Goal: Task Accomplishment & Management: Use online tool/utility

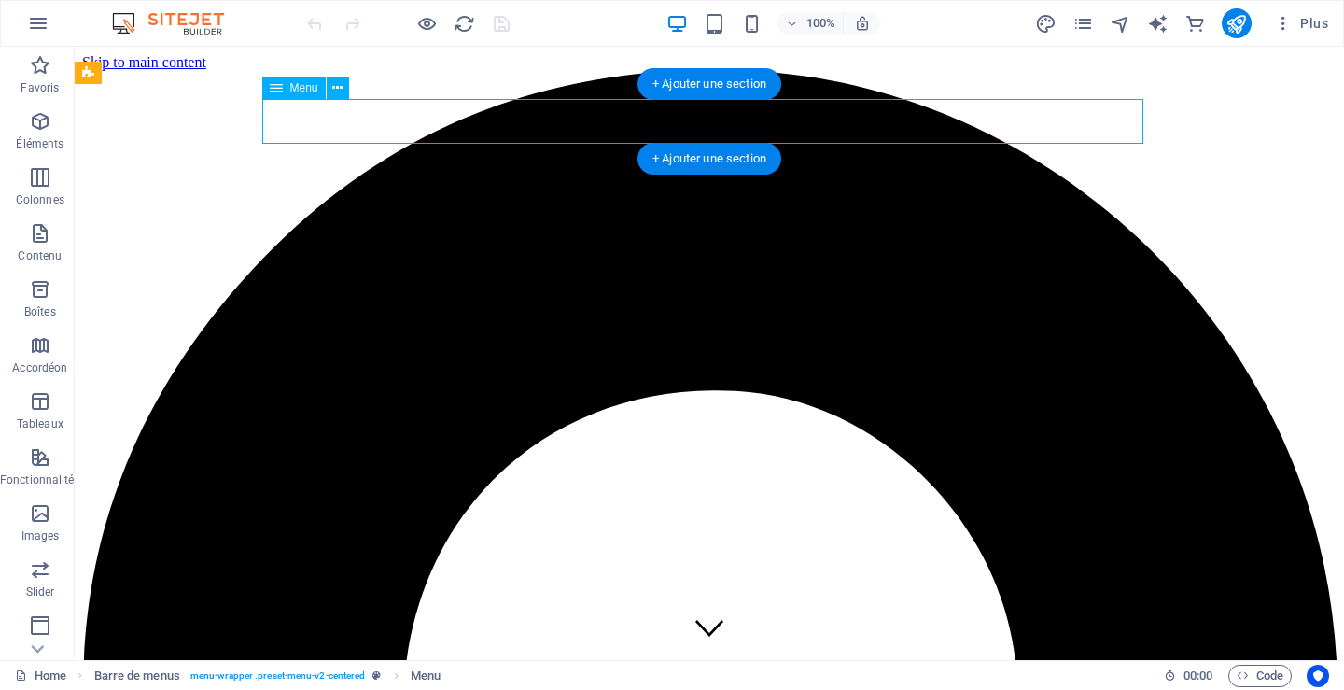
select select
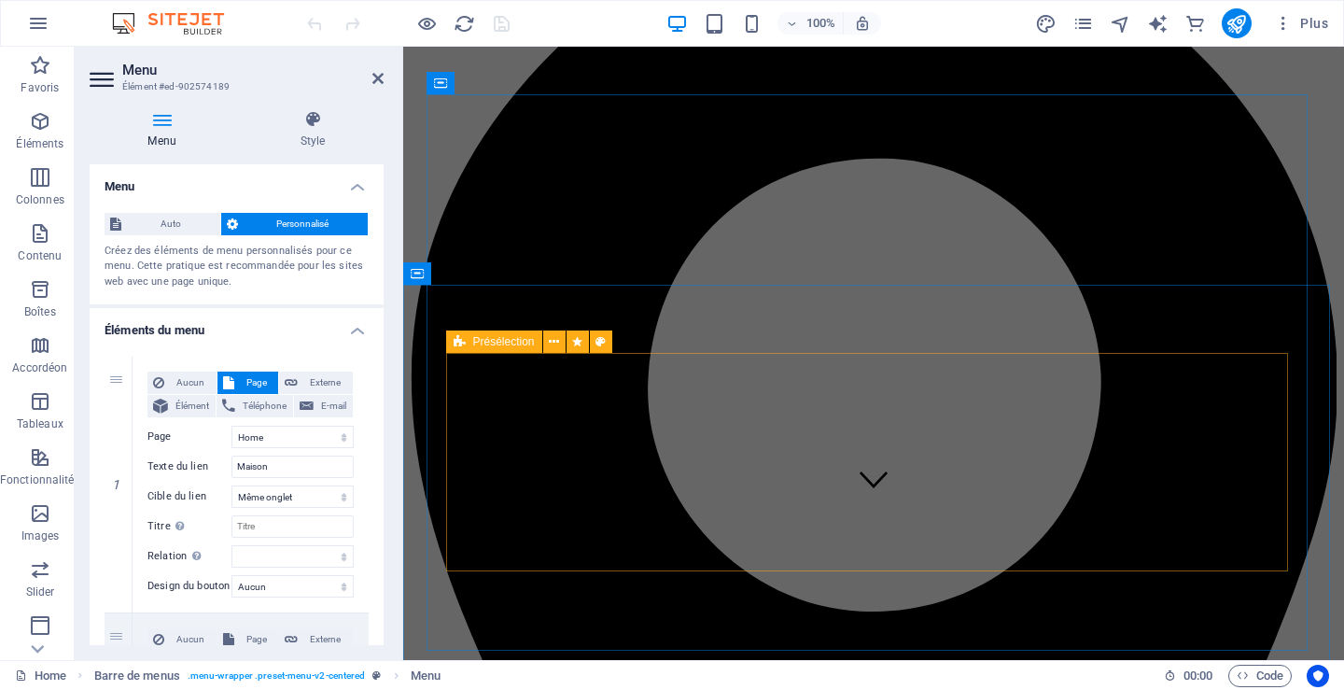
scroll to position [187, 0]
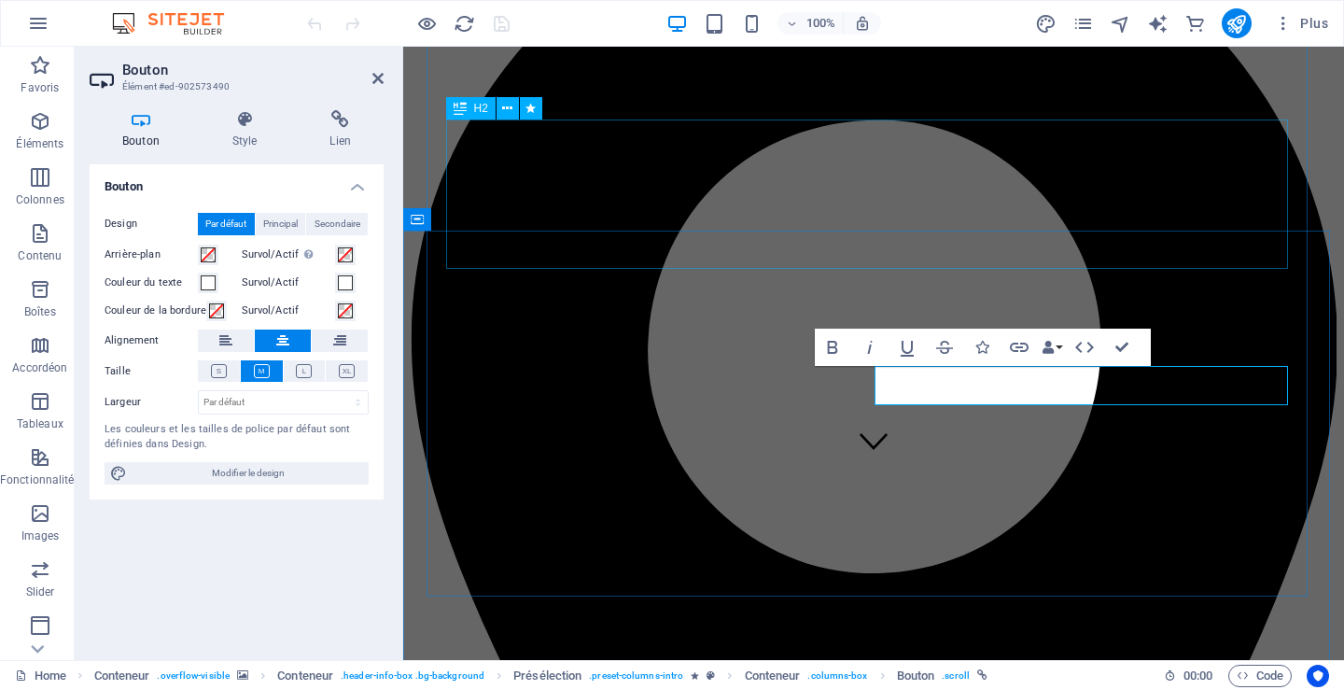
scroll to position [560, 0]
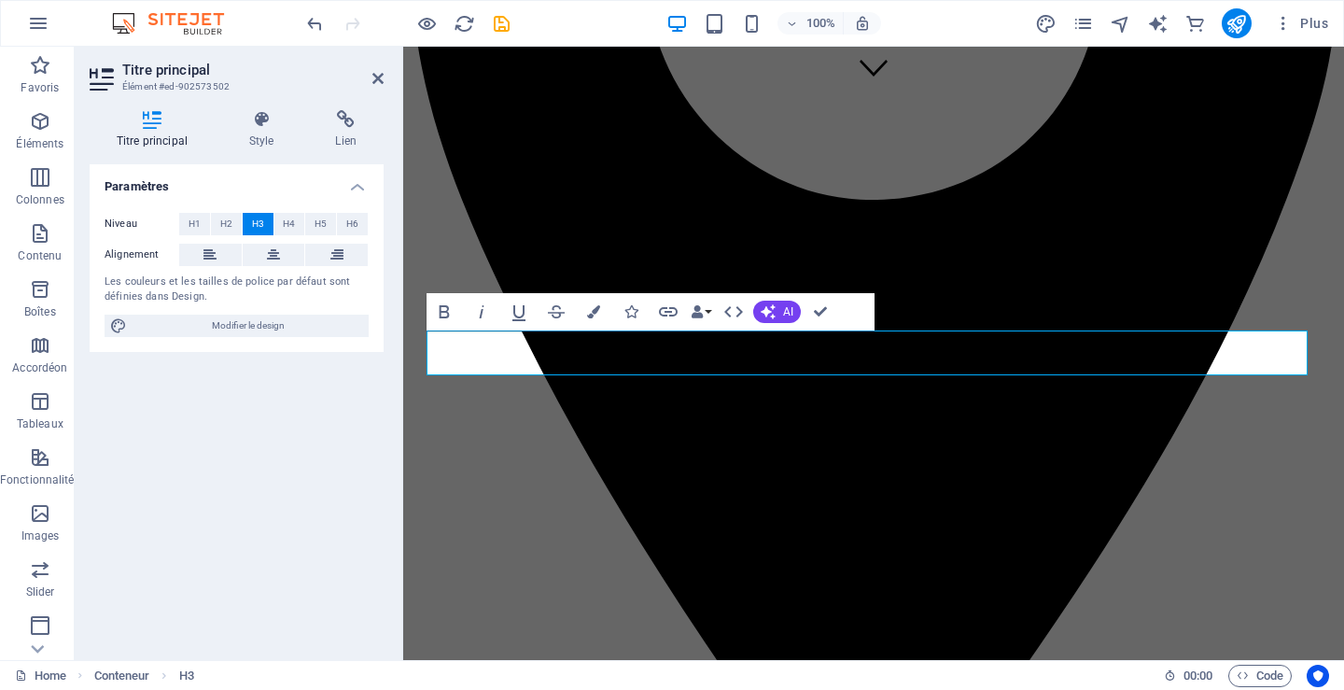
scroll to position [747, 0]
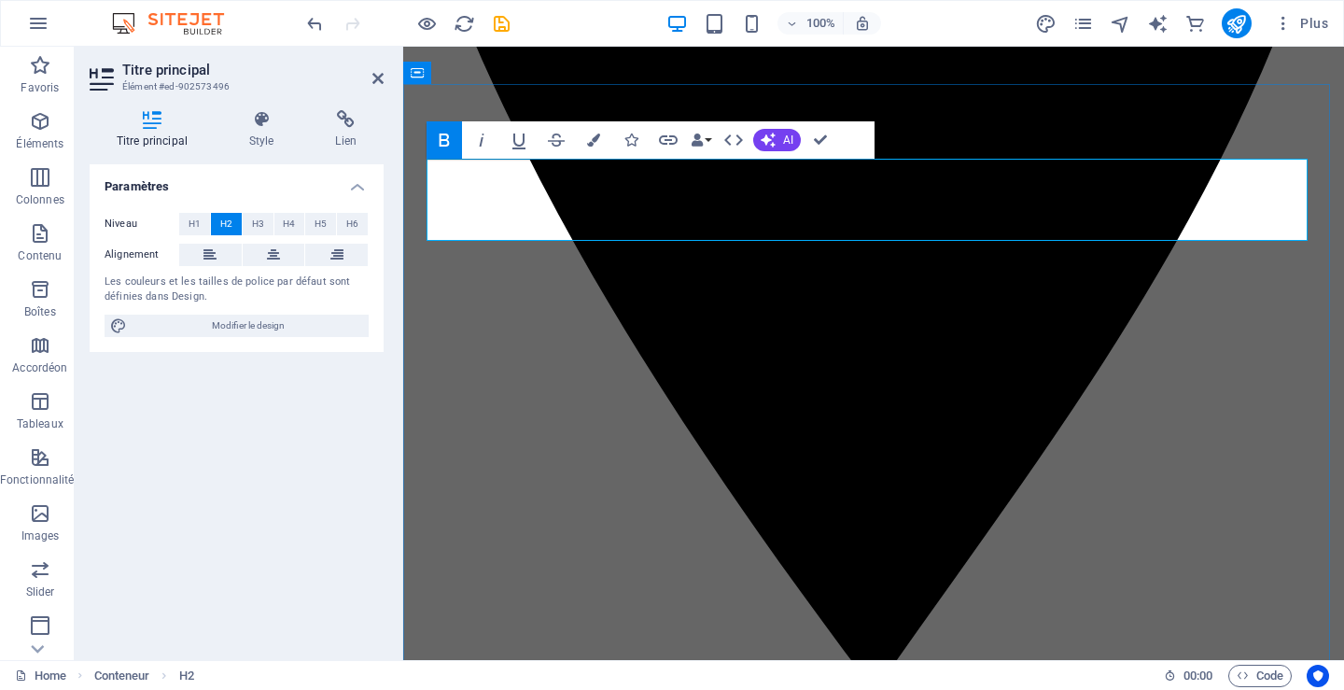
click at [779, 142] on button "AI" at bounding box center [777, 140] width 48 height 22
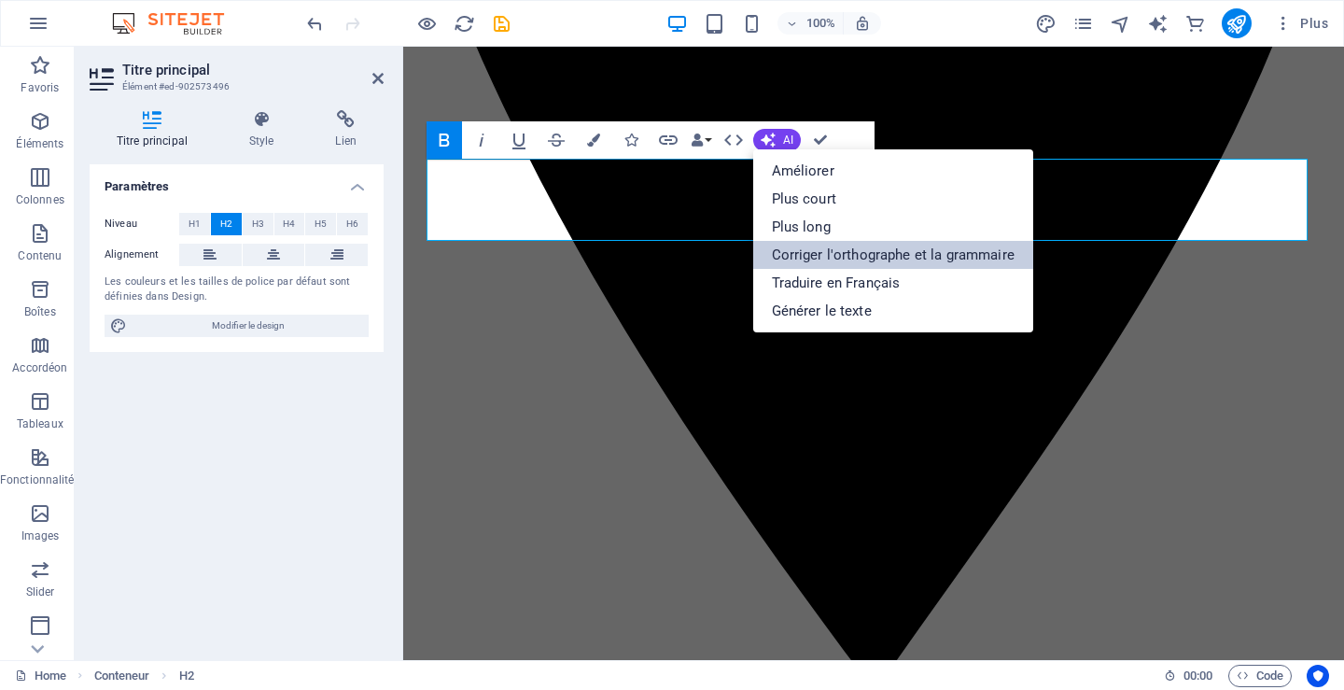
click at [826, 252] on link "Corriger l'orthographe et la grammaire" at bounding box center [893, 255] width 280 height 28
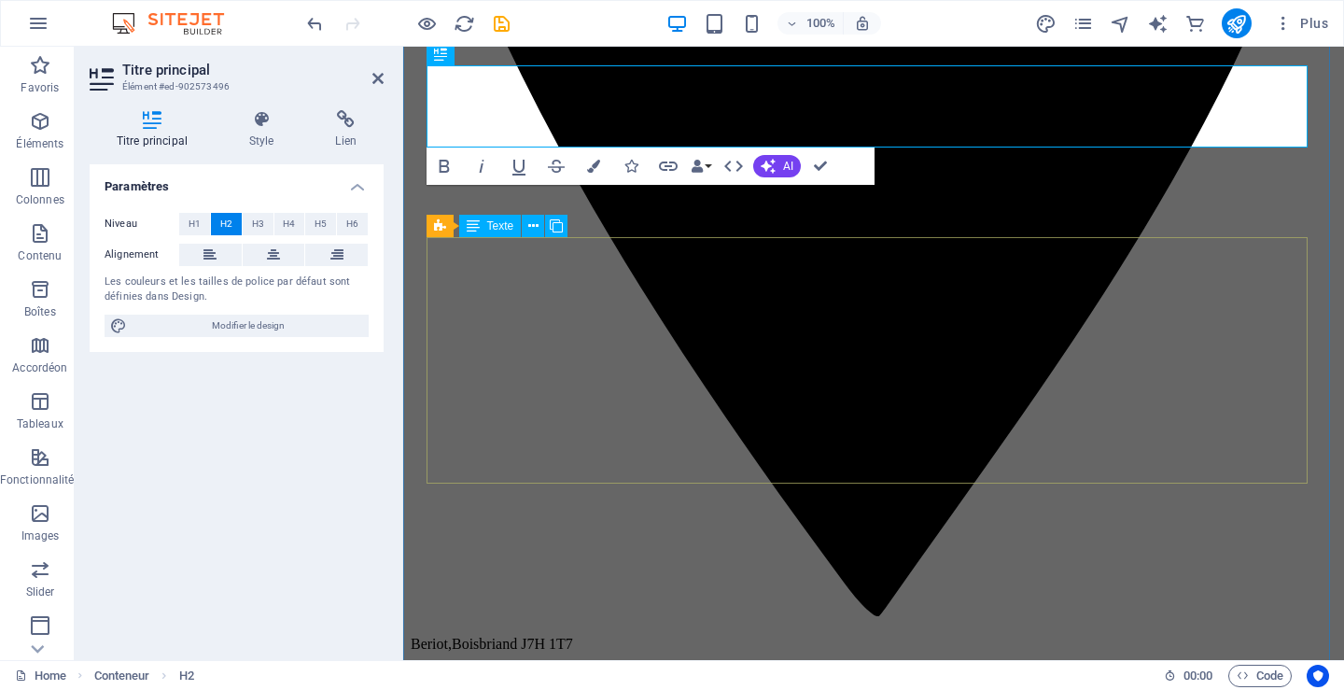
scroll to position [841, 0]
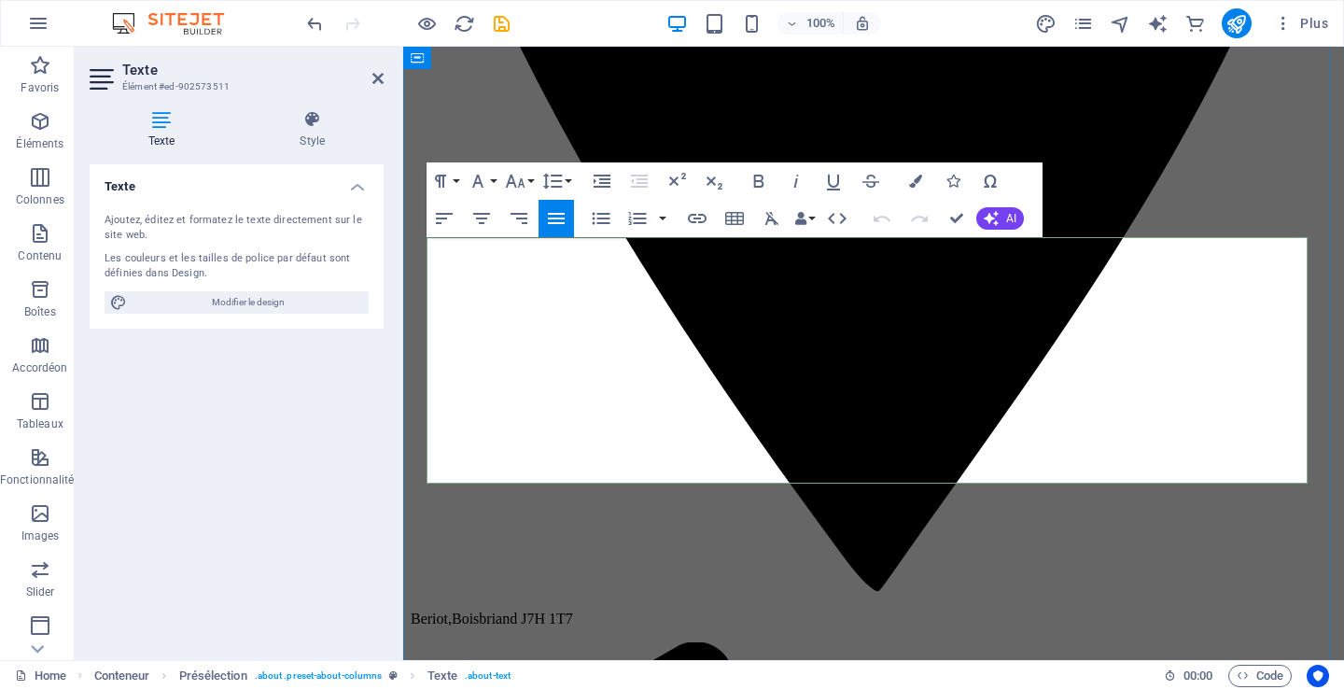
drag, startPoint x: 426, startPoint y: 248, endPoint x: 1255, endPoint y: 469, distance: 857.6
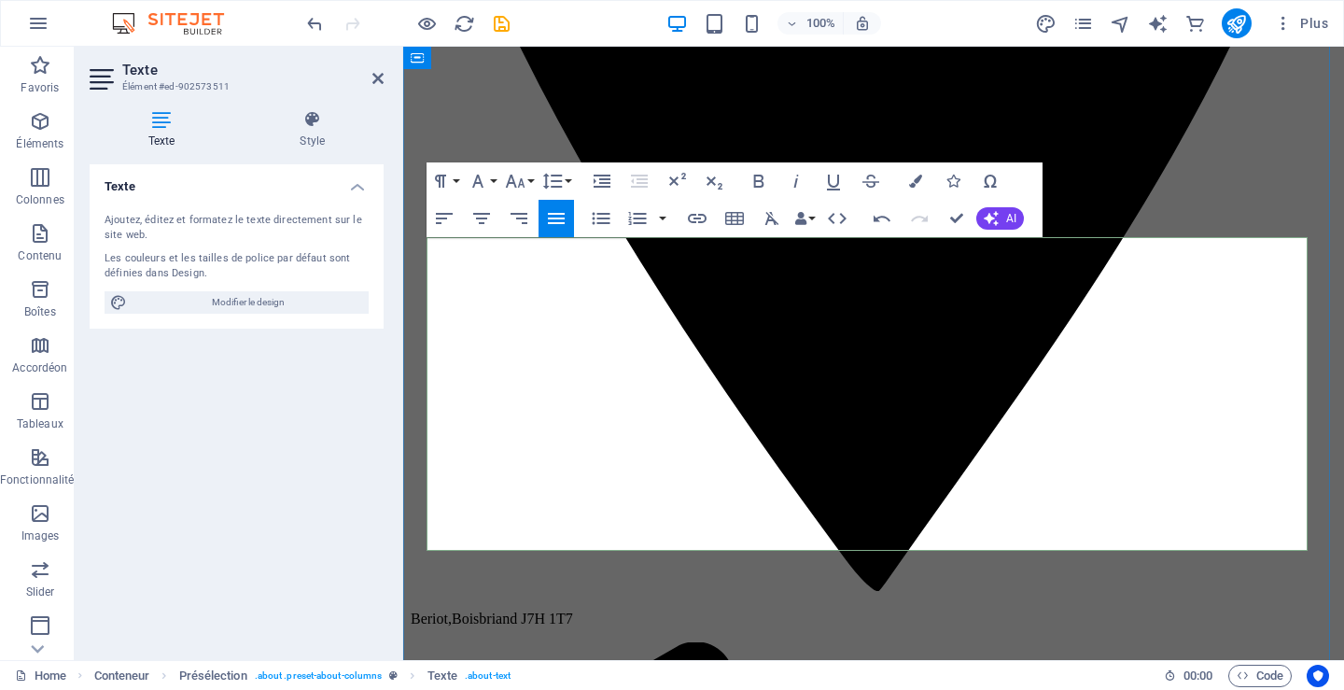
drag, startPoint x: 471, startPoint y: 339, endPoint x: 1244, endPoint y: 492, distance: 787.6
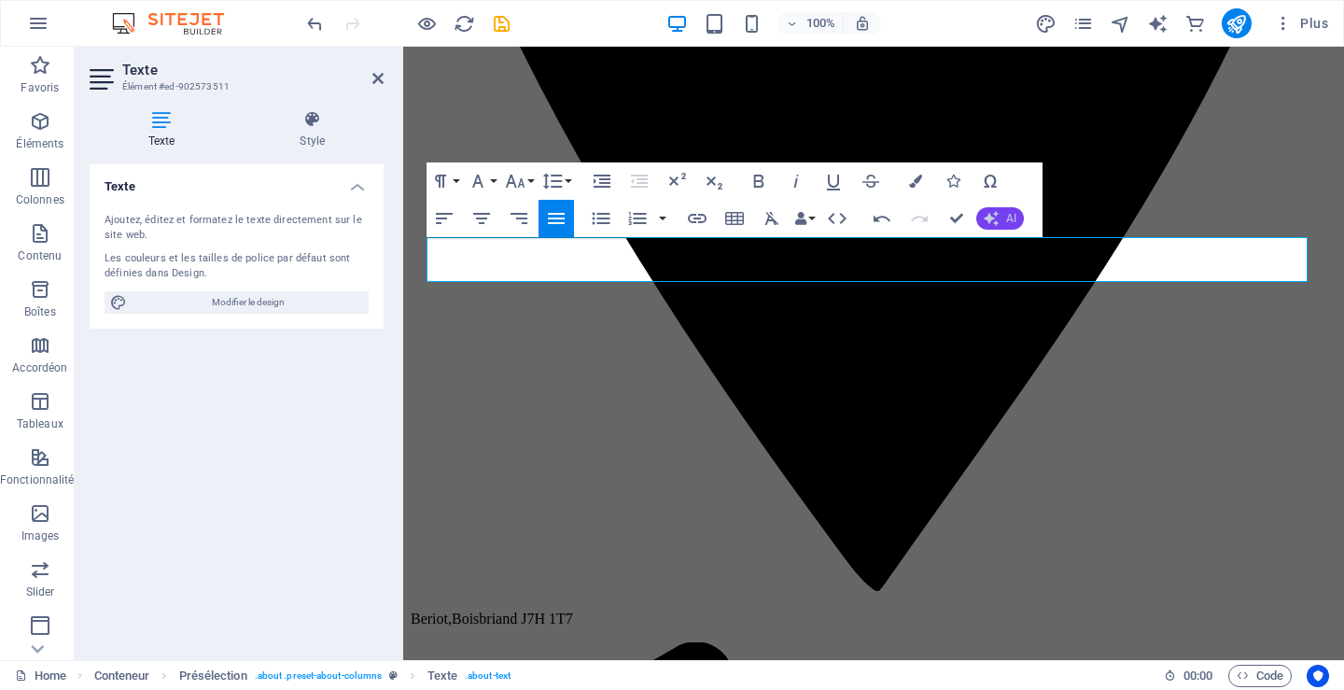
click at [997, 213] on icon "button" at bounding box center [990, 218] width 15 height 15
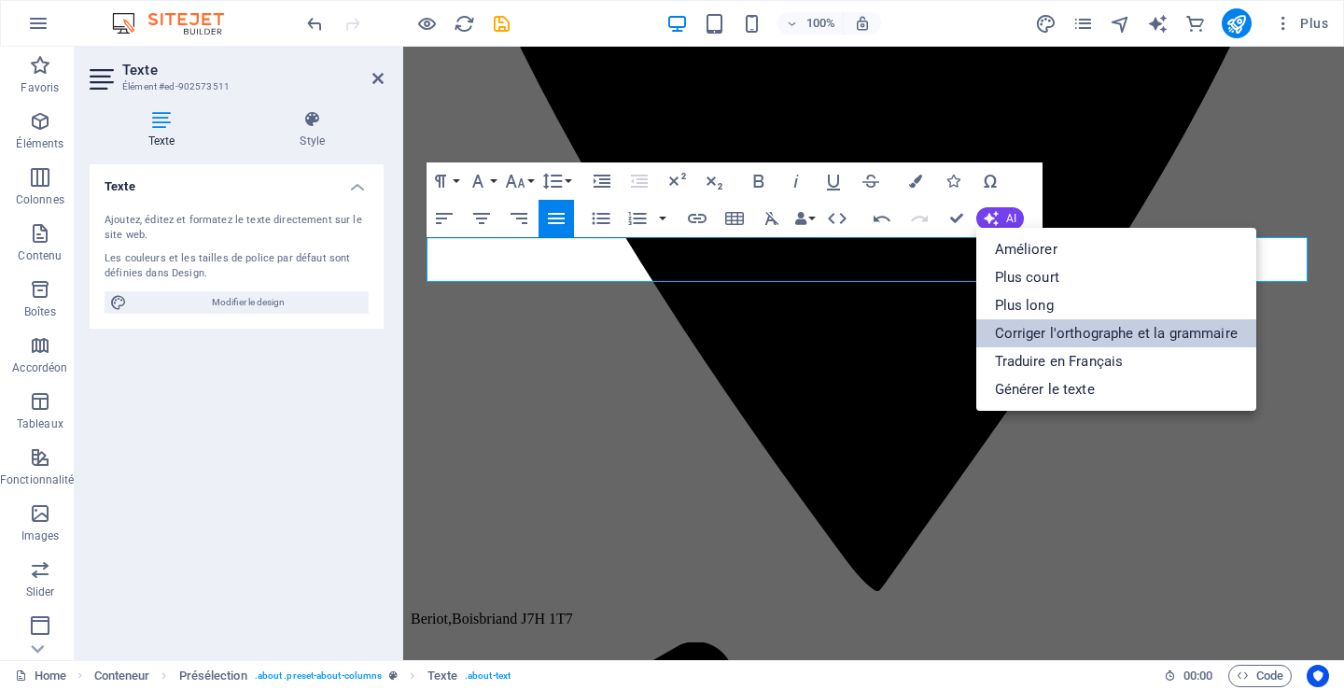
click at [1031, 325] on link "Corriger l'orthographe et la grammaire" at bounding box center [1116, 333] width 280 height 28
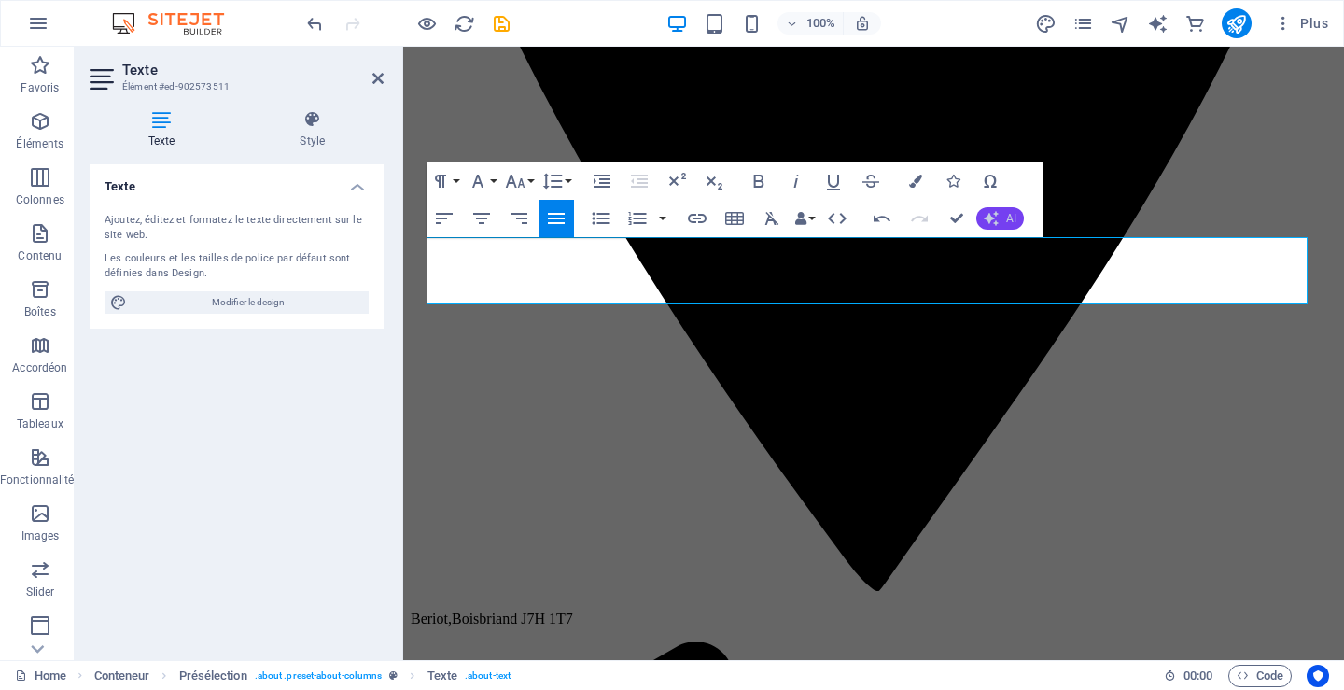
click at [997, 218] on icon "button" at bounding box center [990, 218] width 15 height 15
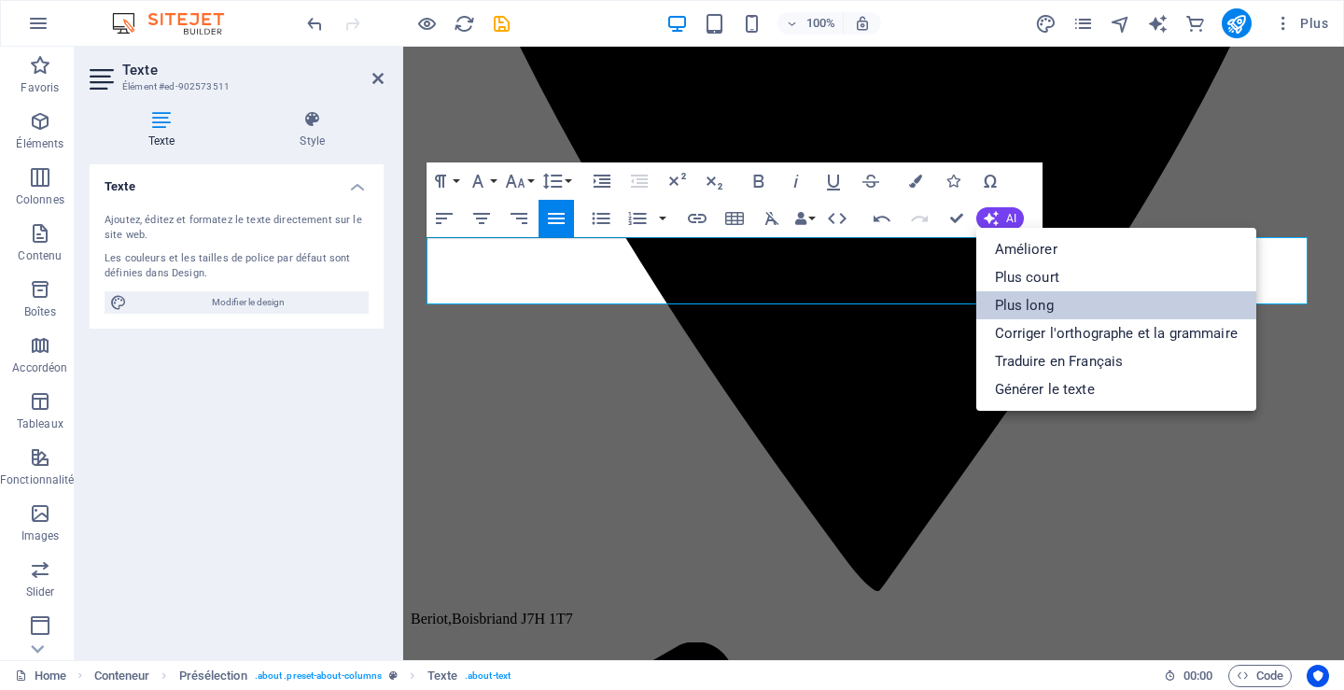
click at [1031, 300] on link "Plus long" at bounding box center [1116, 305] width 280 height 28
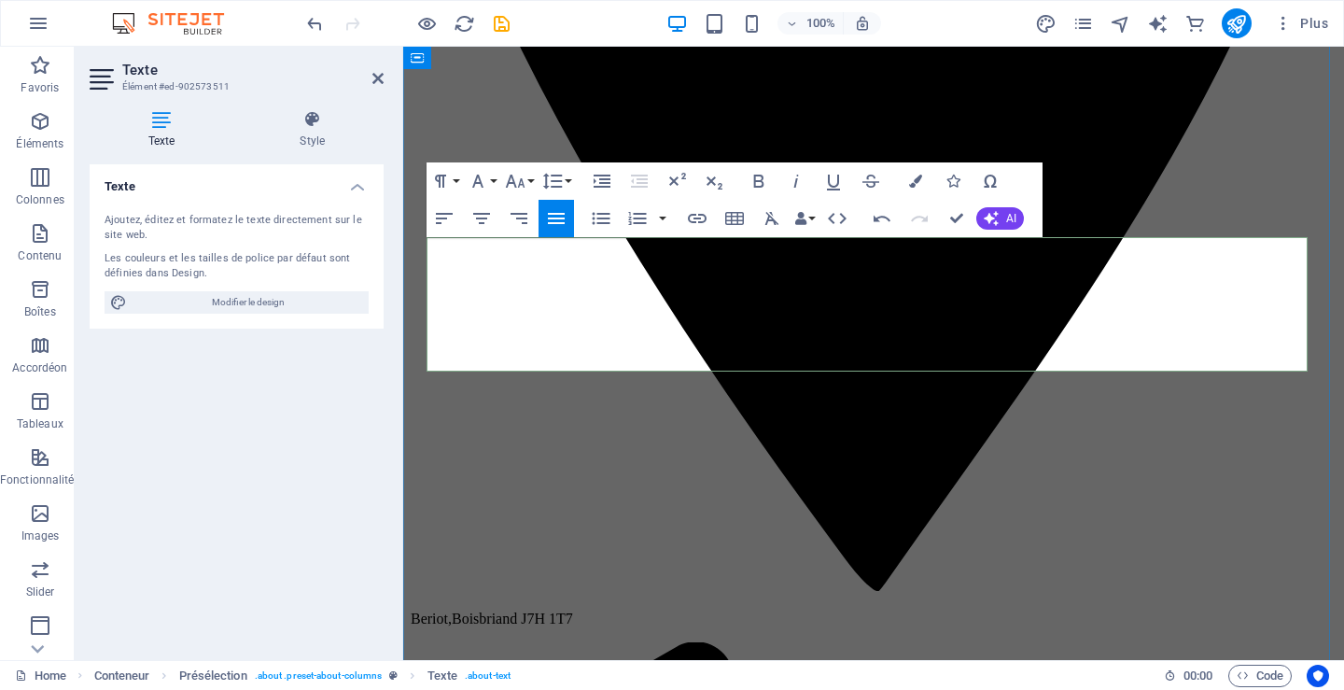
click at [996, 212] on icon "button" at bounding box center [990, 218] width 15 height 15
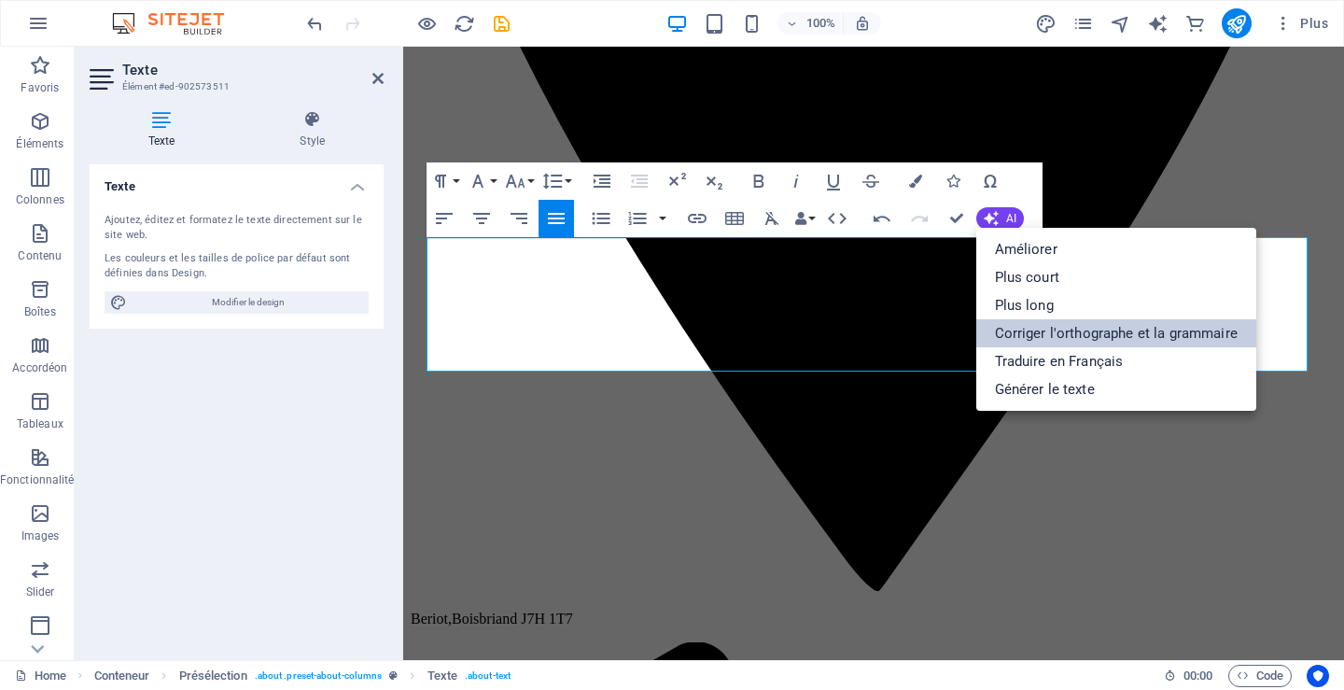
click at [1009, 324] on link "Corriger l'orthographe et la grammaire" at bounding box center [1116, 333] width 280 height 28
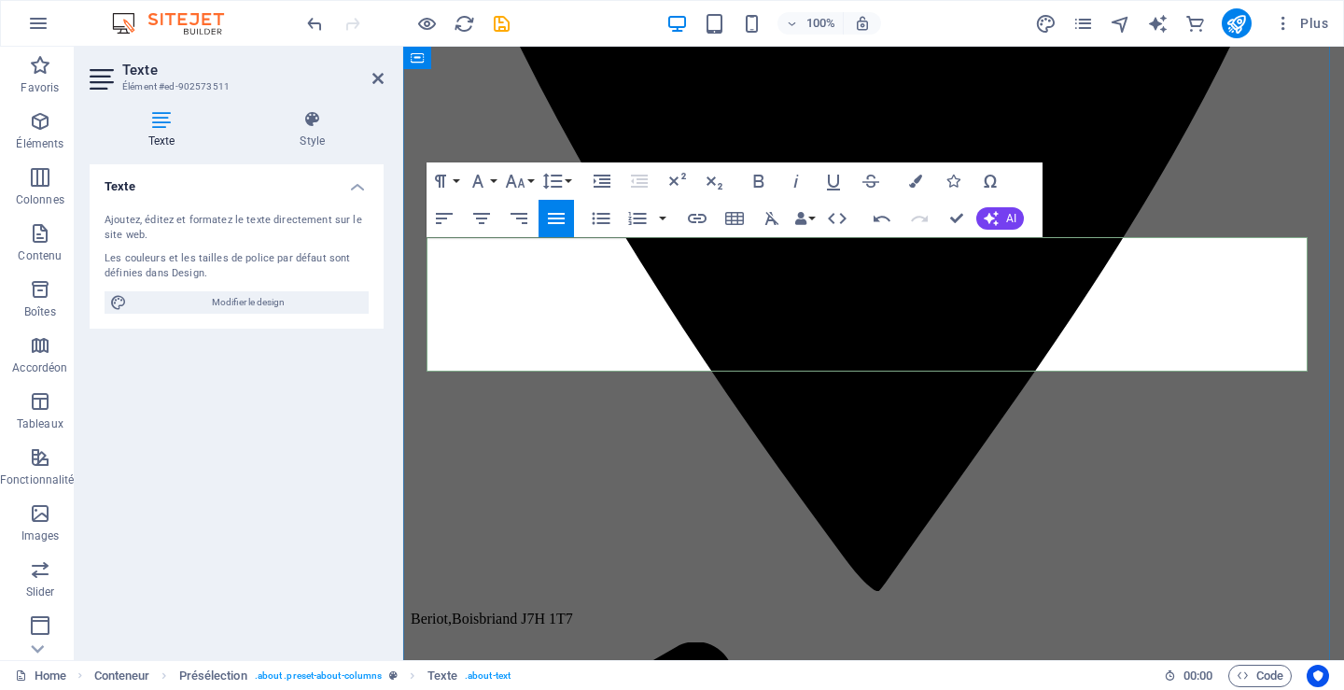
click at [997, 215] on icon "button" at bounding box center [990, 218] width 15 height 15
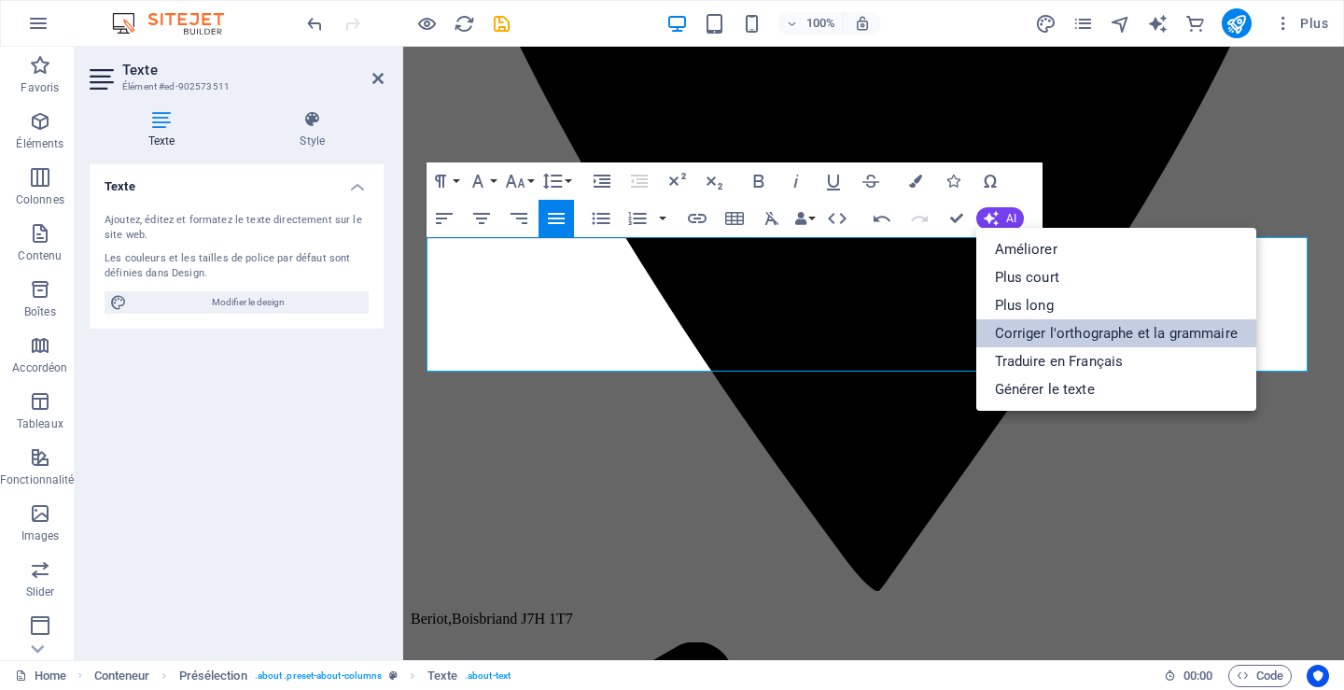
click at [1049, 325] on link "Corriger l'orthographe et la grammaire" at bounding box center [1116, 333] width 280 height 28
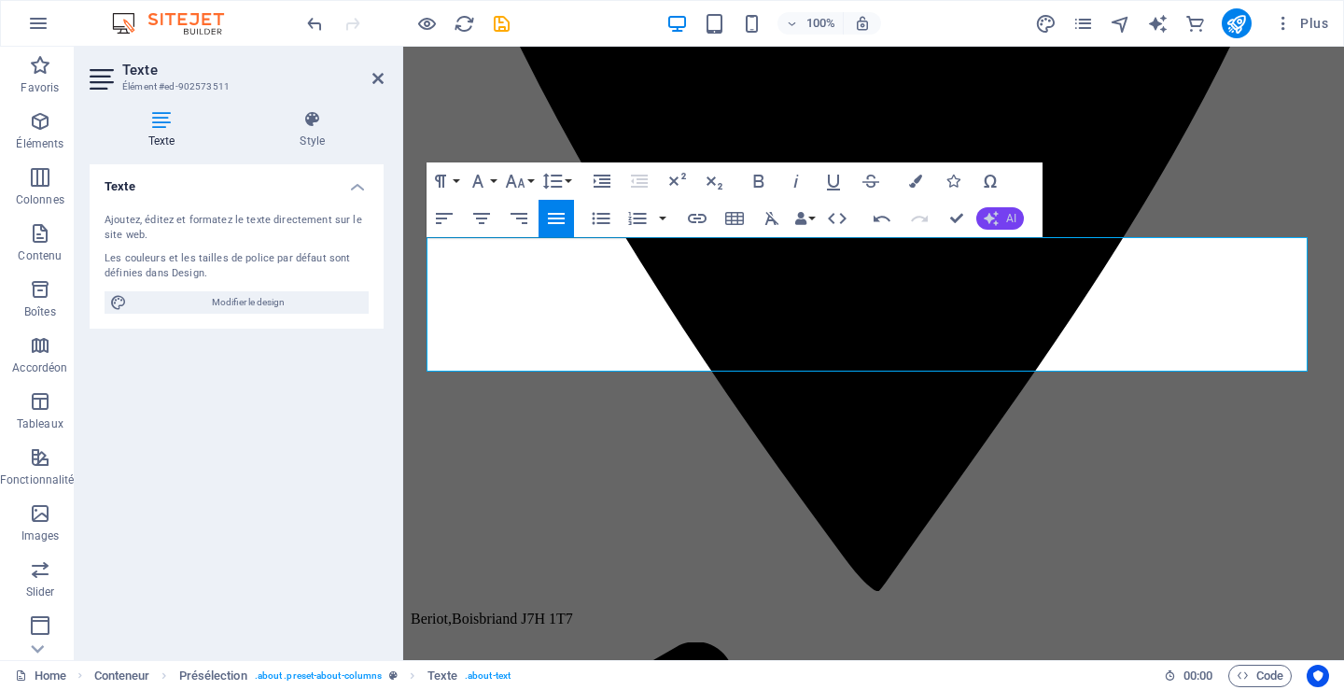
click at [1006, 216] on span "AI" at bounding box center [1011, 218] width 10 height 11
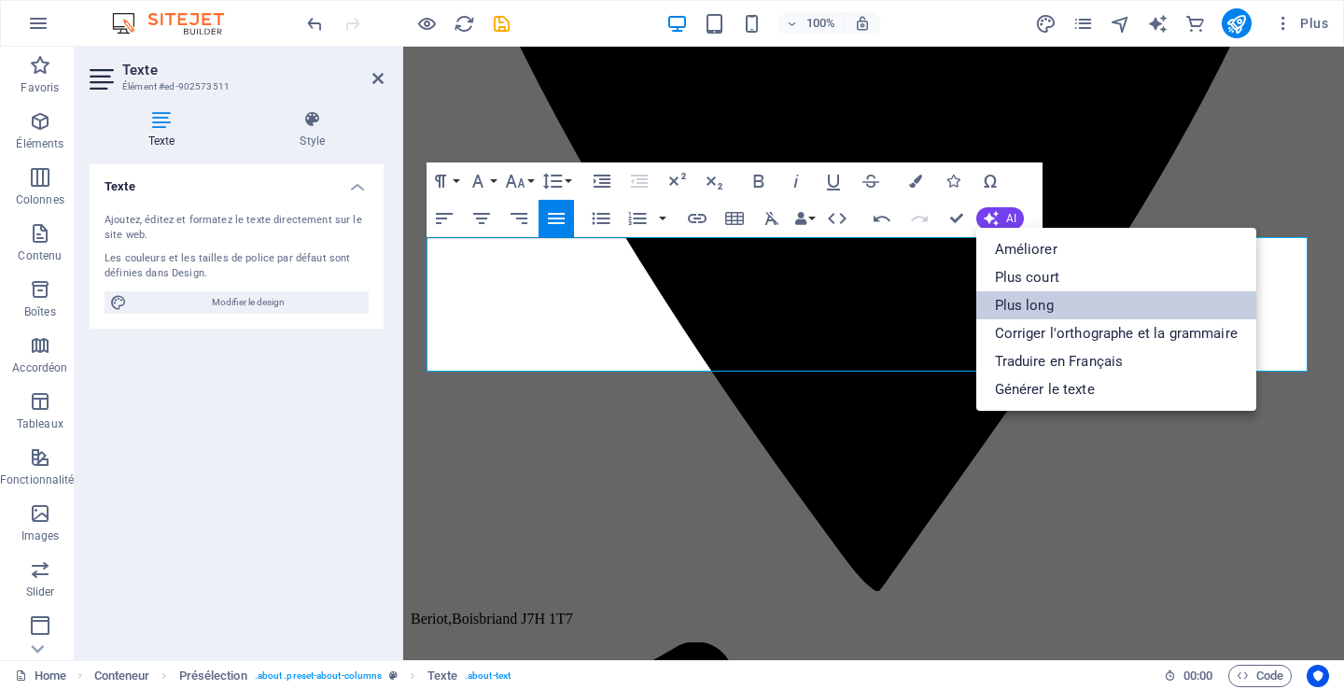
click at [1018, 304] on link "Plus long" at bounding box center [1116, 305] width 280 height 28
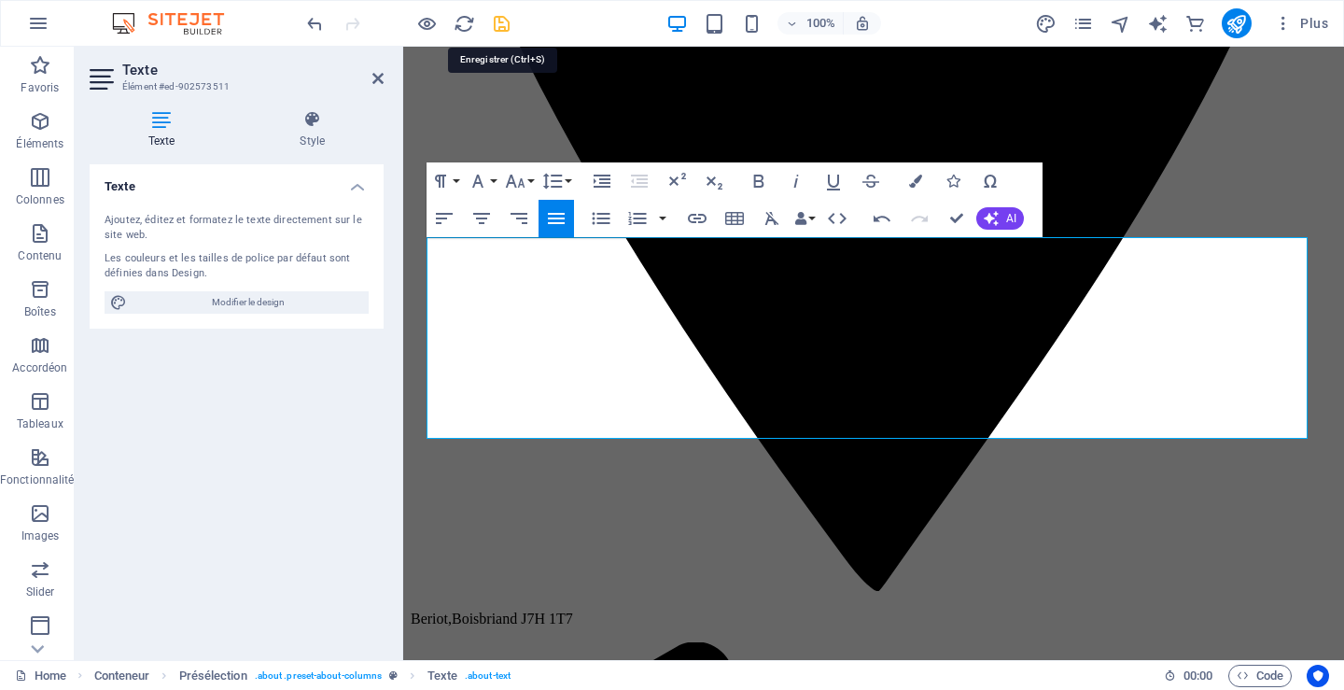
click at [504, 25] on icon "save" at bounding box center [501, 23] width 21 height 21
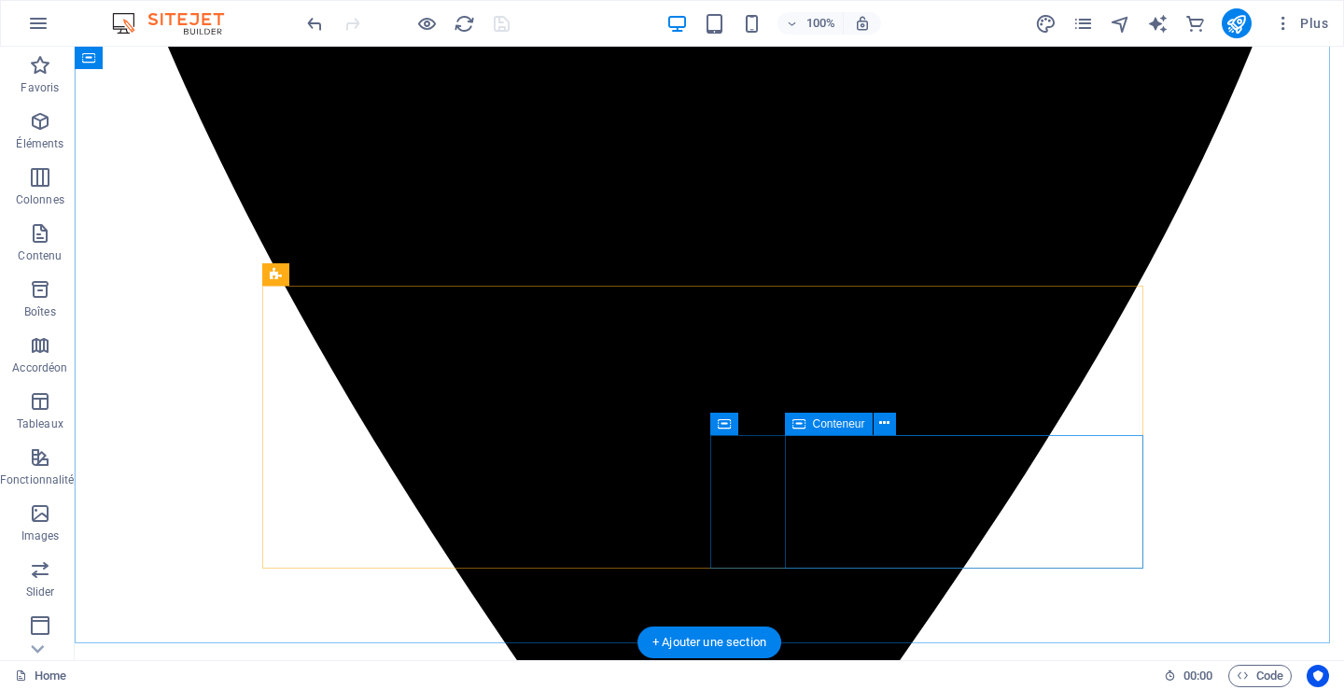
scroll to position [1027, 0]
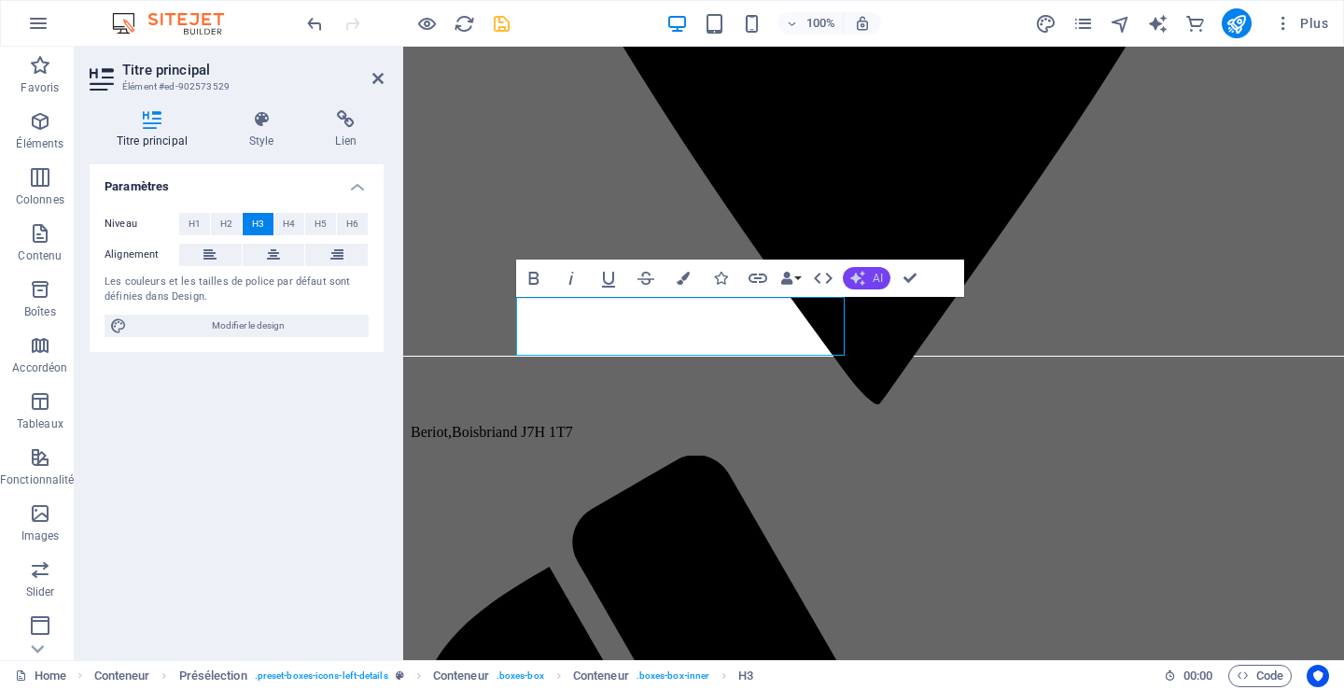
click at [871, 273] on button "AI" at bounding box center [867, 278] width 48 height 22
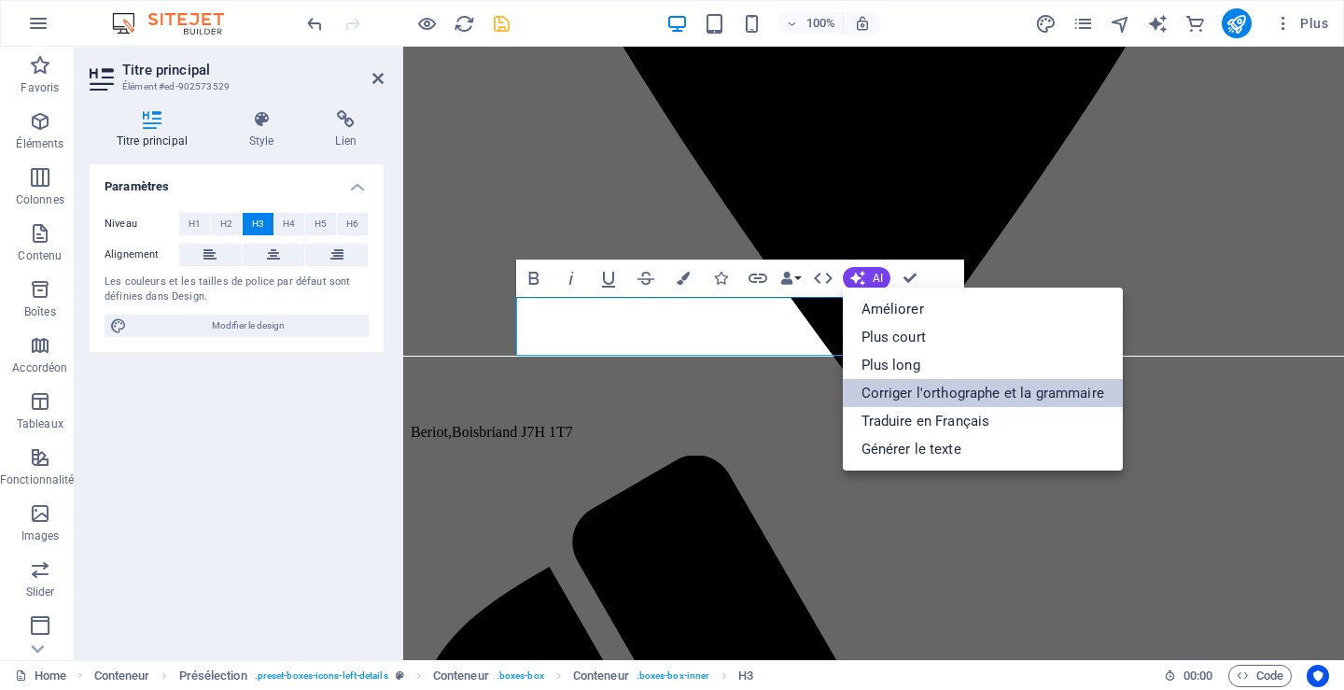
click at [900, 385] on link "Corriger l'orthographe et la grammaire" at bounding box center [983, 393] width 280 height 28
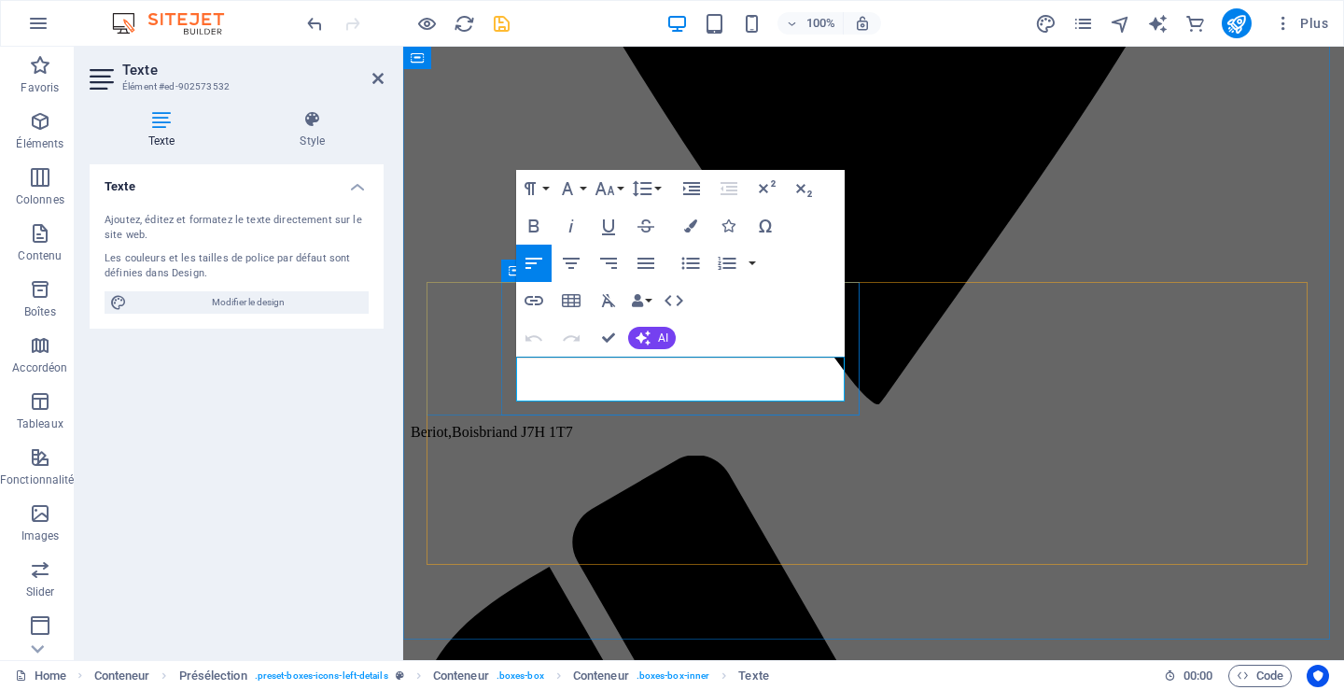
drag, startPoint x: 516, startPoint y: 370, endPoint x: 788, endPoint y: 383, distance: 271.8
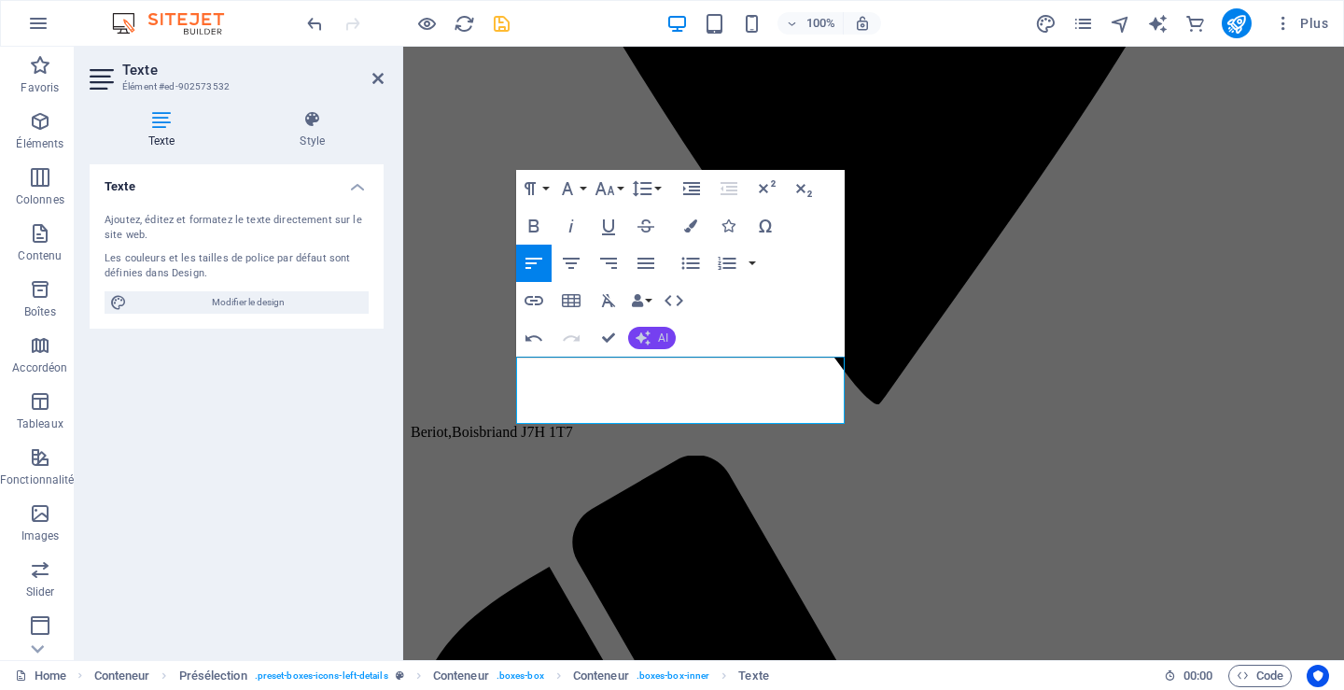
click at [661, 337] on span "AI" at bounding box center [663, 337] width 10 height 11
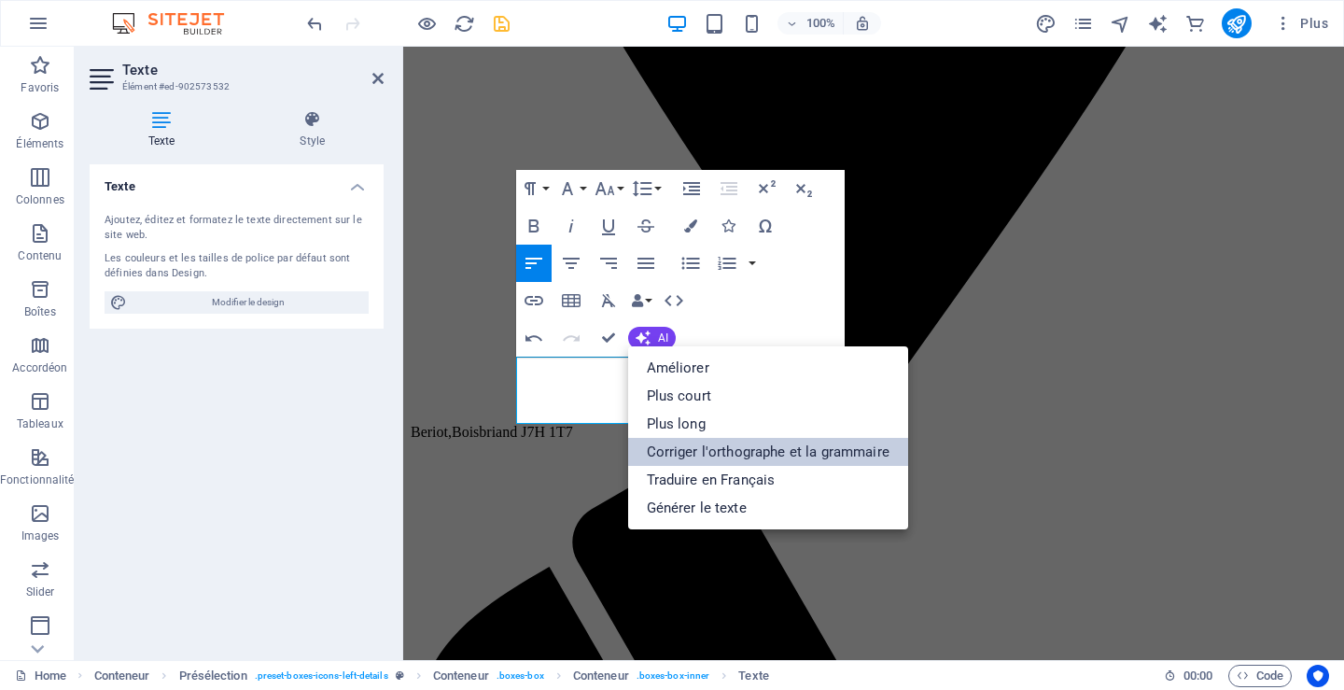
click at [702, 451] on link "Corriger l'orthographe et la grammaire" at bounding box center [768, 452] width 280 height 28
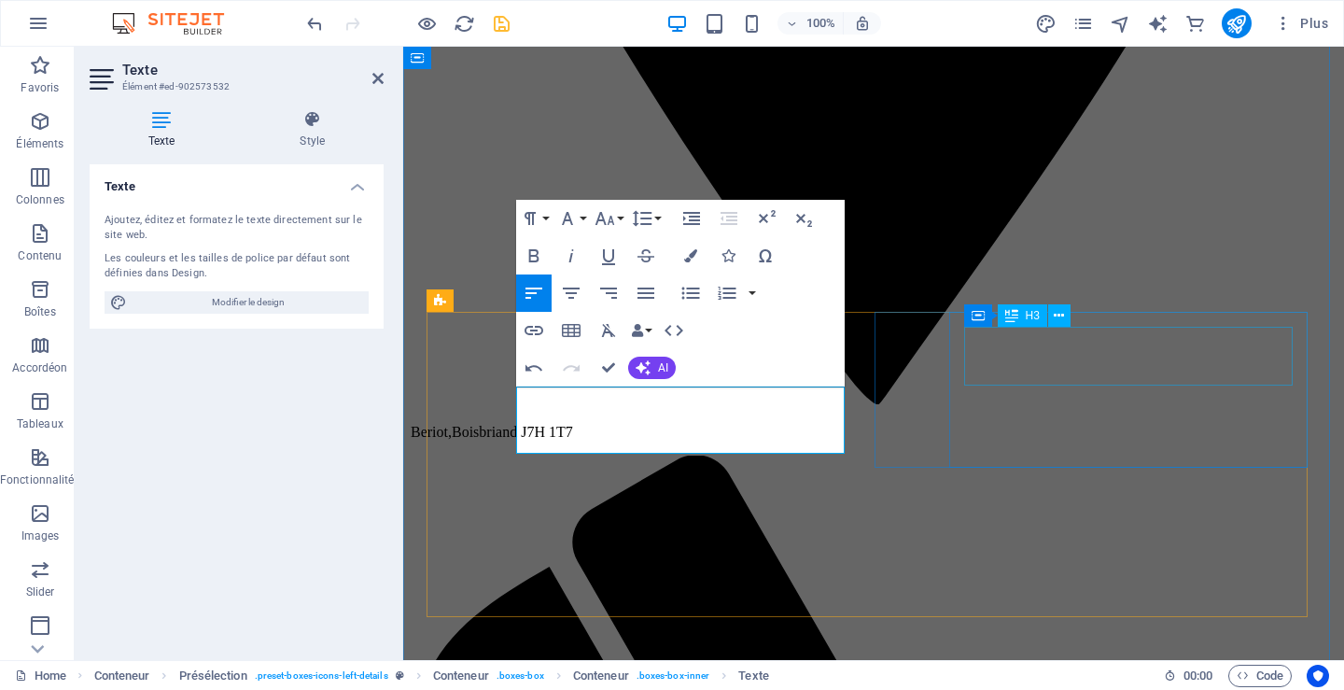
scroll to position [934, 0]
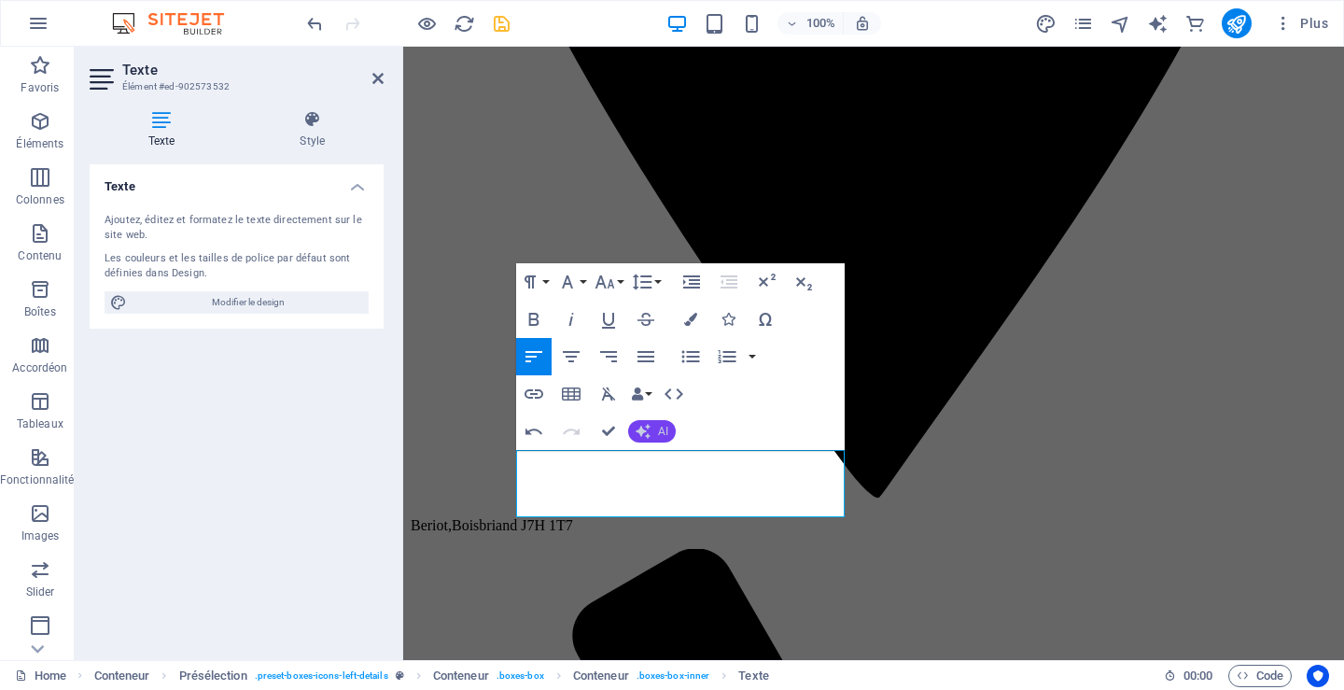
click at [650, 427] on button "AI" at bounding box center [652, 431] width 48 height 22
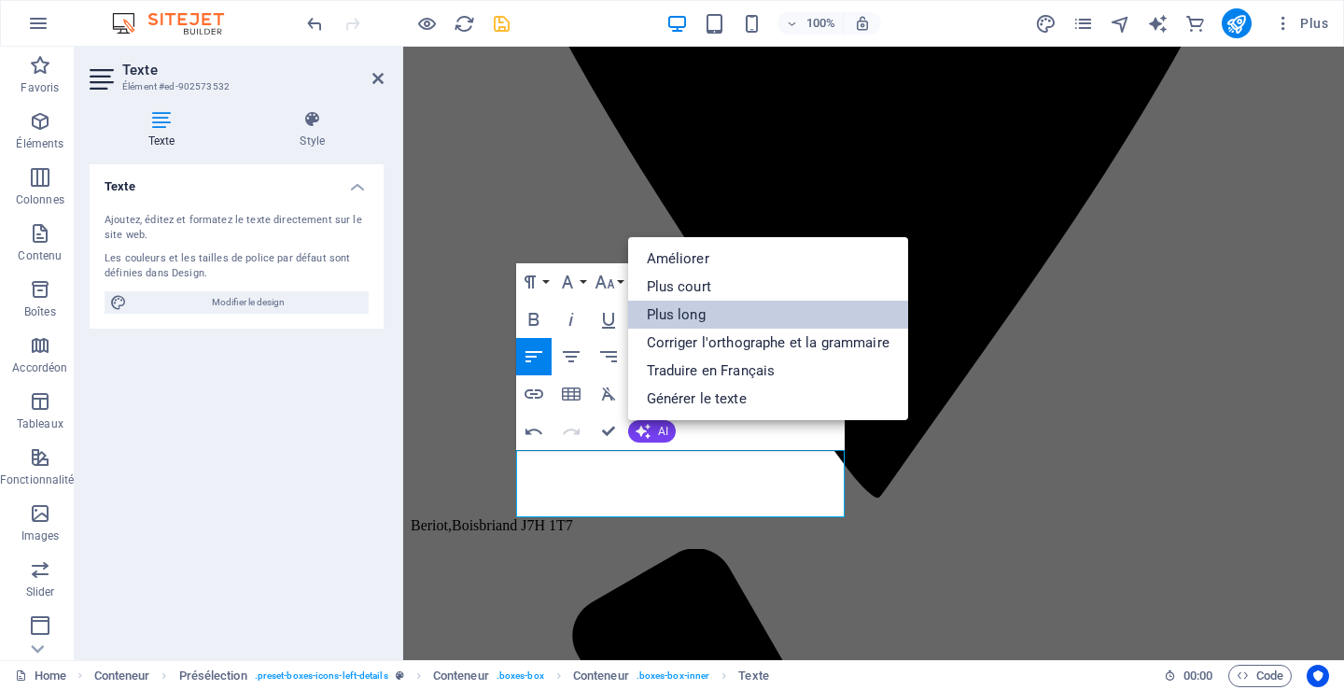
click at [684, 312] on link "Plus long" at bounding box center [768, 314] width 280 height 28
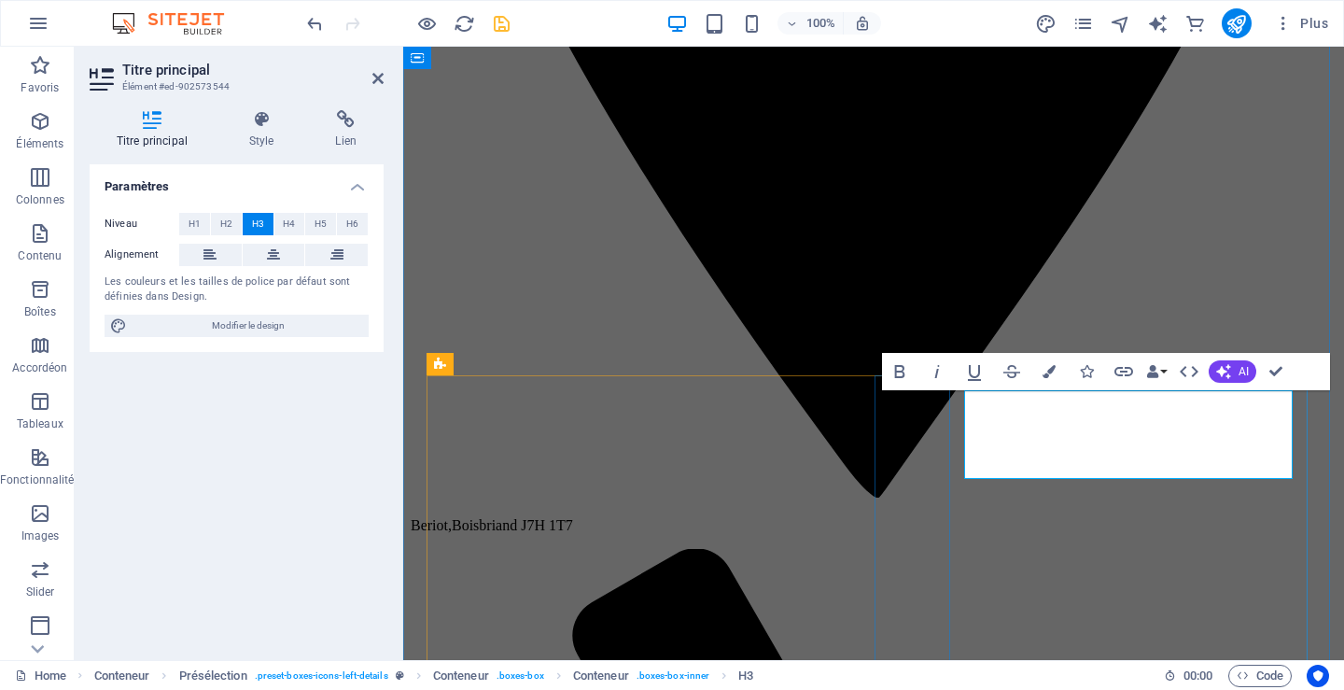
drag, startPoint x: 1165, startPoint y: 414, endPoint x: 1087, endPoint y: 415, distance: 78.4
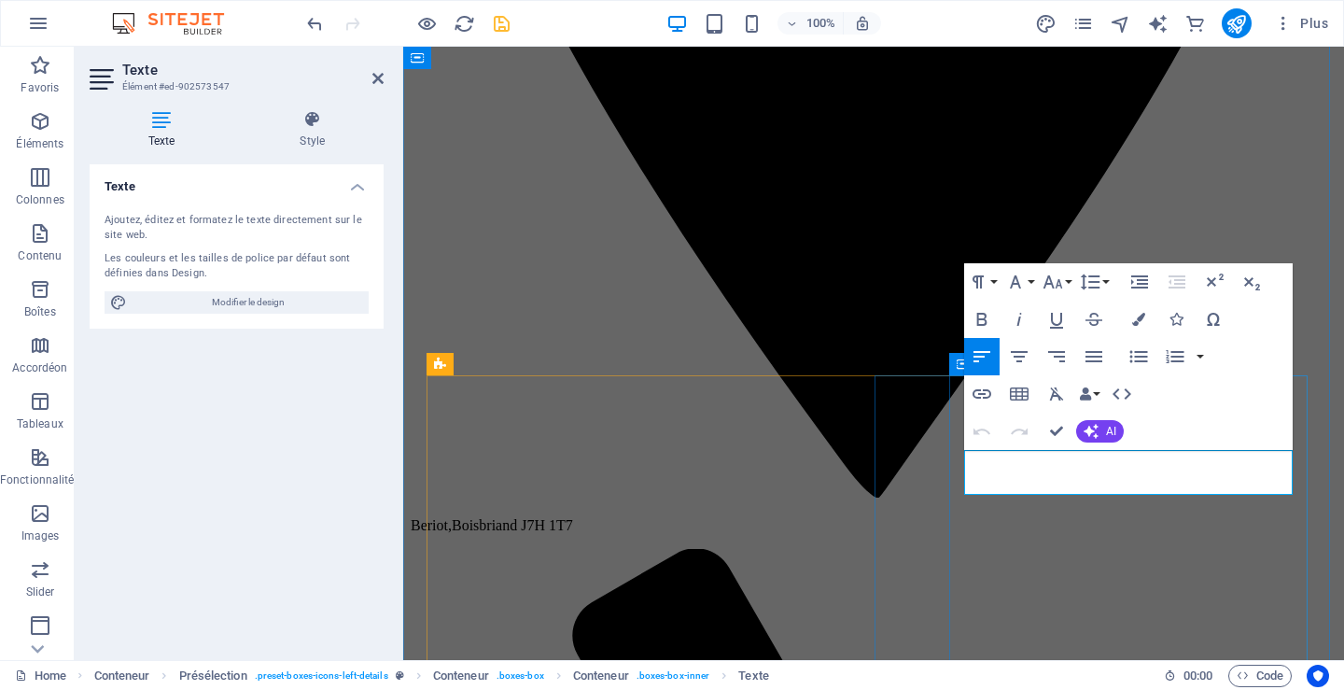
drag, startPoint x: 963, startPoint y: 461, endPoint x: 1227, endPoint y: 473, distance: 264.3
click at [1112, 440] on button "AI" at bounding box center [1100, 431] width 48 height 22
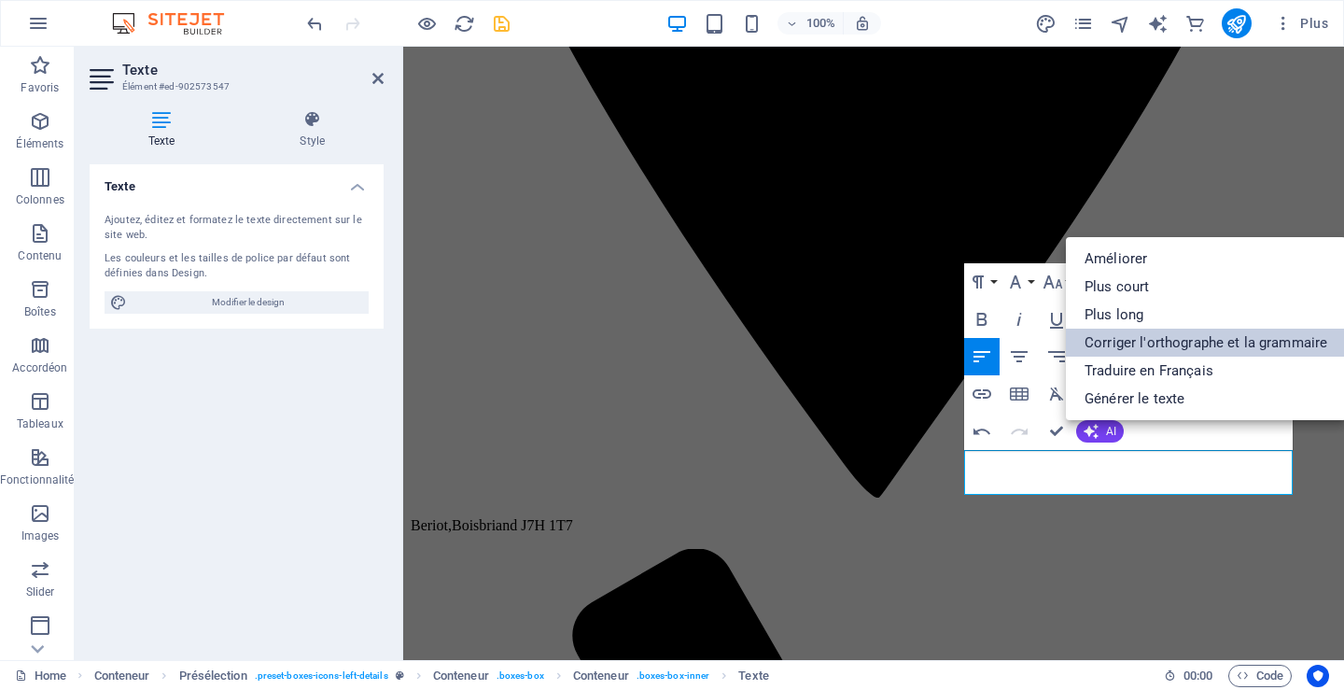
click at [1162, 340] on link "Corriger l'orthographe et la grammaire" at bounding box center [1206, 342] width 280 height 28
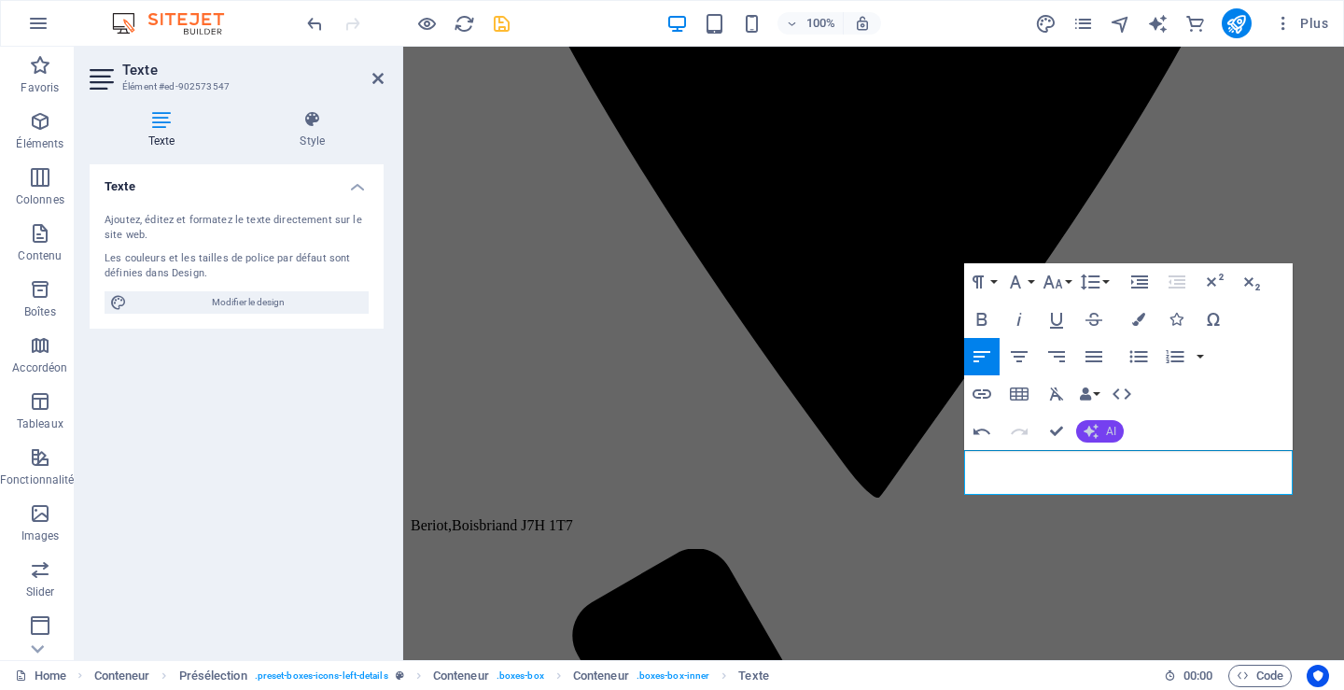
click at [1099, 429] on button "AI" at bounding box center [1100, 431] width 48 height 22
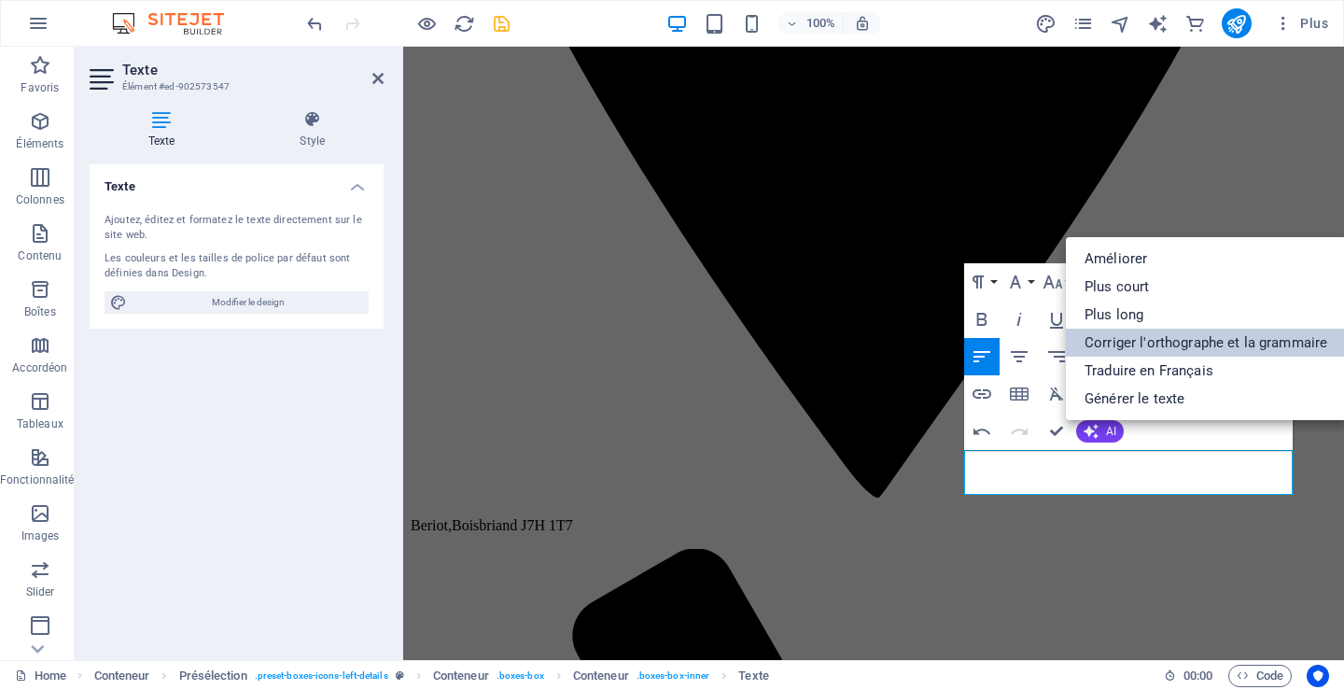
click at [1123, 342] on link "Corriger l'orthographe et la grammaire" at bounding box center [1206, 342] width 280 height 28
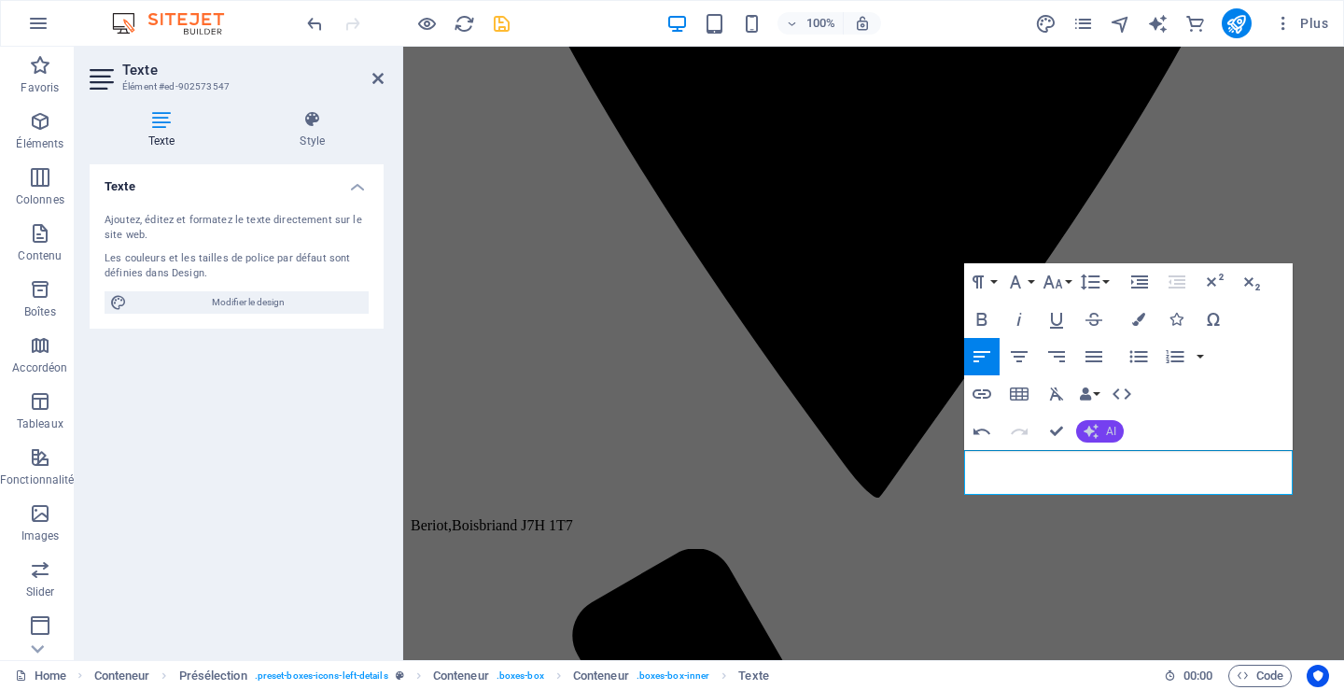
click at [1094, 430] on icon "button" at bounding box center [1090, 431] width 15 height 15
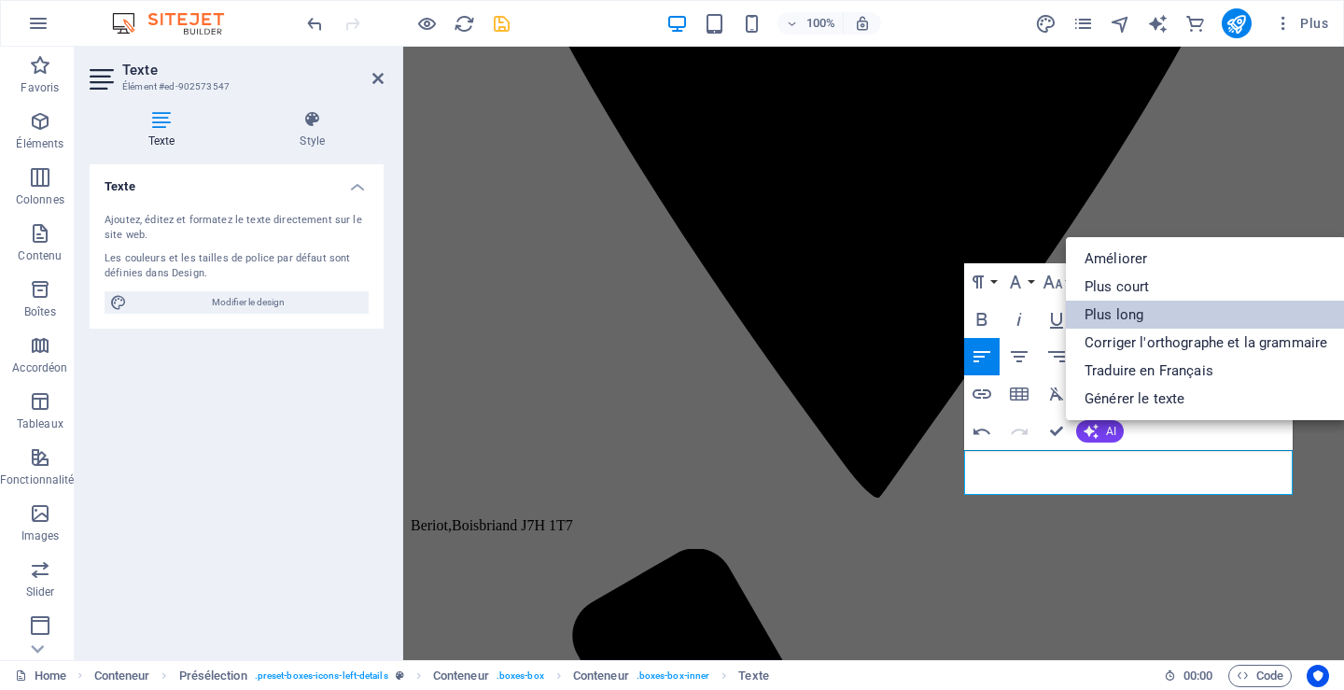
click at [1128, 313] on link "Plus long" at bounding box center [1206, 314] width 280 height 28
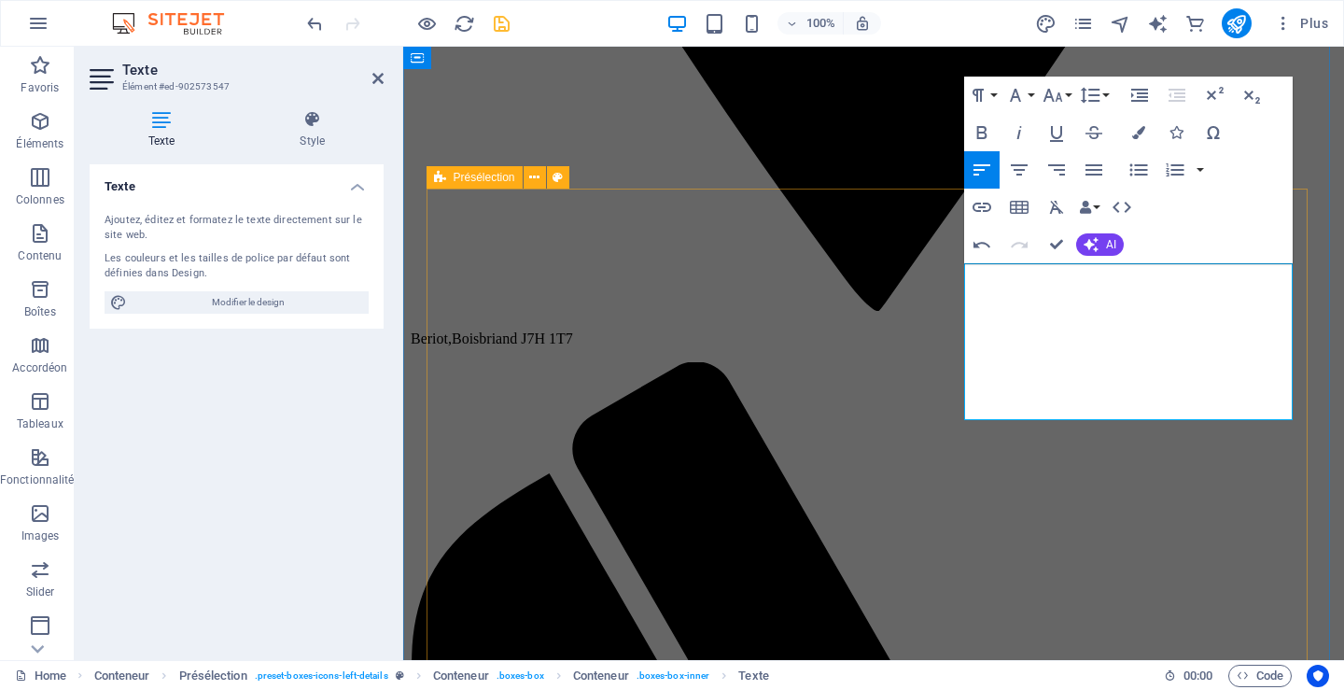
scroll to position [1214, 0]
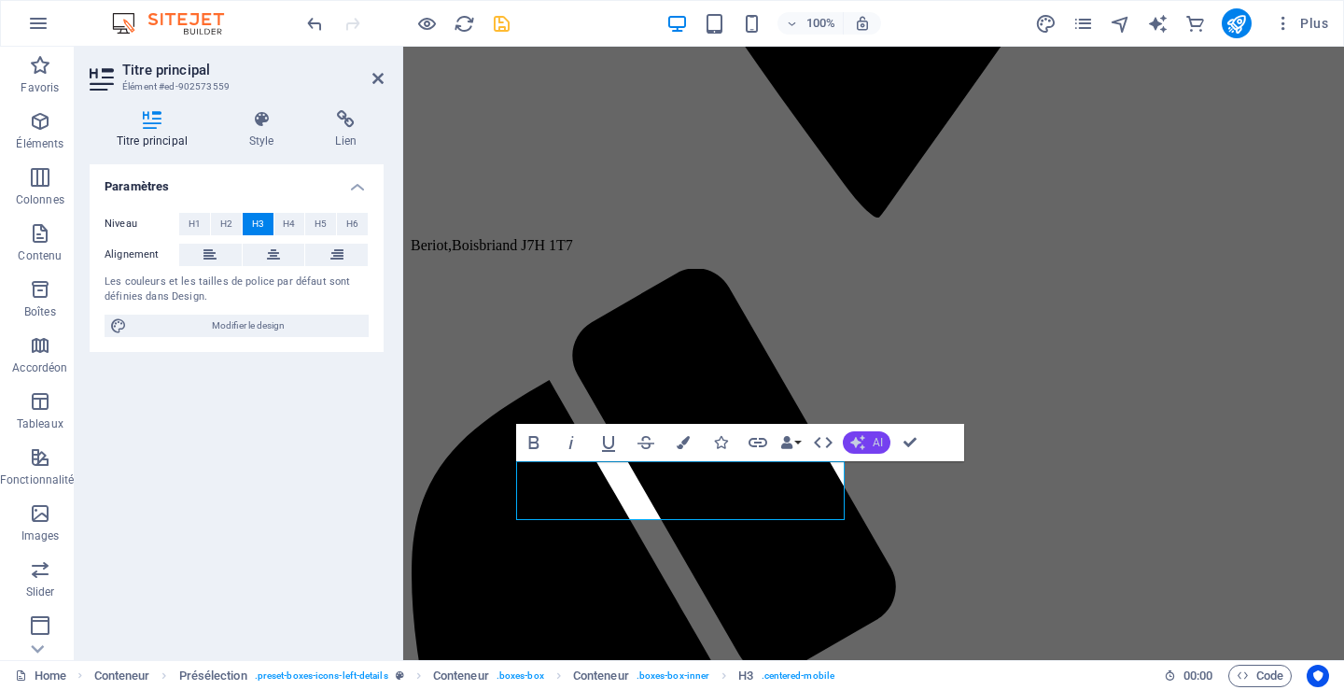
click at [869, 434] on button "AI" at bounding box center [867, 442] width 48 height 22
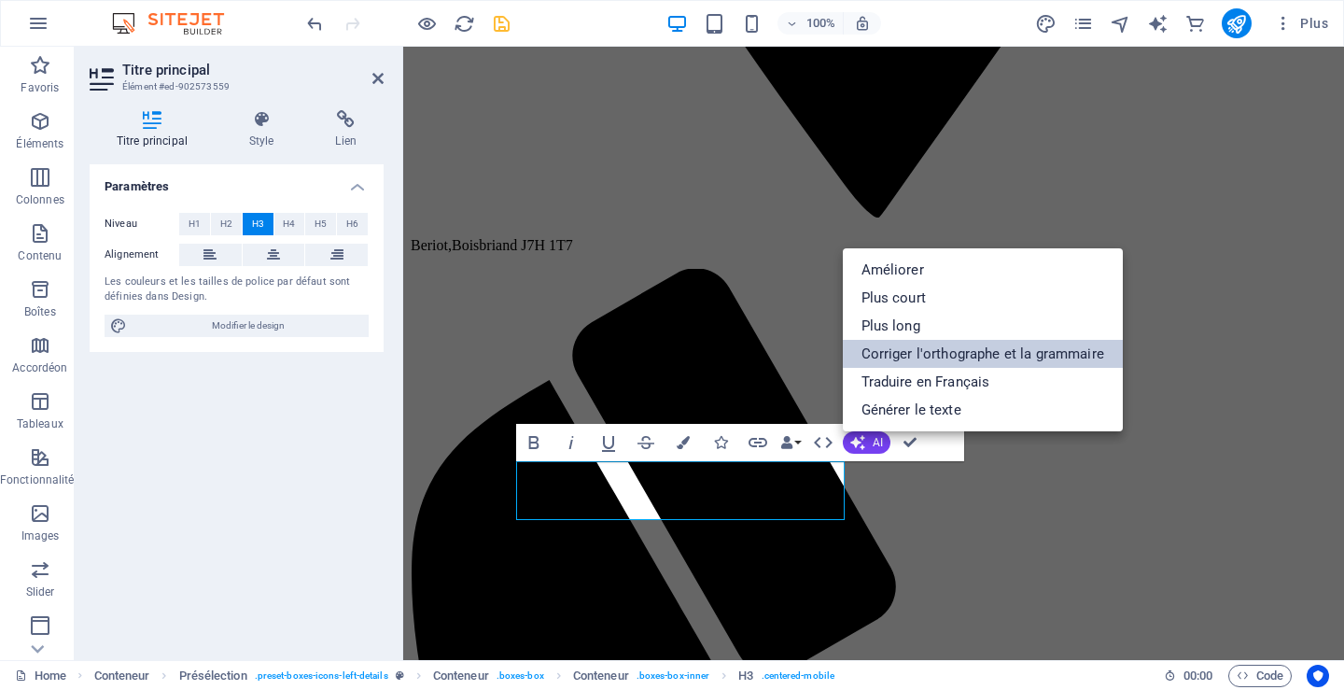
click at [886, 351] on link "Corriger l'orthographe et la grammaire" at bounding box center [983, 354] width 280 height 28
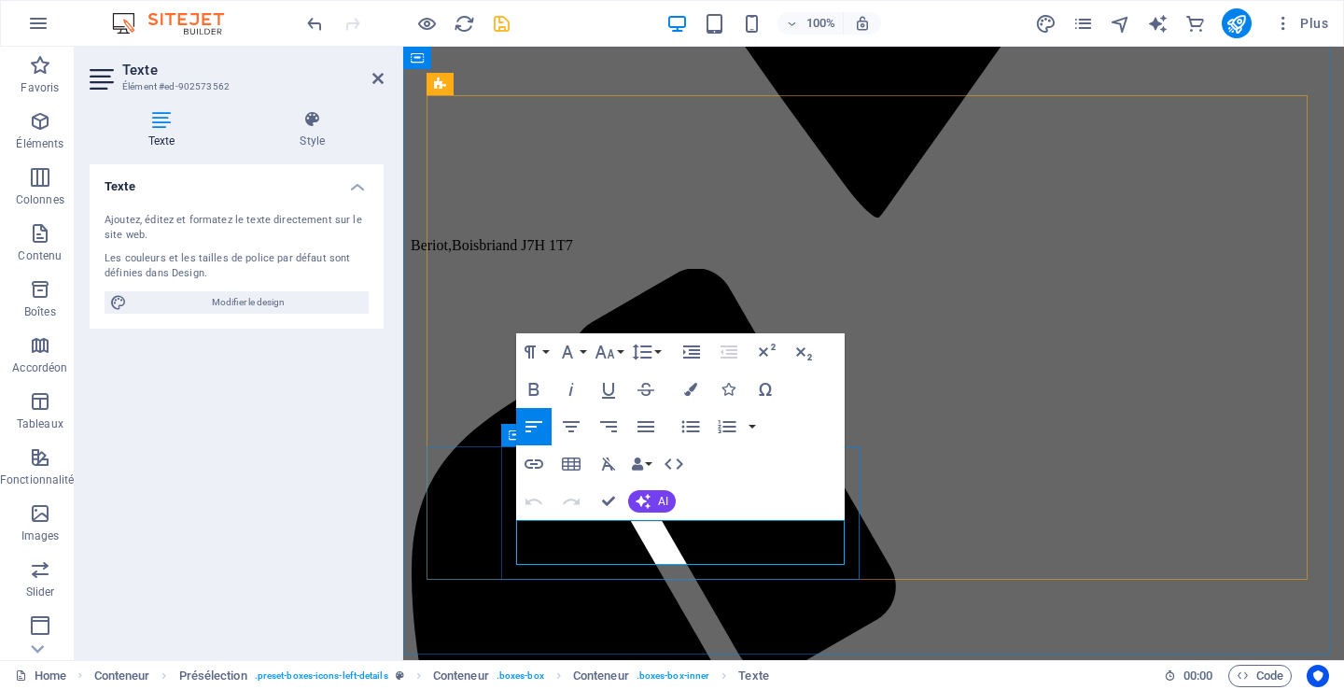
drag, startPoint x: 529, startPoint y: 536, endPoint x: 835, endPoint y: 544, distance: 306.2
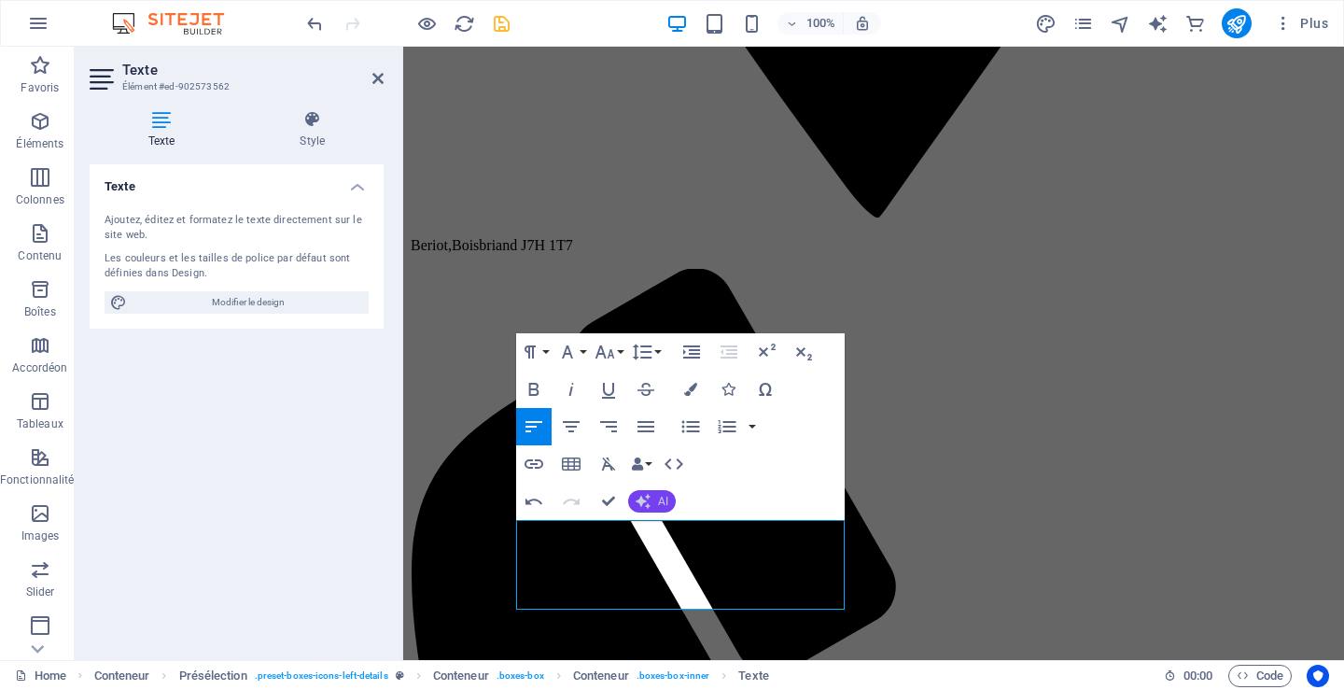
click at [648, 497] on icon "button" at bounding box center [642, 501] width 15 height 15
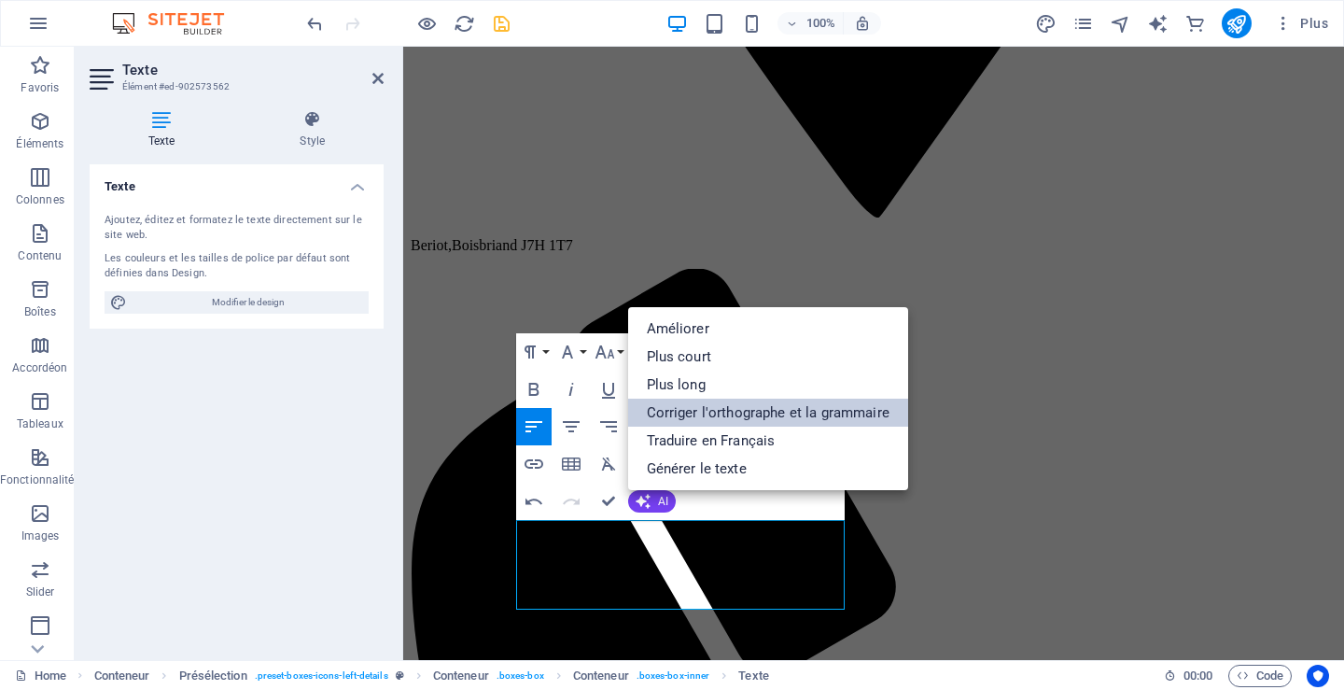
click at [779, 404] on link "Corriger l'orthographe et la grammaire" at bounding box center [768, 412] width 280 height 28
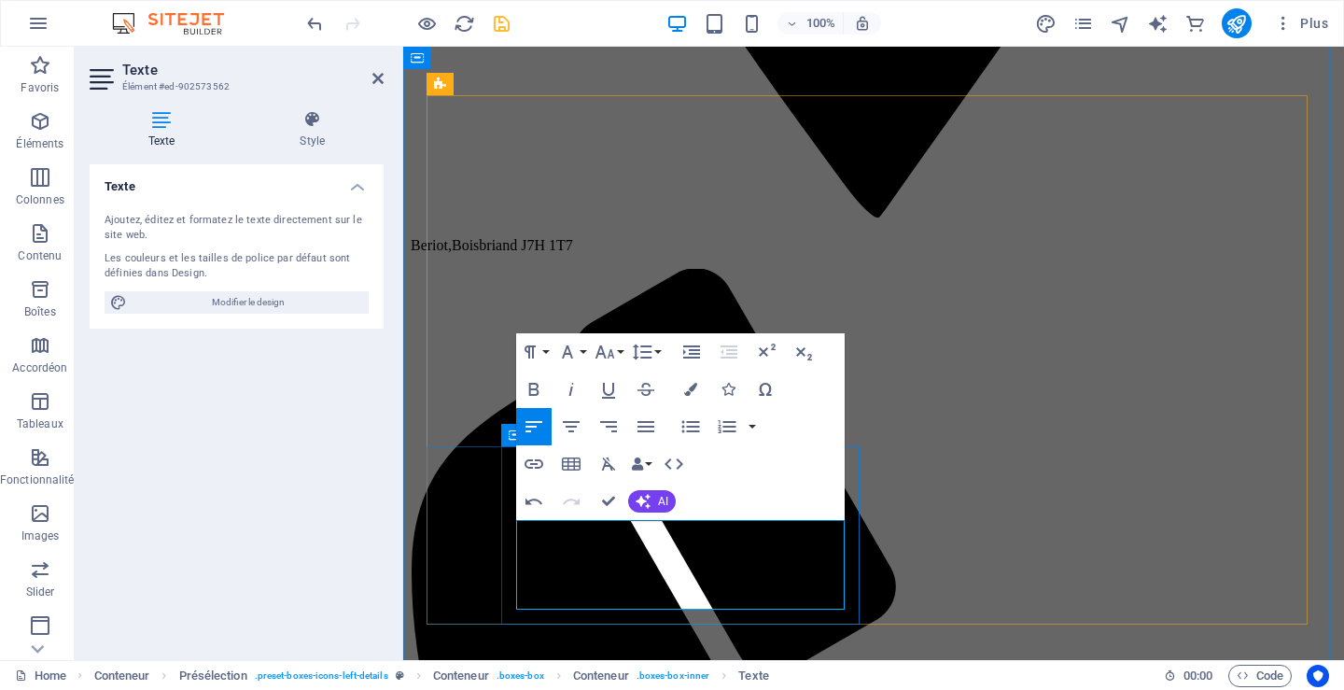
click at [646, 495] on icon "button" at bounding box center [642, 501] width 15 height 15
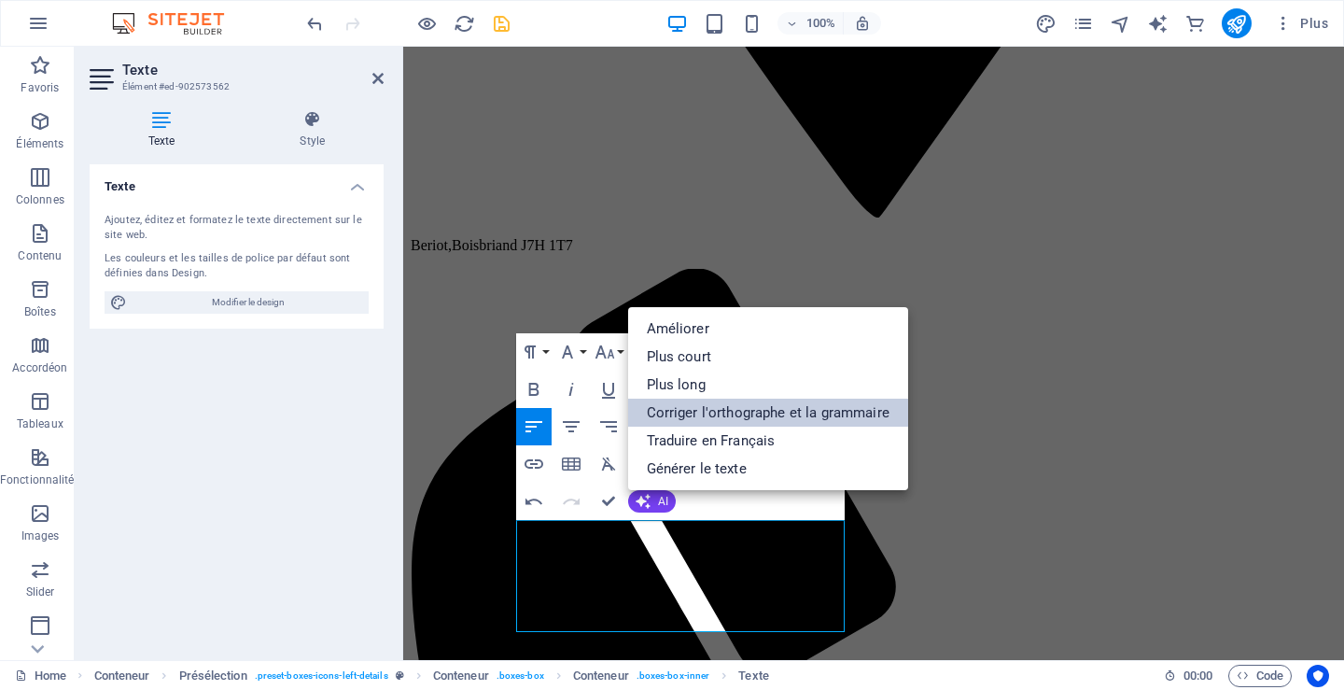
click at [749, 410] on link "Corriger l'orthographe et la grammaire" at bounding box center [768, 412] width 280 height 28
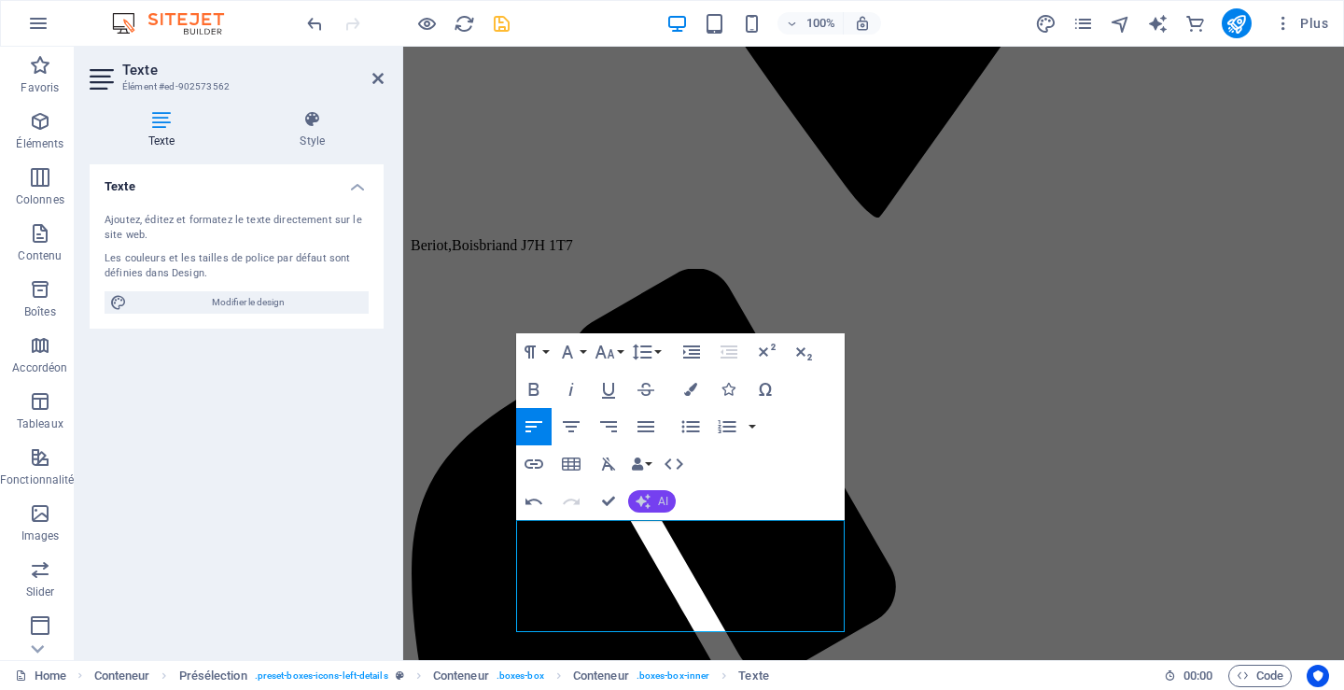
click at [656, 498] on button "AI" at bounding box center [652, 501] width 48 height 22
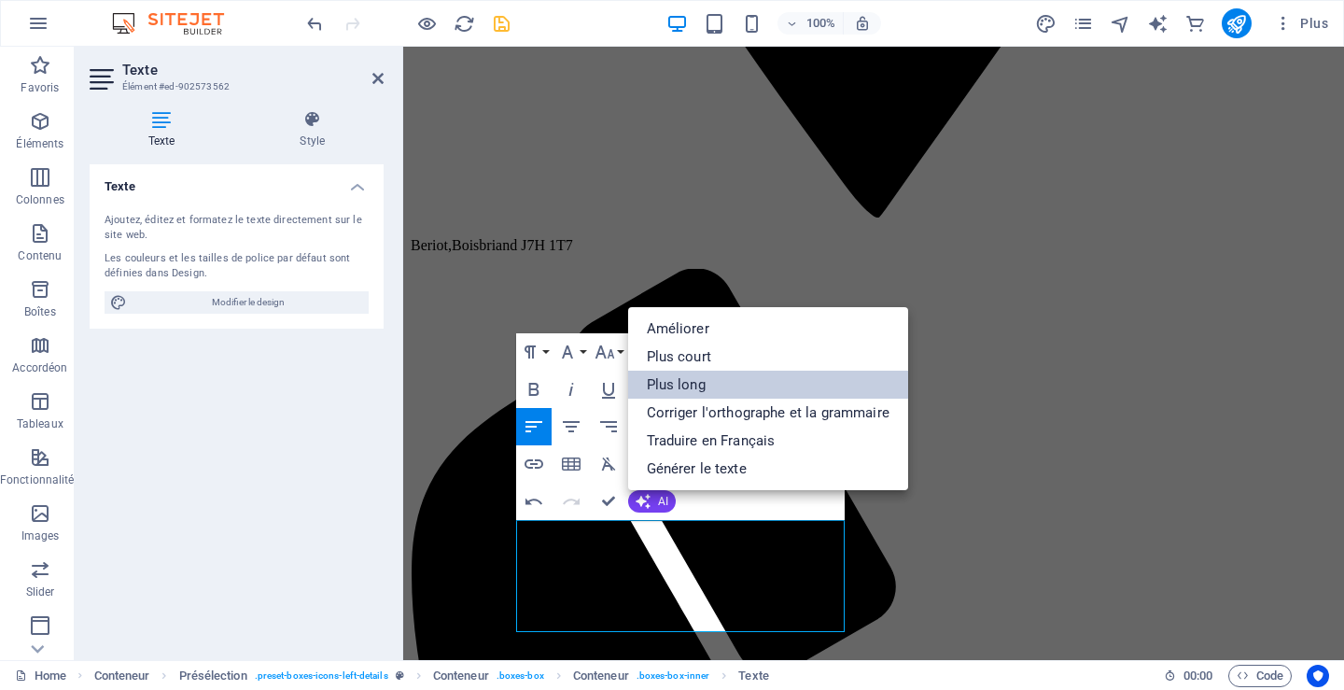
click at [710, 383] on link "Plus long" at bounding box center [768, 384] width 280 height 28
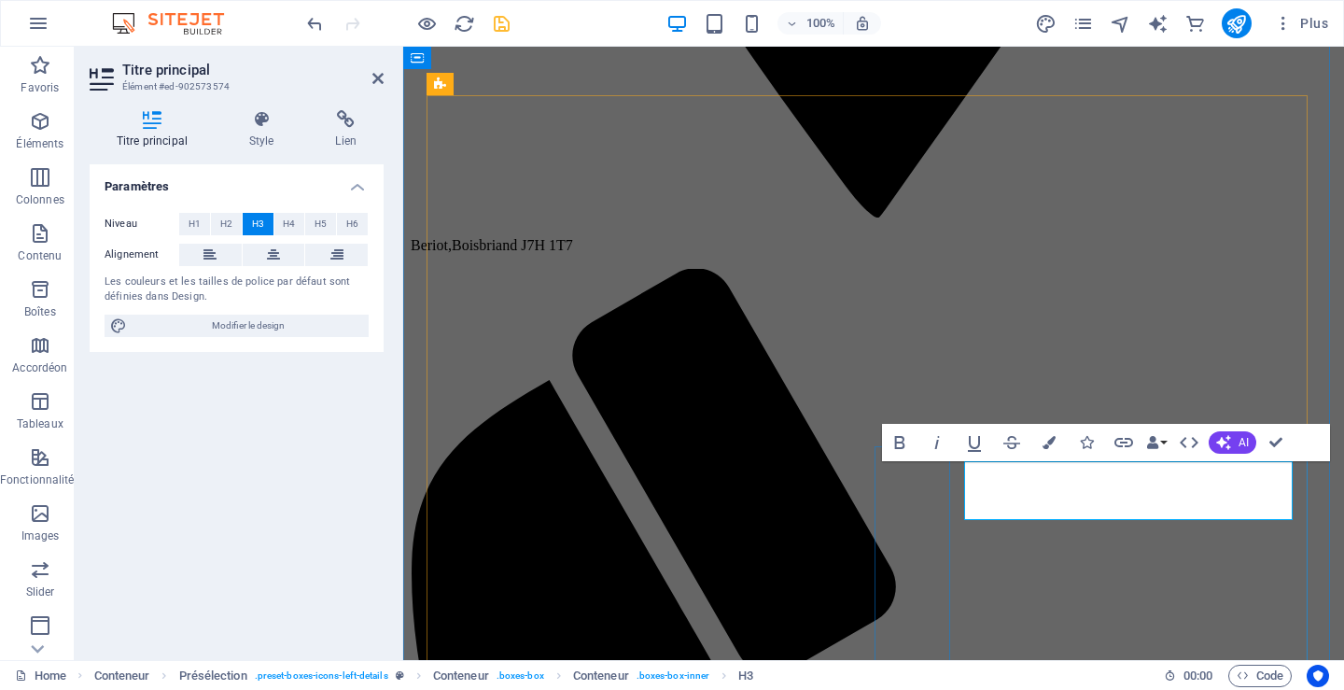
scroll to position [1307, 0]
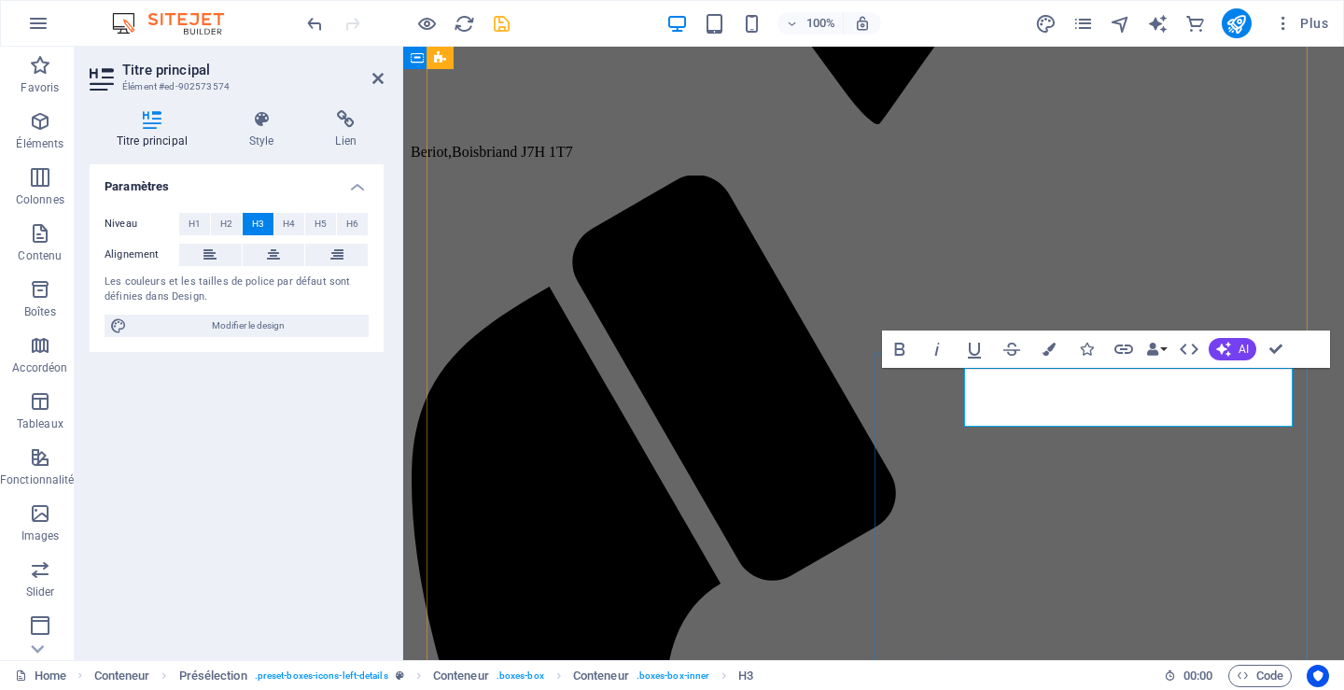
drag, startPoint x: 969, startPoint y: 387, endPoint x: 1165, endPoint y: 391, distance: 196.9
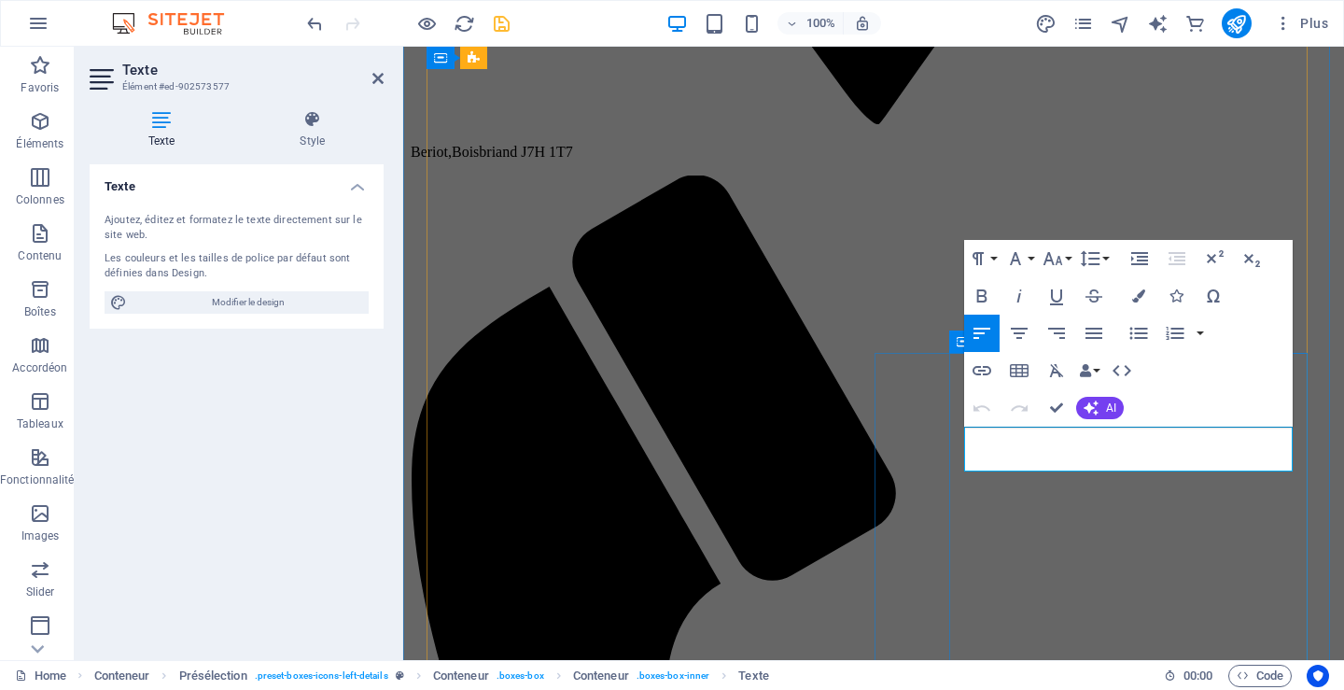
drag, startPoint x: 965, startPoint y: 439, endPoint x: 1220, endPoint y: 457, distance: 256.3
drag, startPoint x: 1093, startPoint y: 464, endPoint x: 1254, endPoint y: 463, distance: 161.4
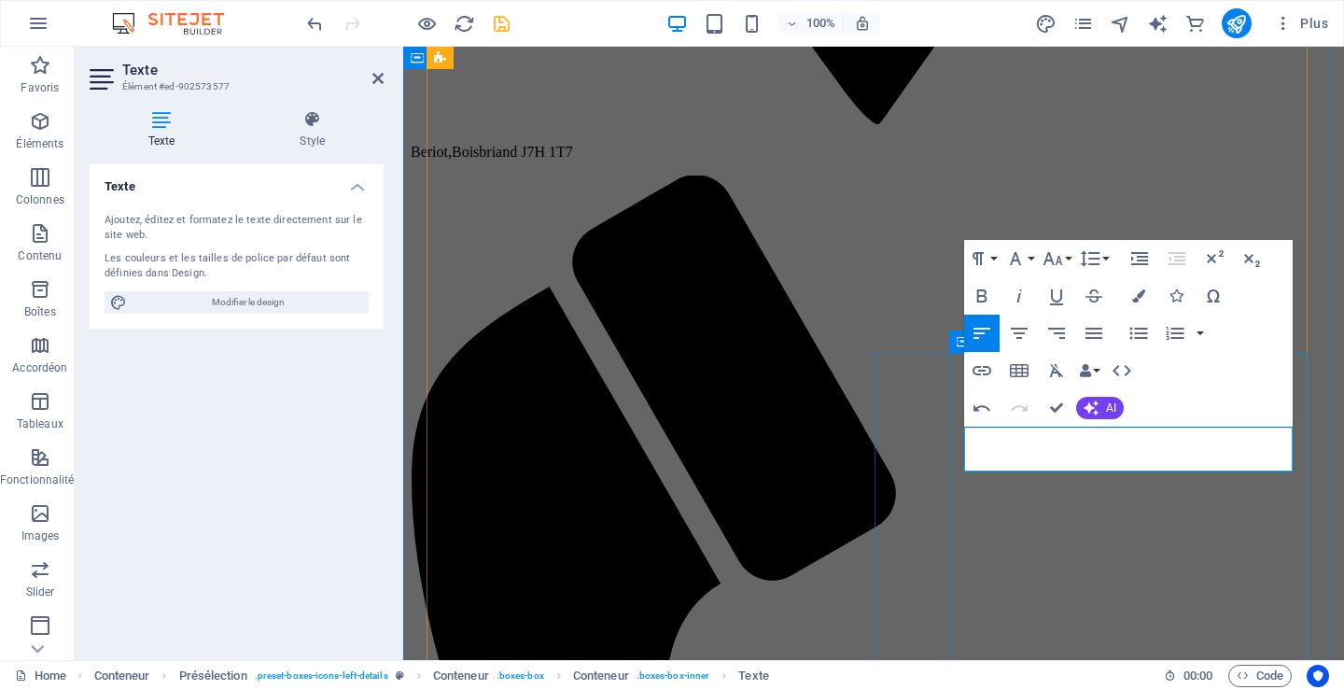
drag, startPoint x: 1260, startPoint y: 453, endPoint x: 1091, endPoint y: 453, distance: 168.9
click at [984, 367] on icon "button" at bounding box center [981, 370] width 19 height 9
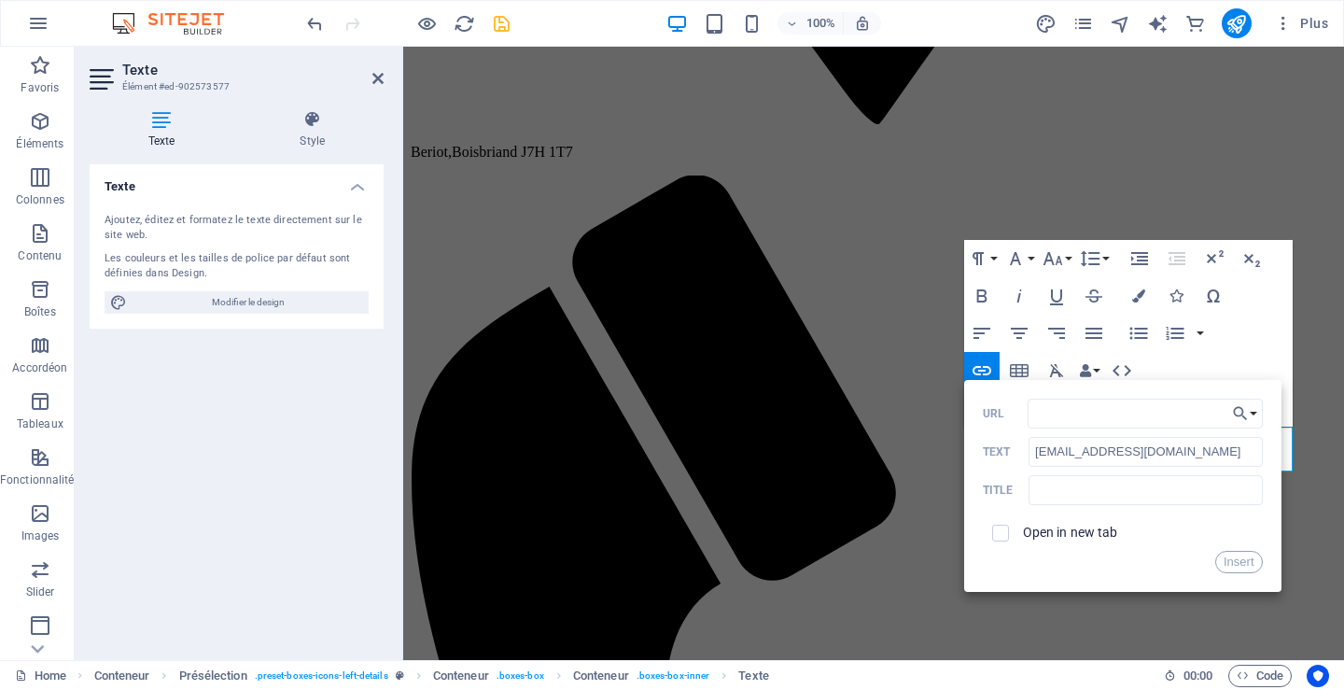
click at [1149, 509] on div "URL [EMAIL_ADDRESS][DOMAIN_NAME] Text Title Open in new tab Insert" at bounding box center [1123, 485] width 280 height 174
click at [1151, 486] on input "text" at bounding box center [1144, 490] width 233 height 30
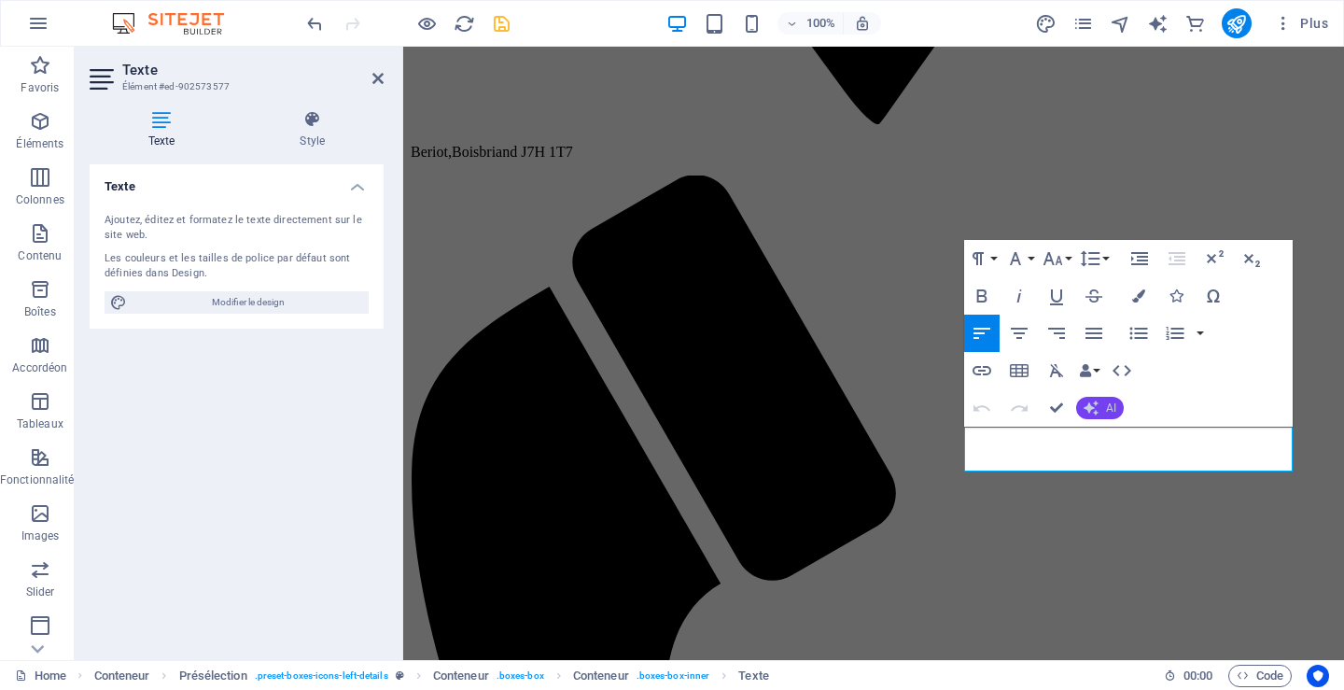
click at [1102, 409] on button "AI" at bounding box center [1100, 408] width 48 height 22
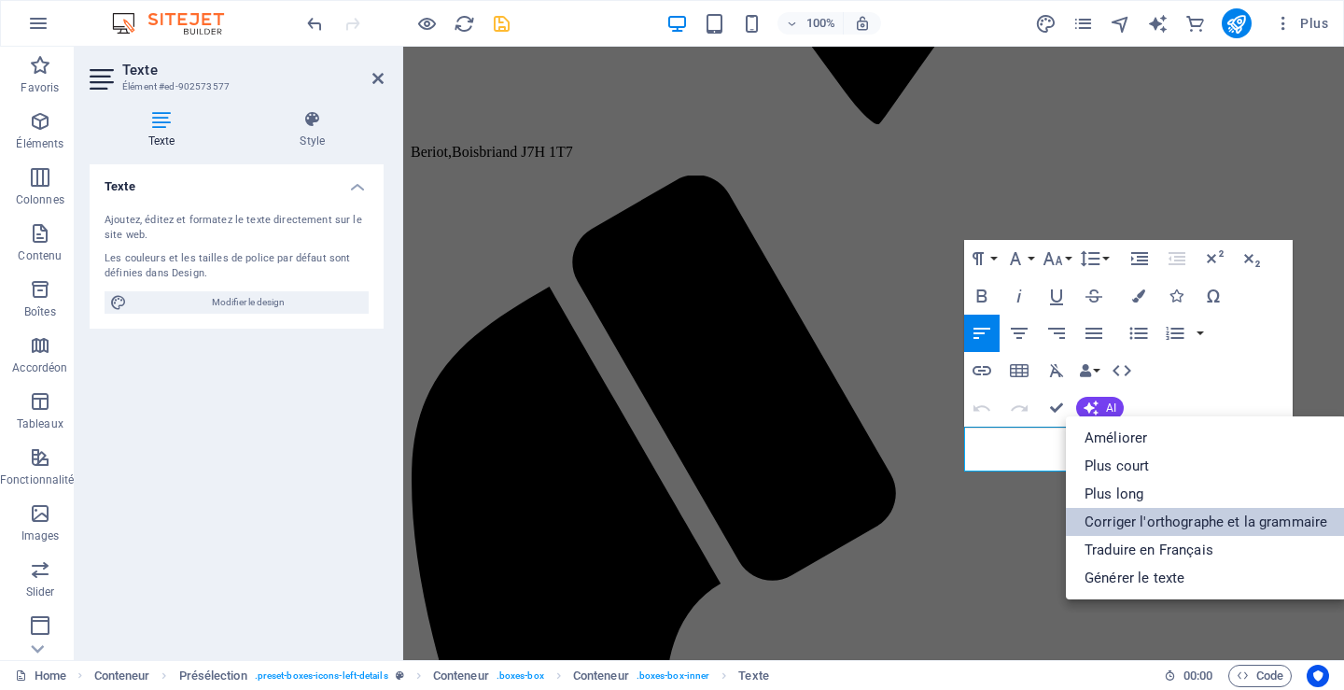
click at [1109, 517] on link "Corriger l'orthographe et la grammaire" at bounding box center [1206, 522] width 280 height 28
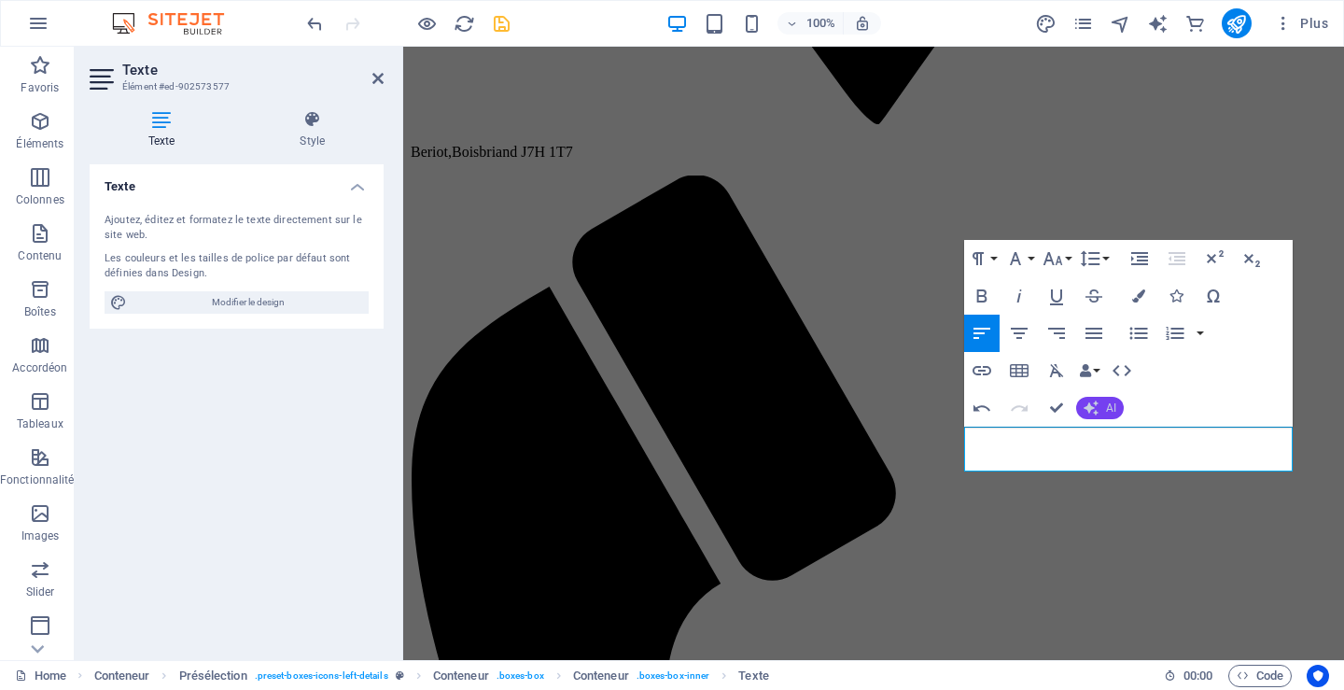
click at [1106, 407] on span "AI" at bounding box center [1111, 407] width 10 height 11
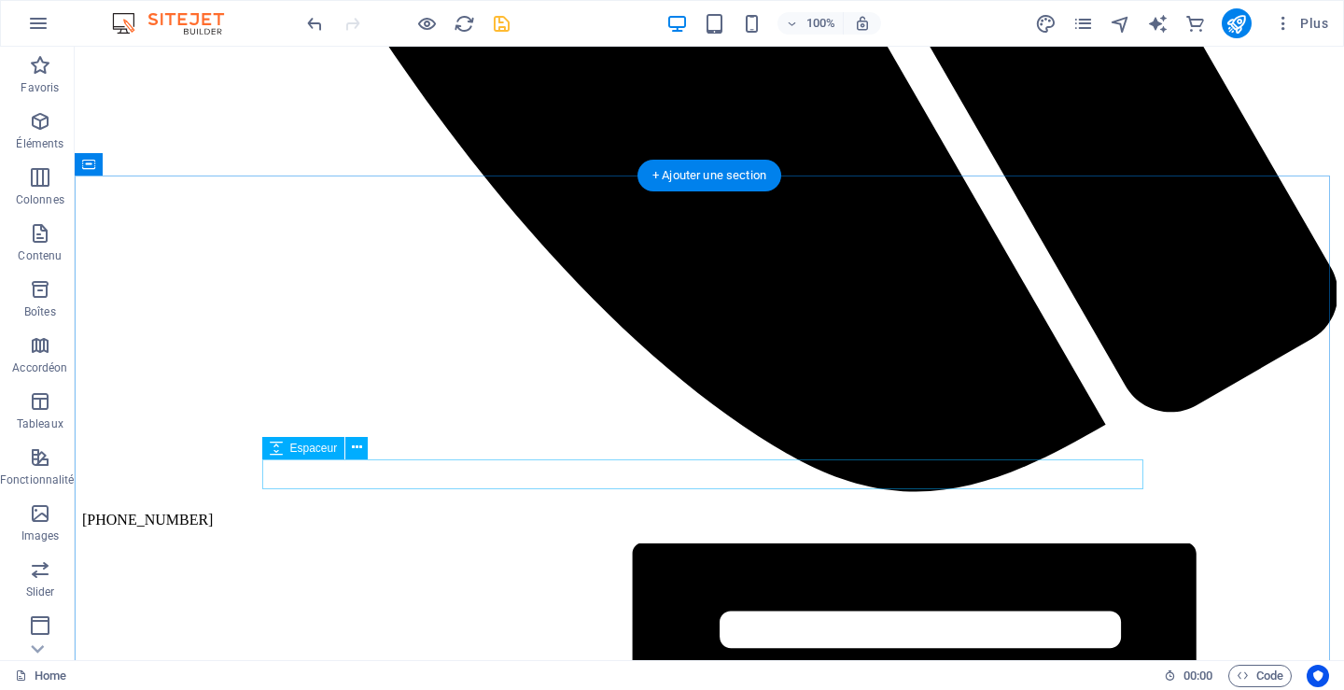
scroll to position [3267, 0]
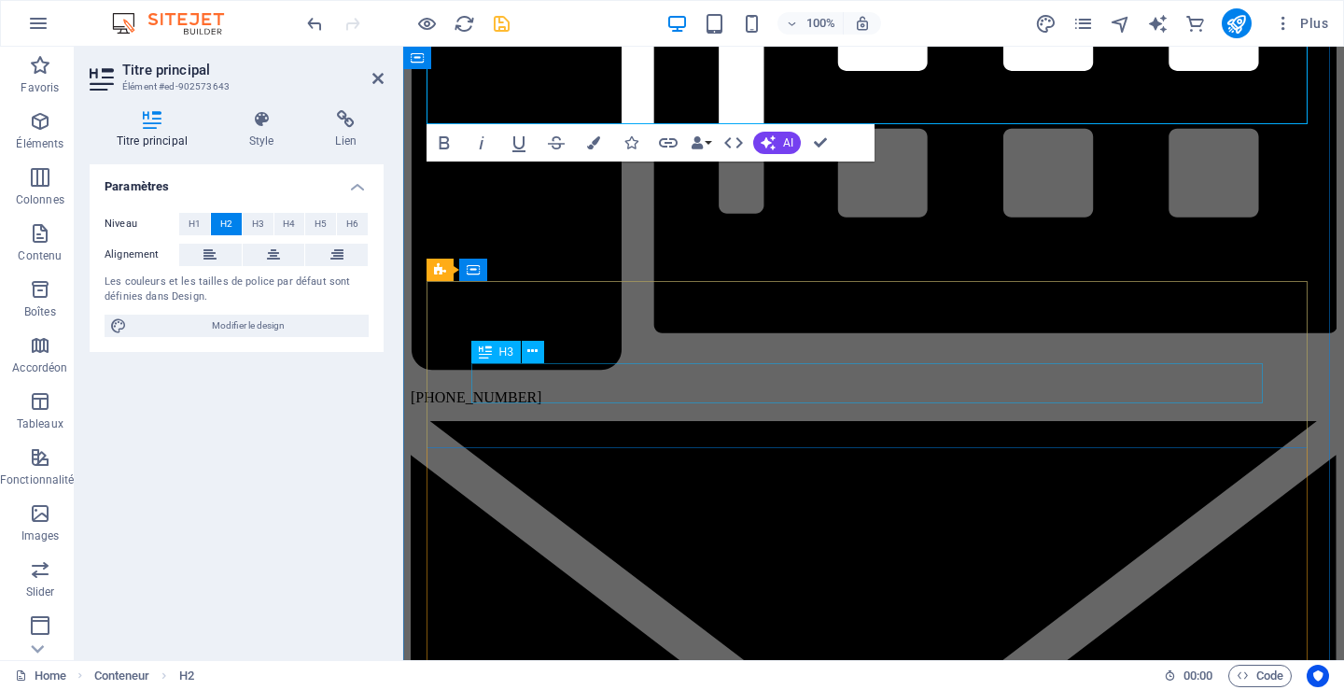
scroll to position [3453, 0]
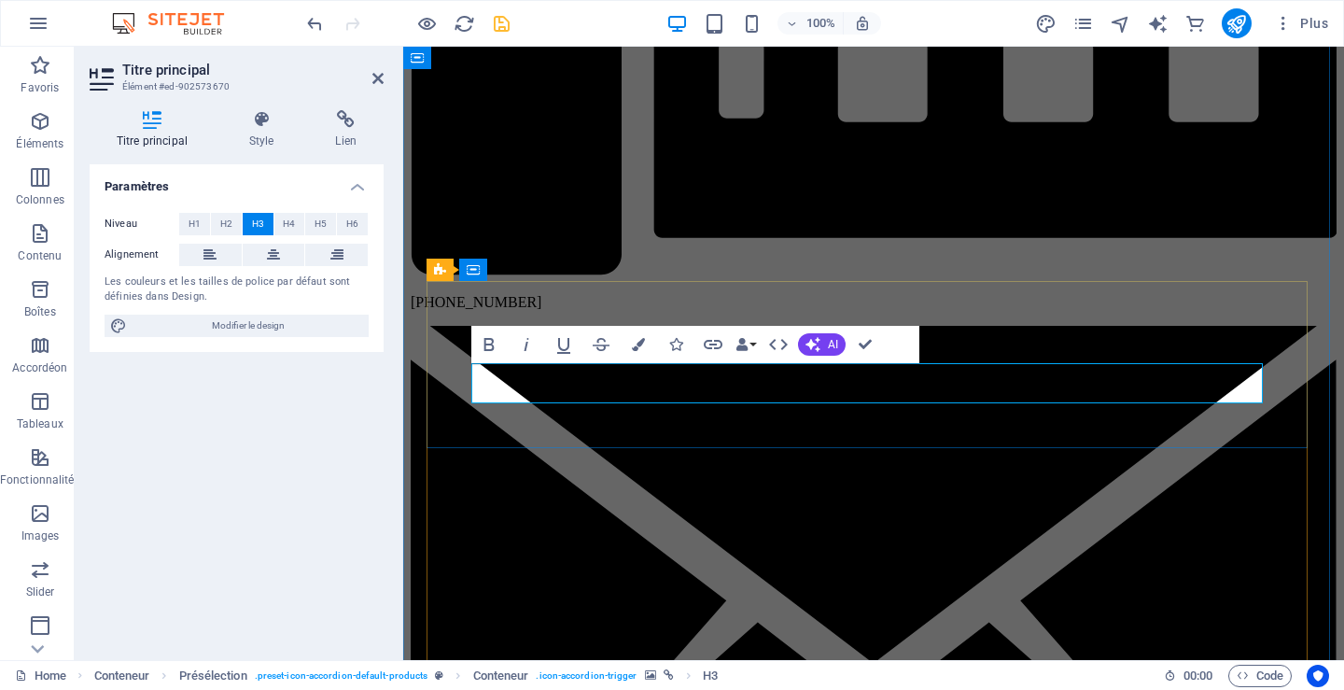
click at [826, 344] on button "AI" at bounding box center [822, 344] width 48 height 22
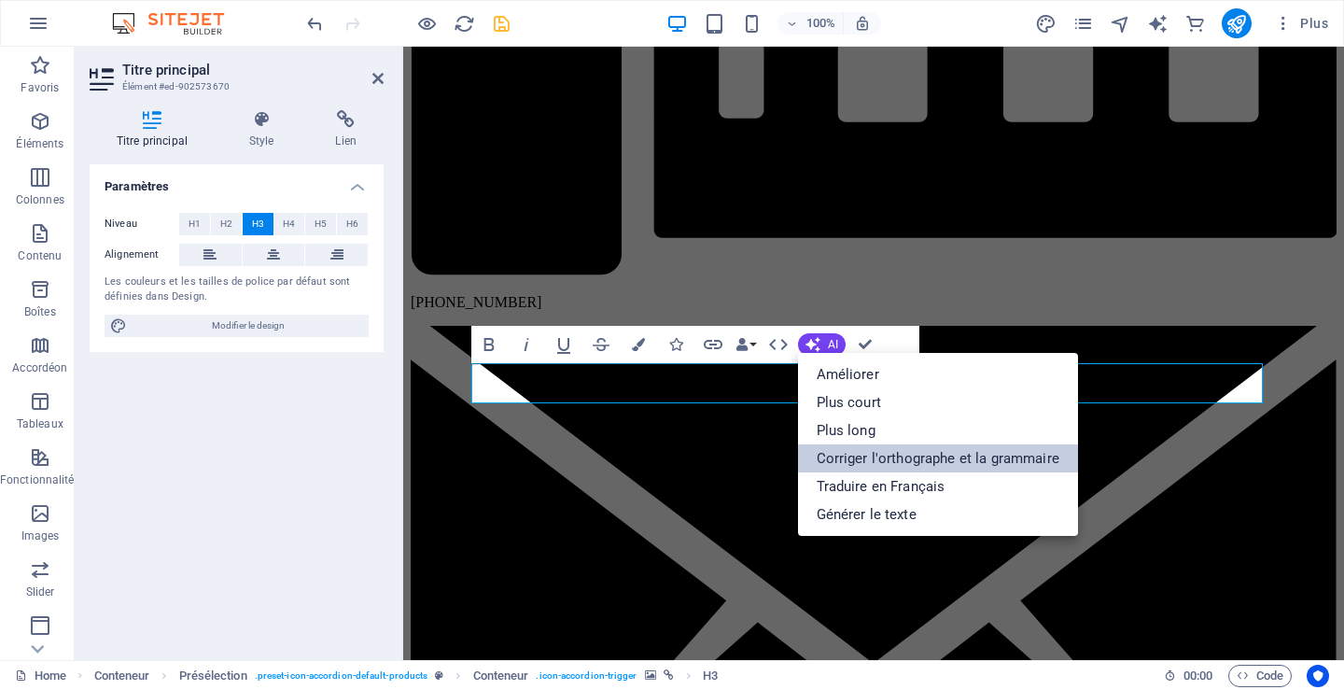
click at [883, 452] on link "Corriger l'orthographe et la grammaire" at bounding box center [938, 458] width 280 height 28
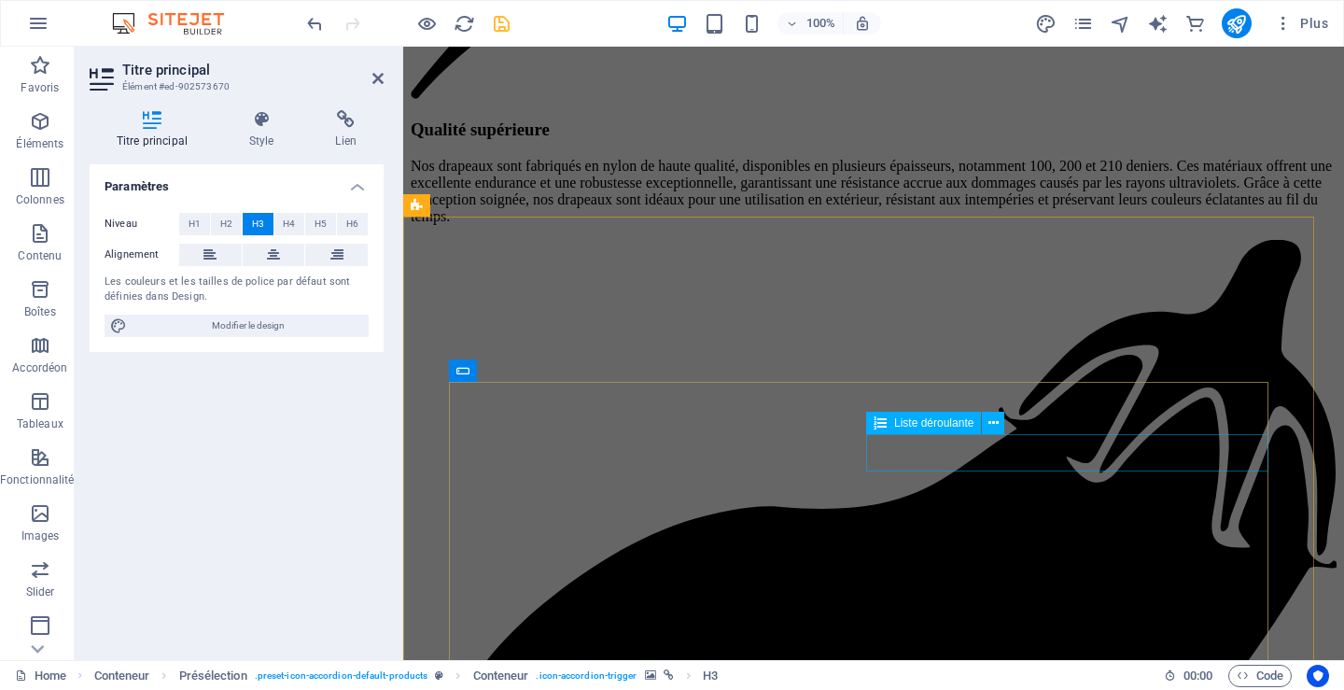
scroll to position [8119, 0]
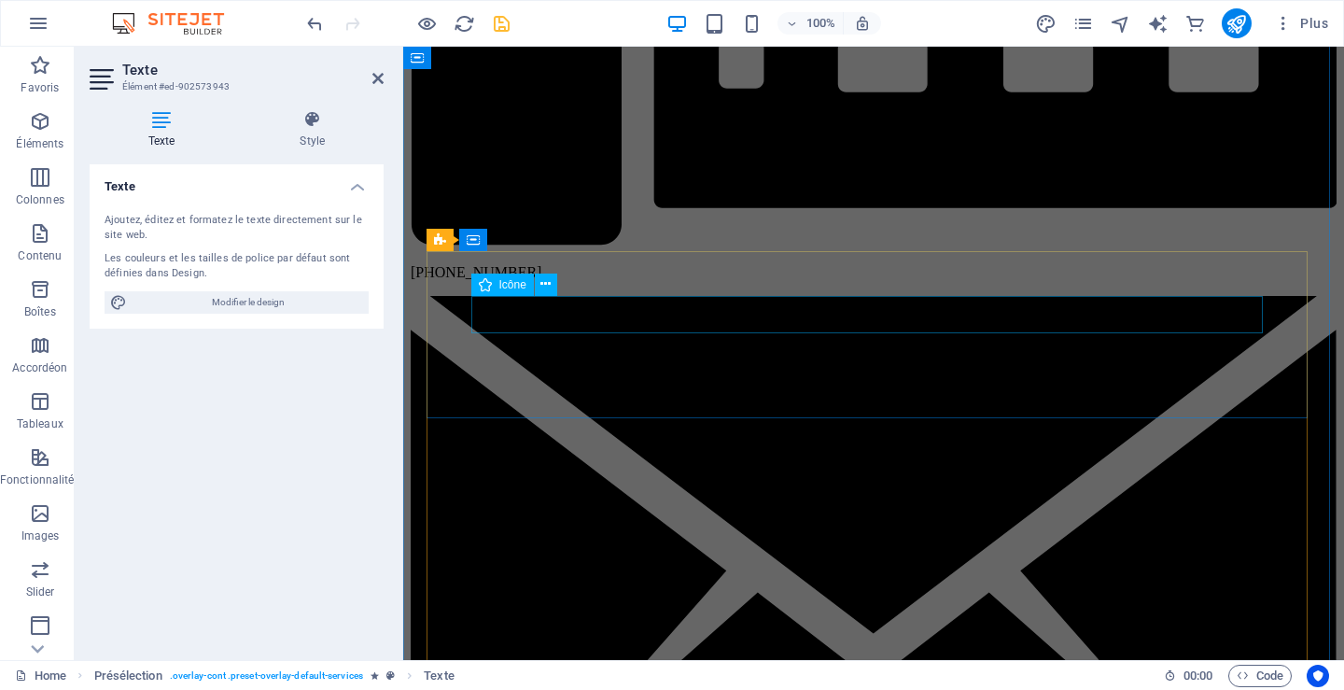
scroll to position [8096, 0]
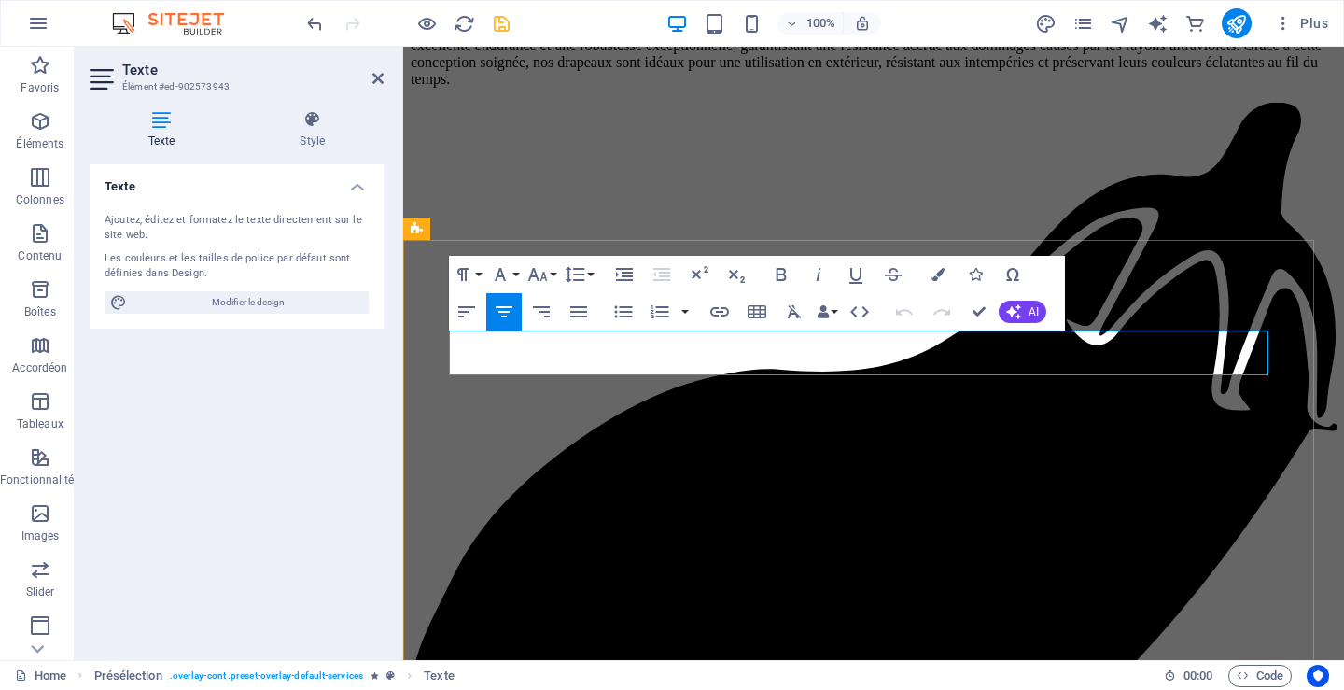
drag, startPoint x: 450, startPoint y: 340, endPoint x: 1248, endPoint y: 356, distance: 798.0
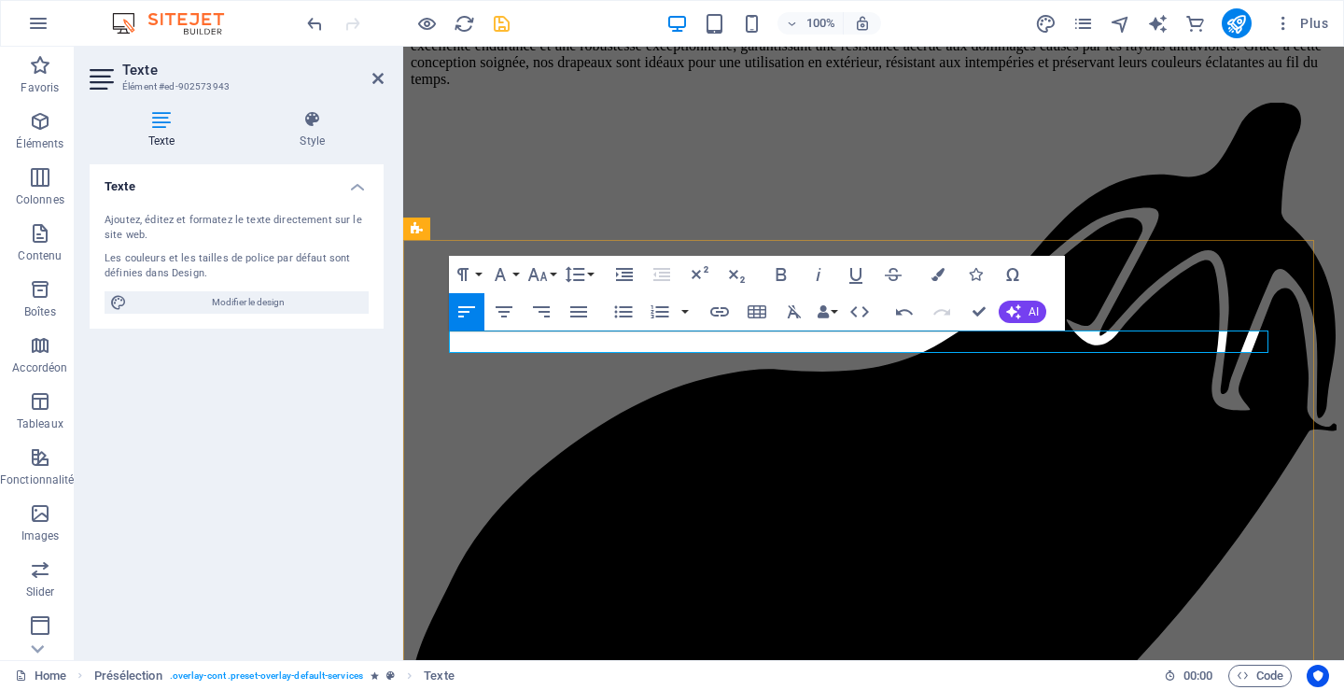
drag, startPoint x: 704, startPoint y: 340, endPoint x: 811, endPoint y: 340, distance: 107.3
click at [1022, 310] on button "AI" at bounding box center [1022, 311] width 48 height 22
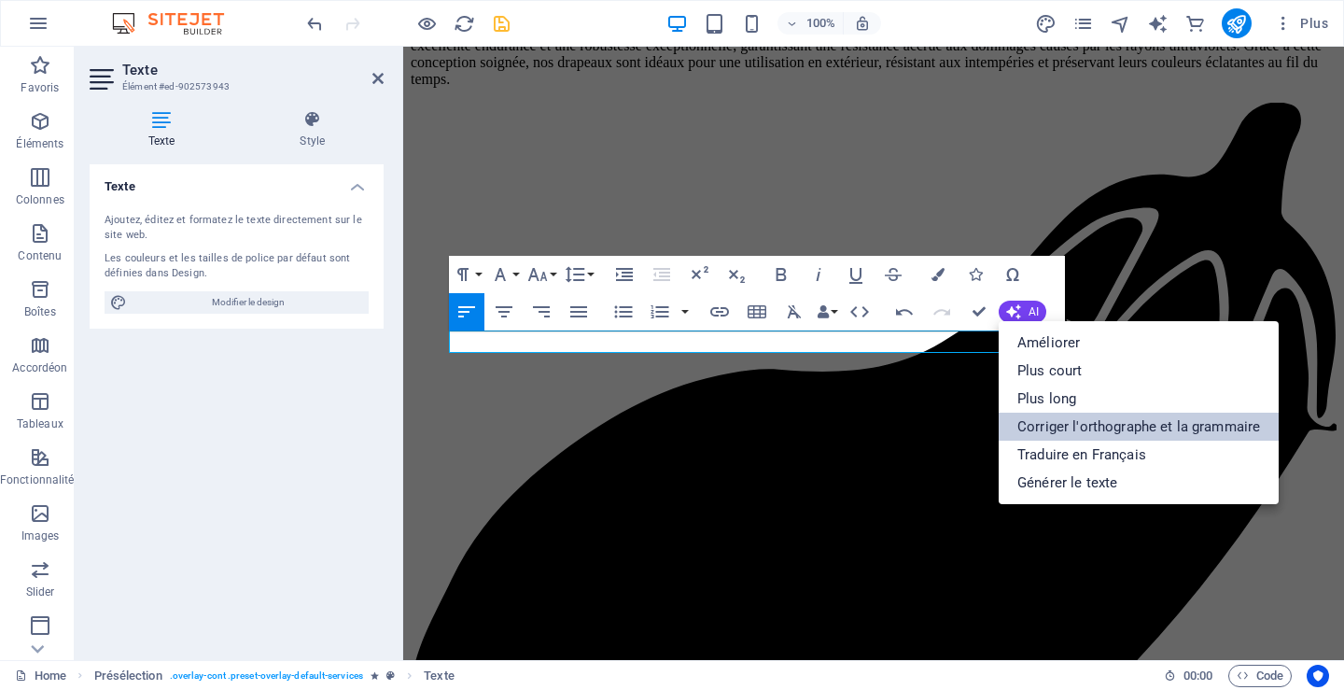
click at [1064, 425] on link "Corriger l'orthographe et la grammaire" at bounding box center [1138, 426] width 280 height 28
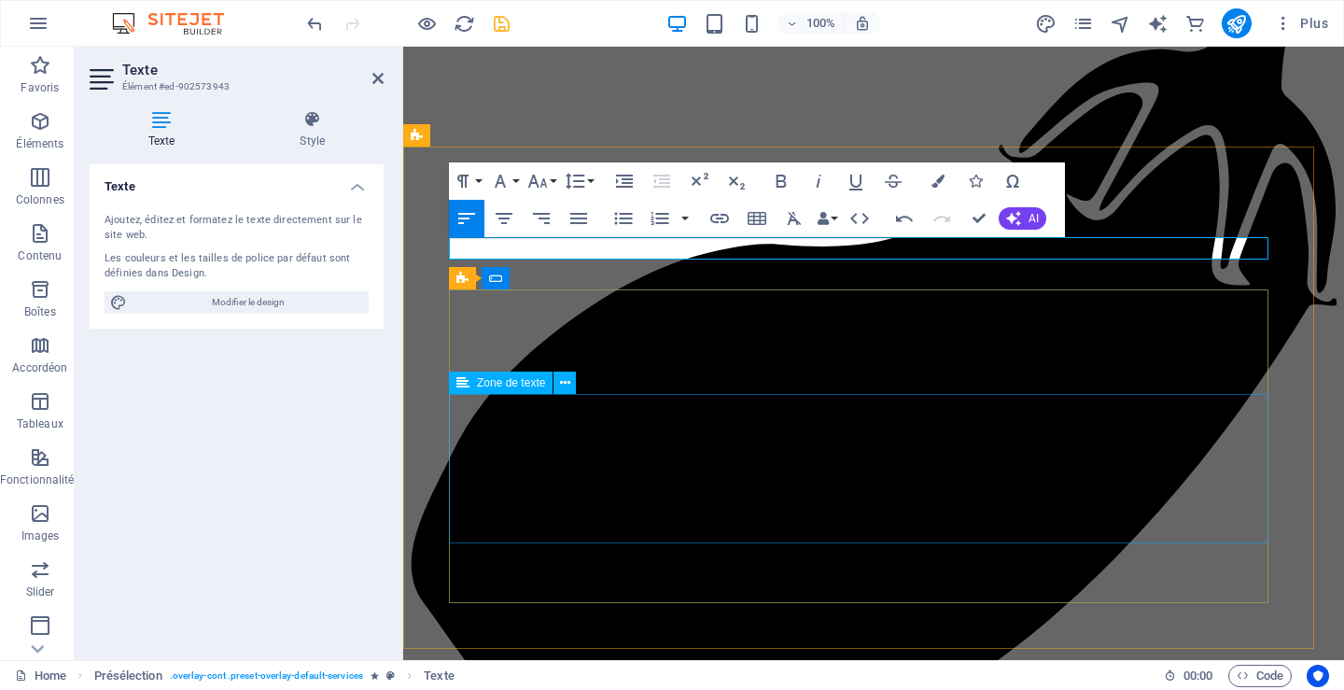
scroll to position [8469, 0]
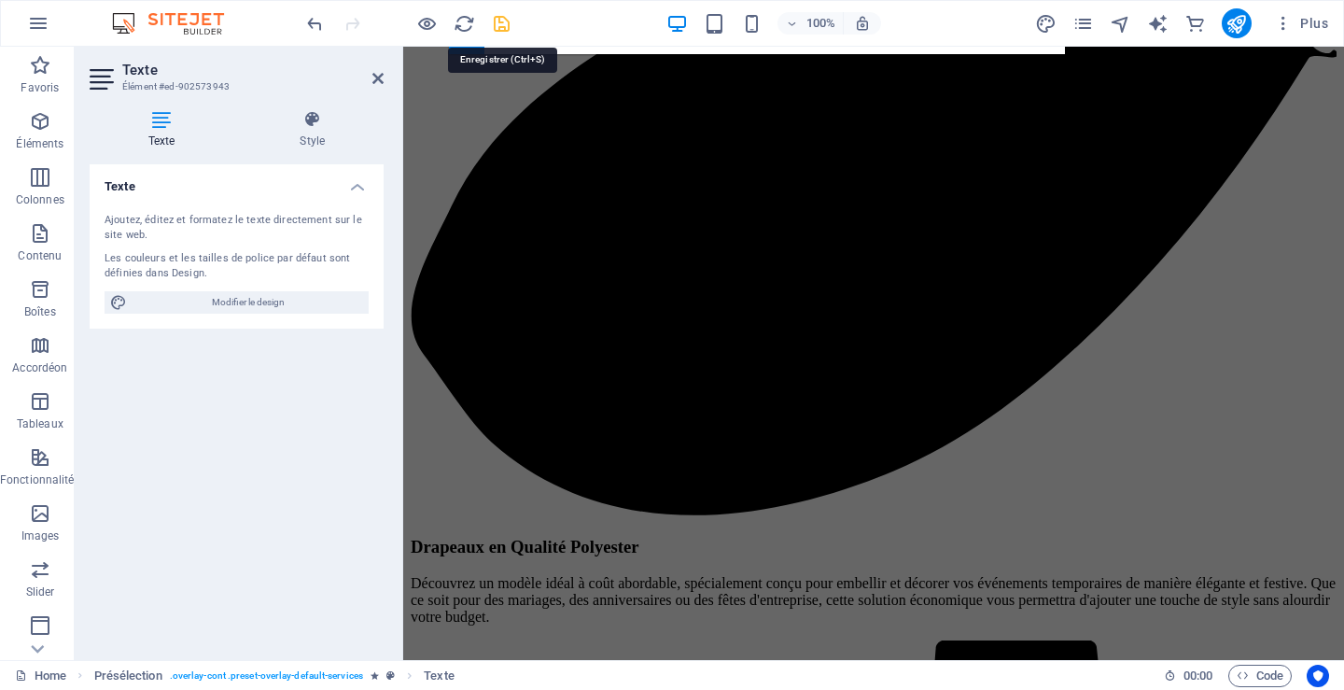
click at [502, 25] on icon "save" at bounding box center [501, 23] width 21 height 21
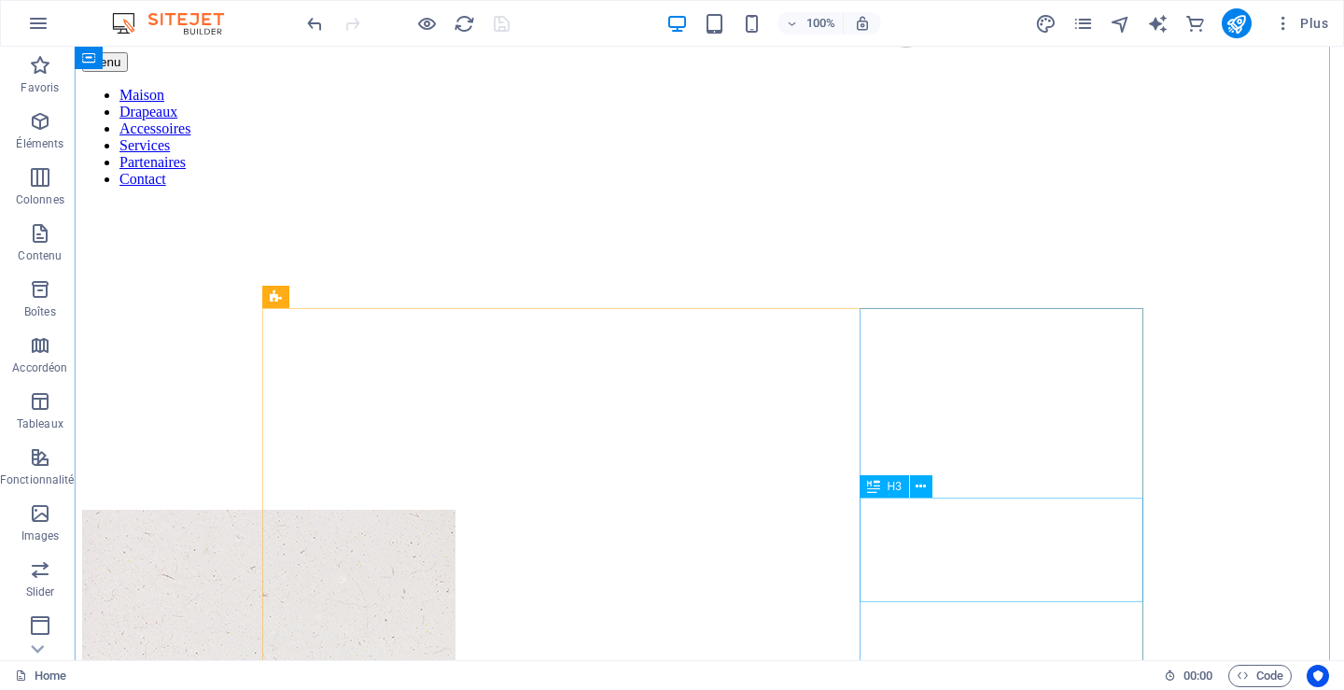
scroll to position [7338, 0]
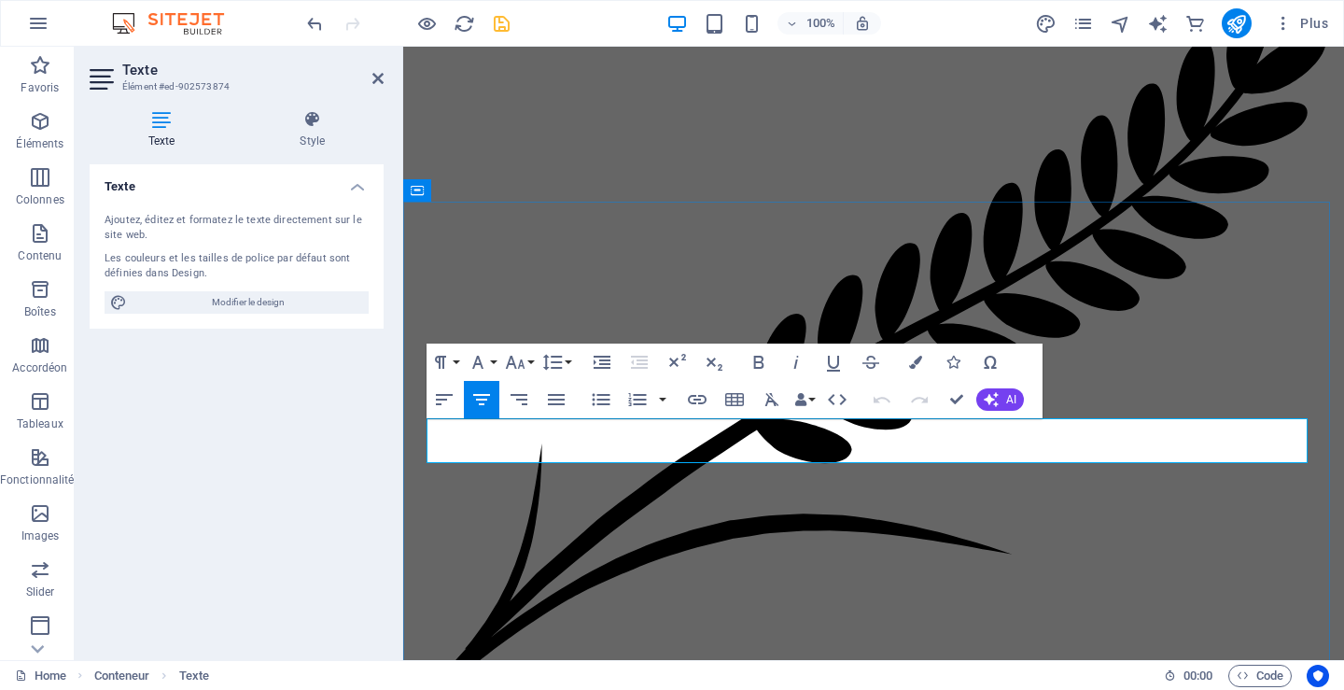
drag, startPoint x: 446, startPoint y: 426, endPoint x: 1018, endPoint y: 446, distance: 572.3
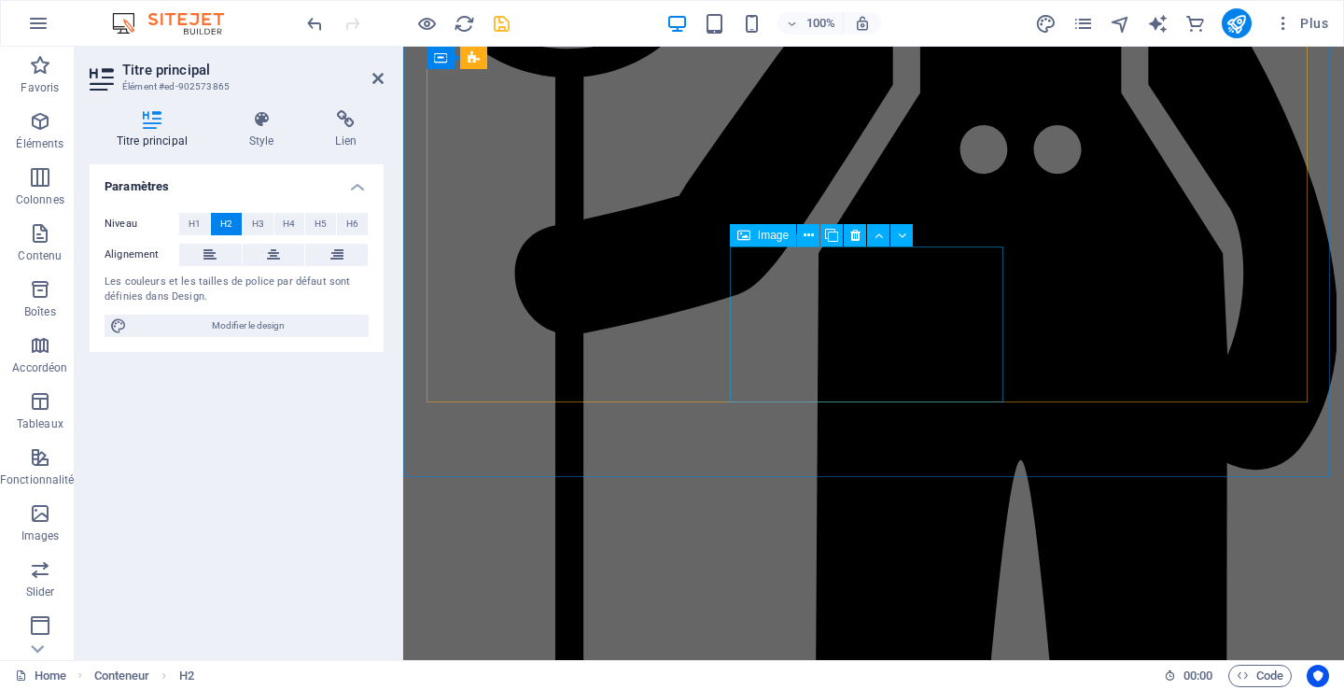
scroll to position [9111, 0]
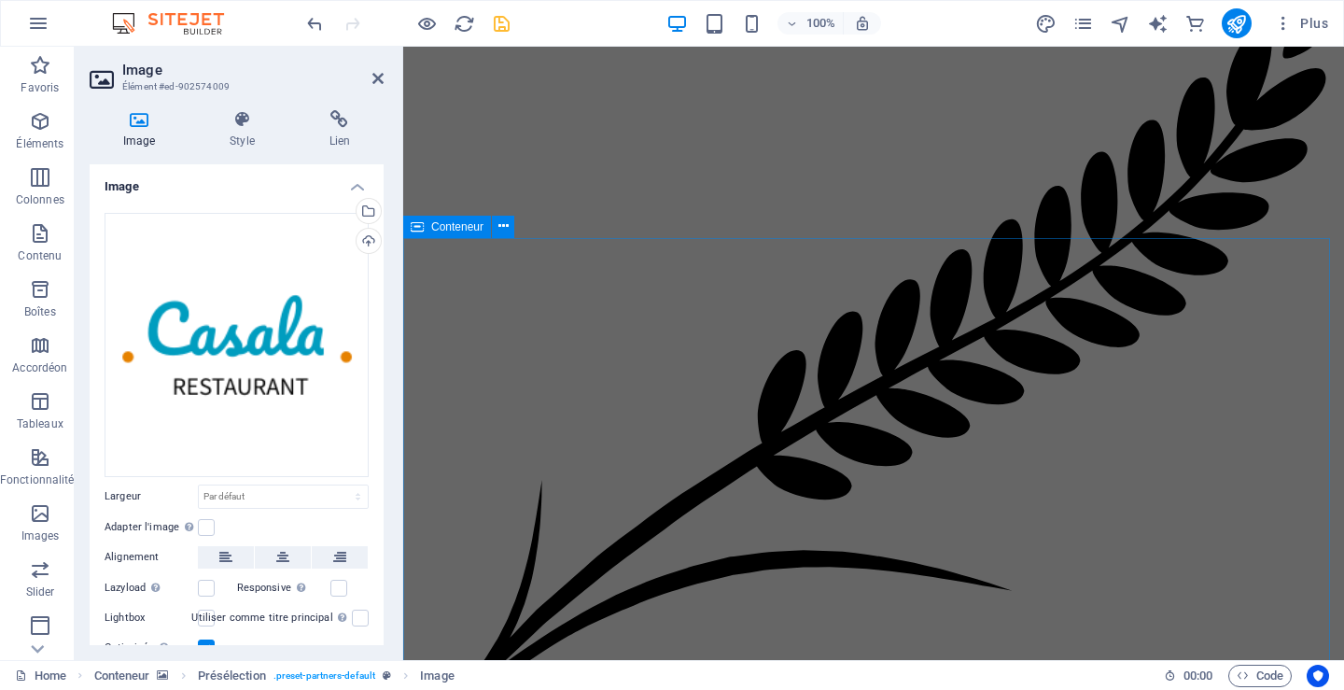
scroll to position [9039, 0]
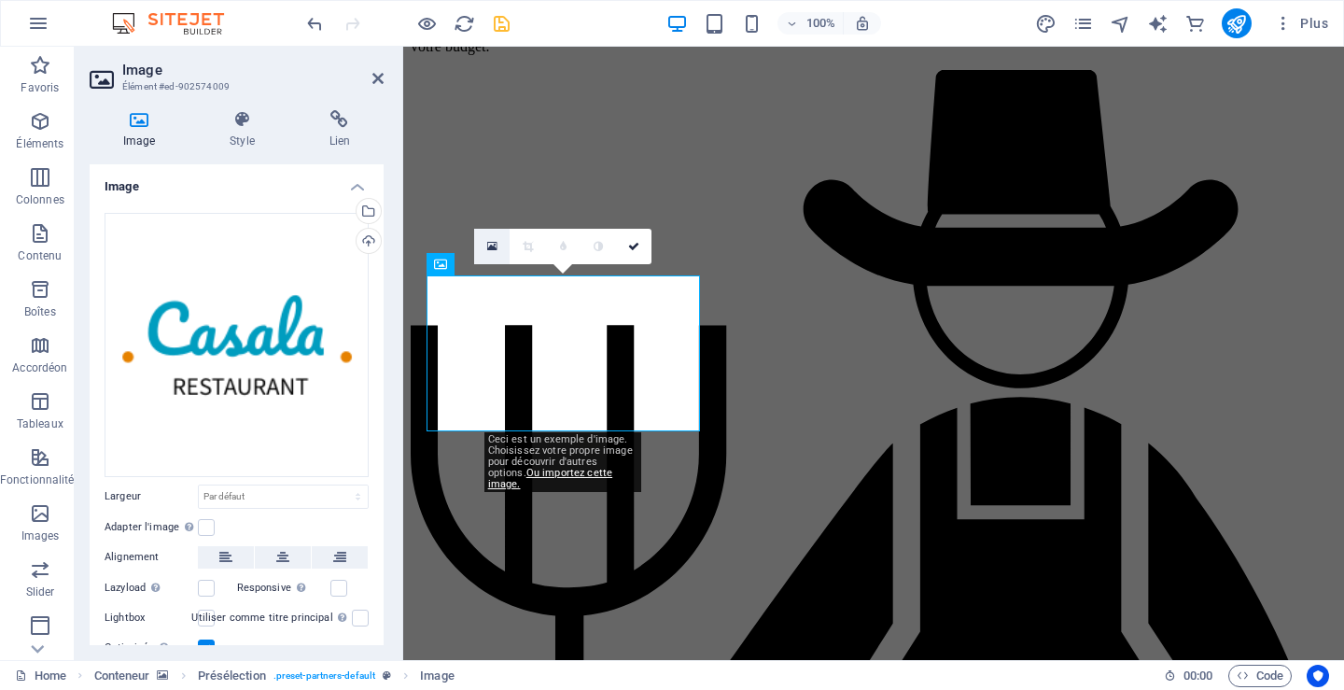
click at [488, 244] on icon at bounding box center [492, 246] width 10 height 13
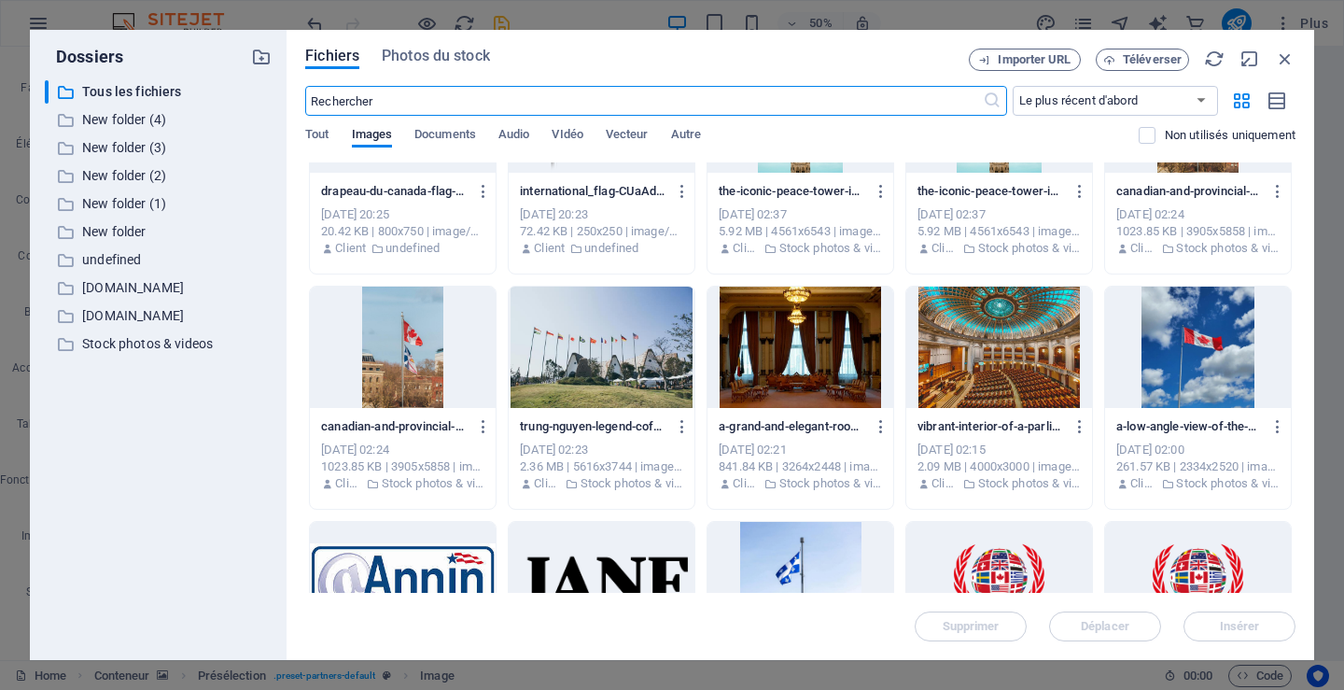
scroll to position [2333, 0]
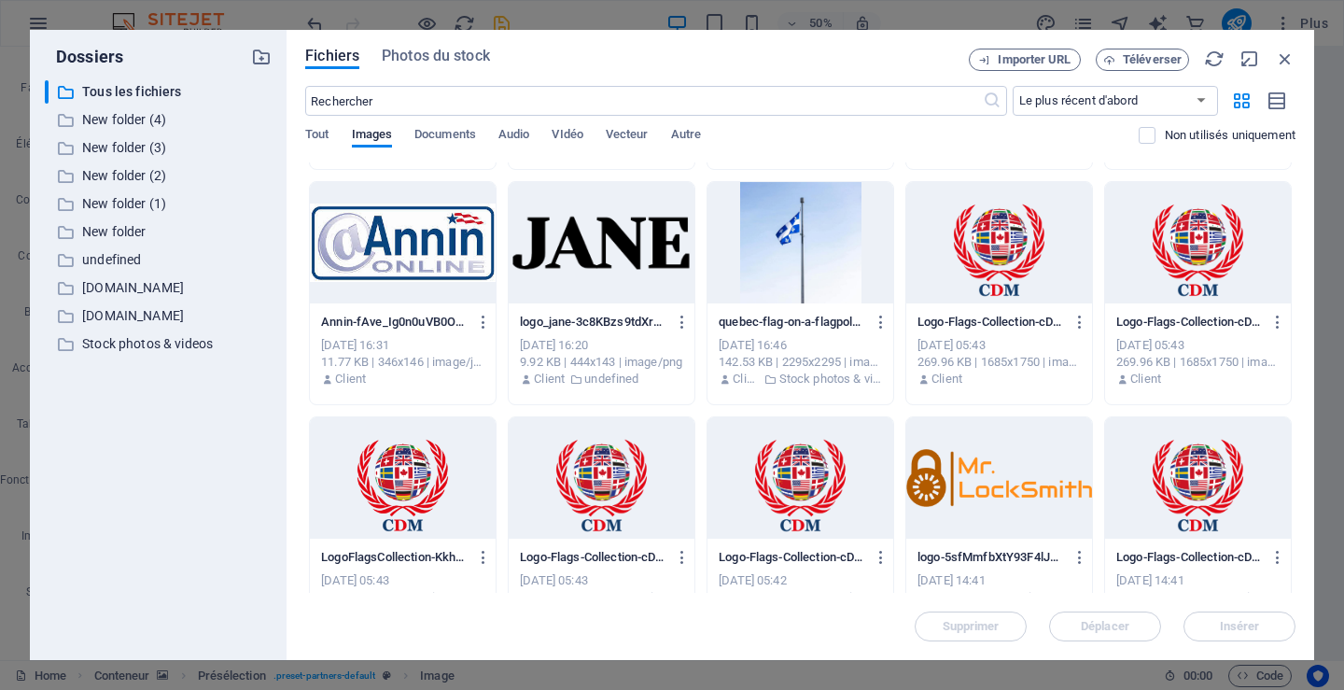
click at [416, 260] on div at bounding box center [403, 242] width 186 height 121
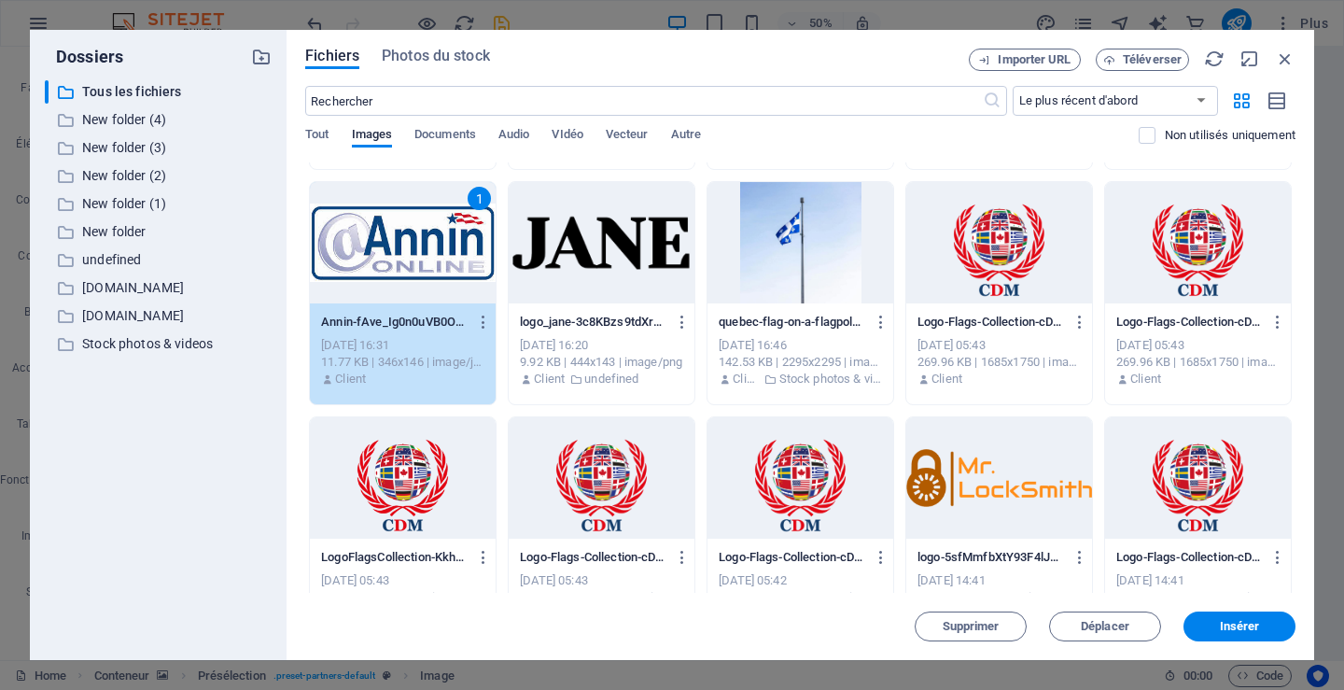
click at [416, 260] on div "1" at bounding box center [403, 242] width 186 height 121
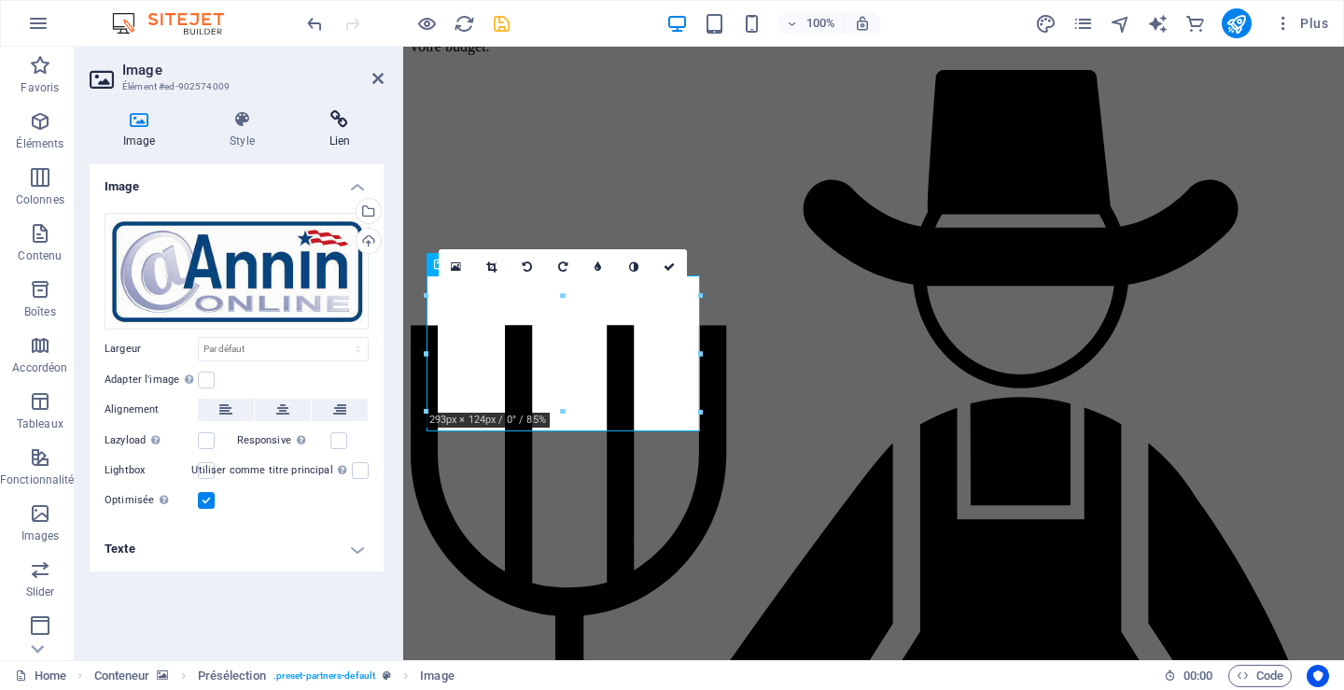
click at [343, 139] on h4 "Lien" at bounding box center [340, 129] width 88 height 39
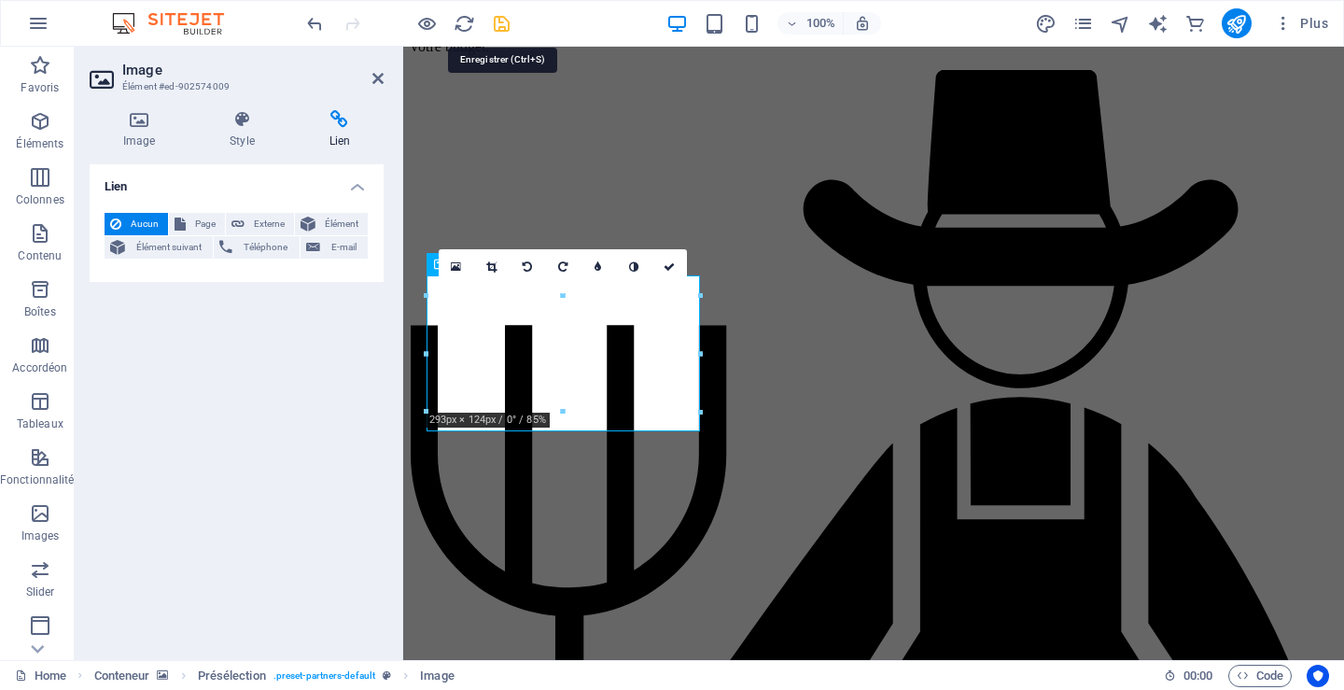
click at [498, 23] on icon "save" at bounding box center [501, 23] width 21 height 21
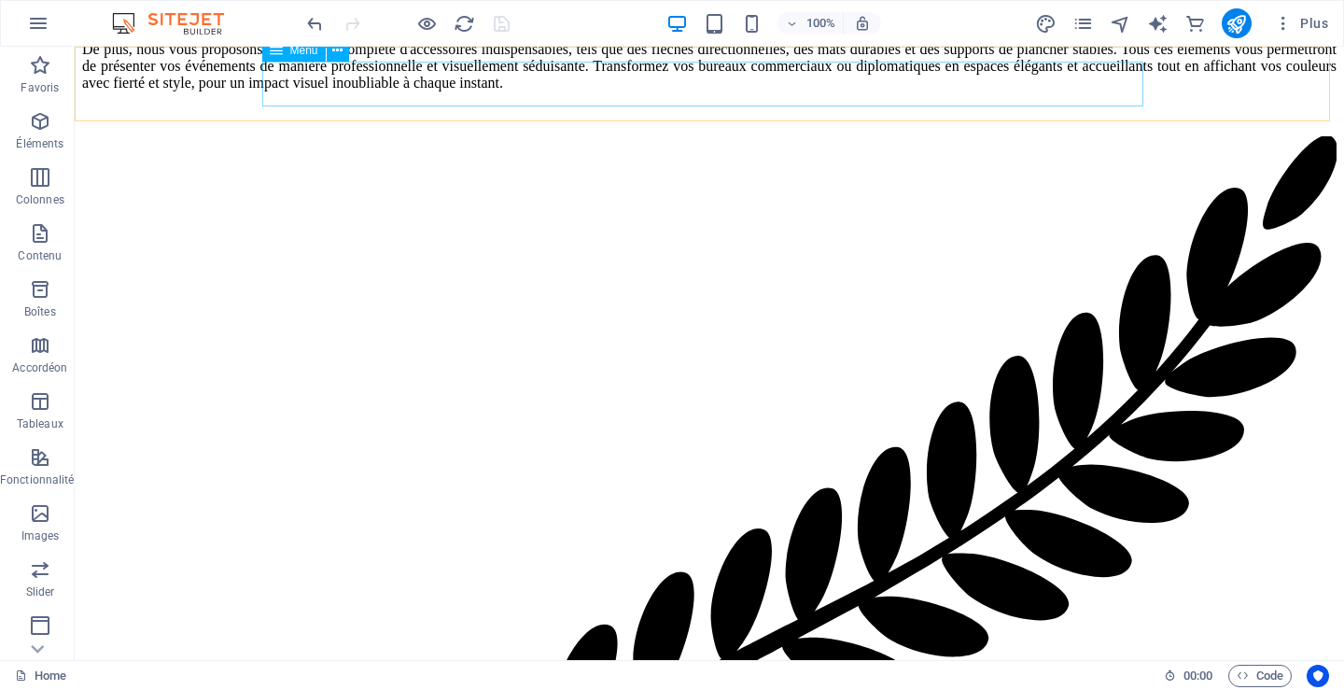
select select
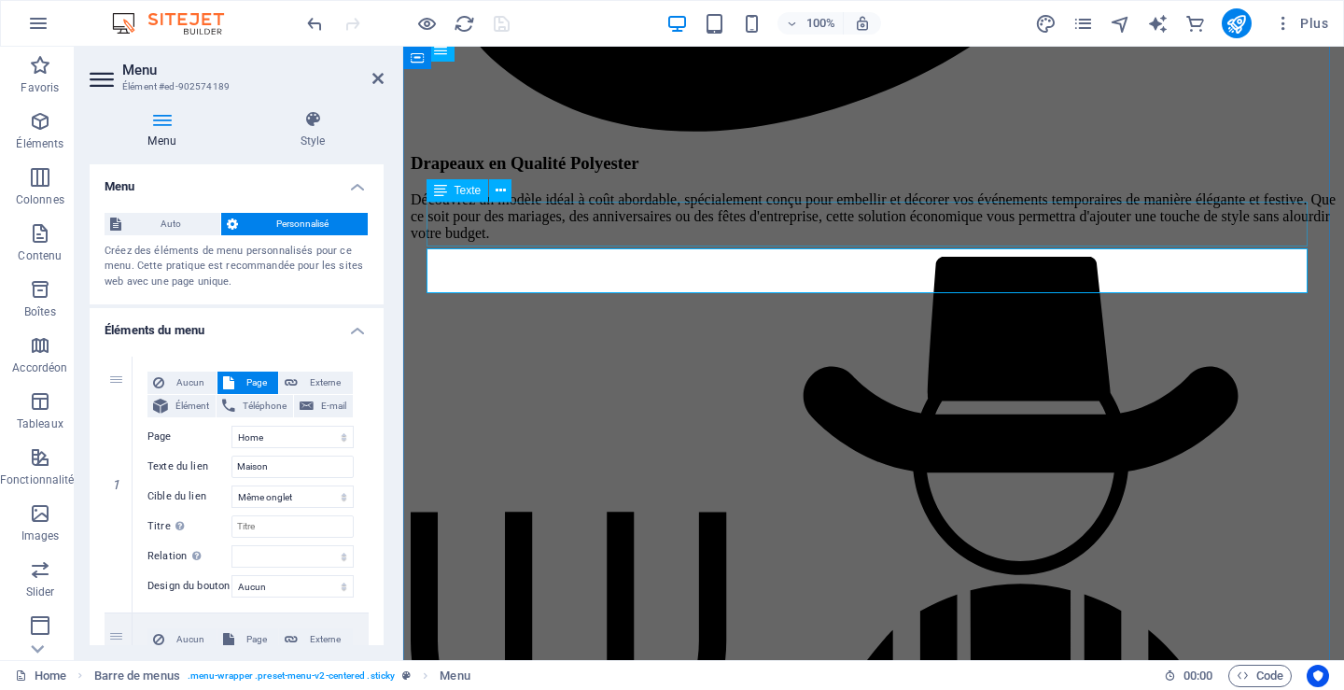
scroll to position [8759, 0]
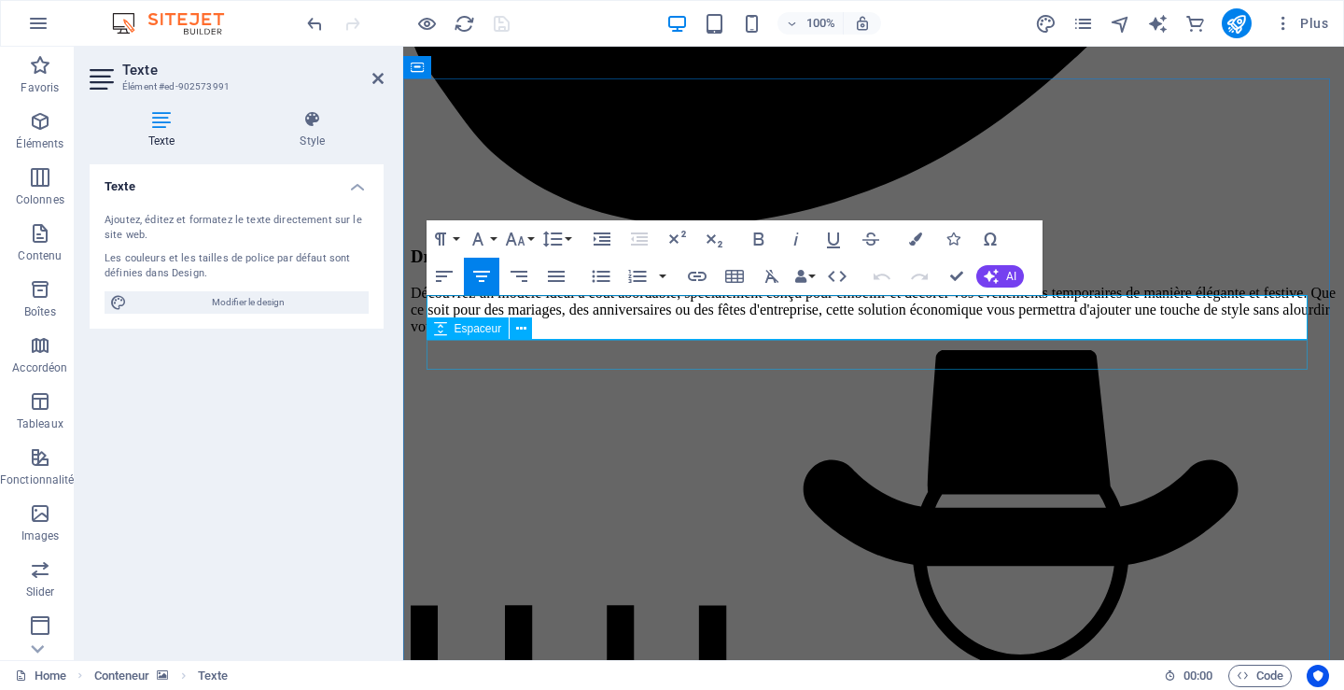
drag, startPoint x: 444, startPoint y: 312, endPoint x: 1009, endPoint y: 341, distance: 565.3
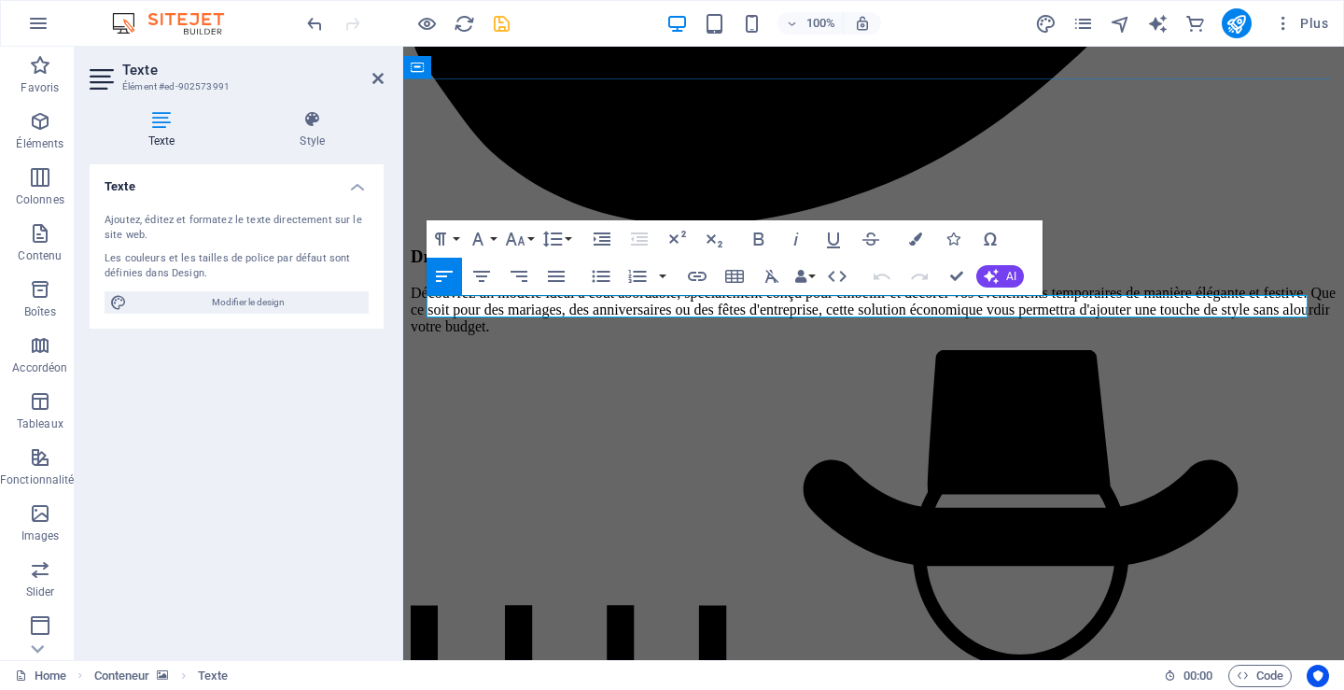
drag, startPoint x: 479, startPoint y: 312, endPoint x: 558, endPoint y: 314, distance: 79.4
drag, startPoint x: 762, startPoint y: 308, endPoint x: 993, endPoint y: 310, distance: 230.5
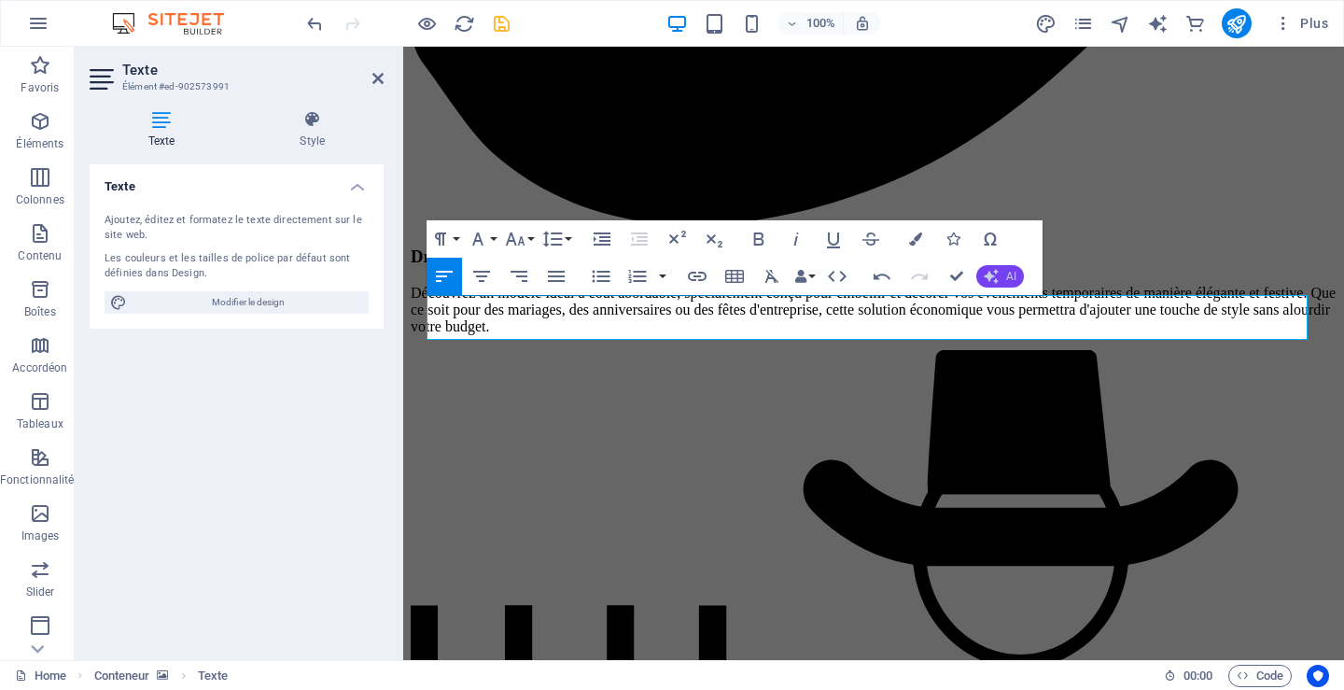
click at [1002, 277] on button "AI" at bounding box center [1000, 276] width 48 height 22
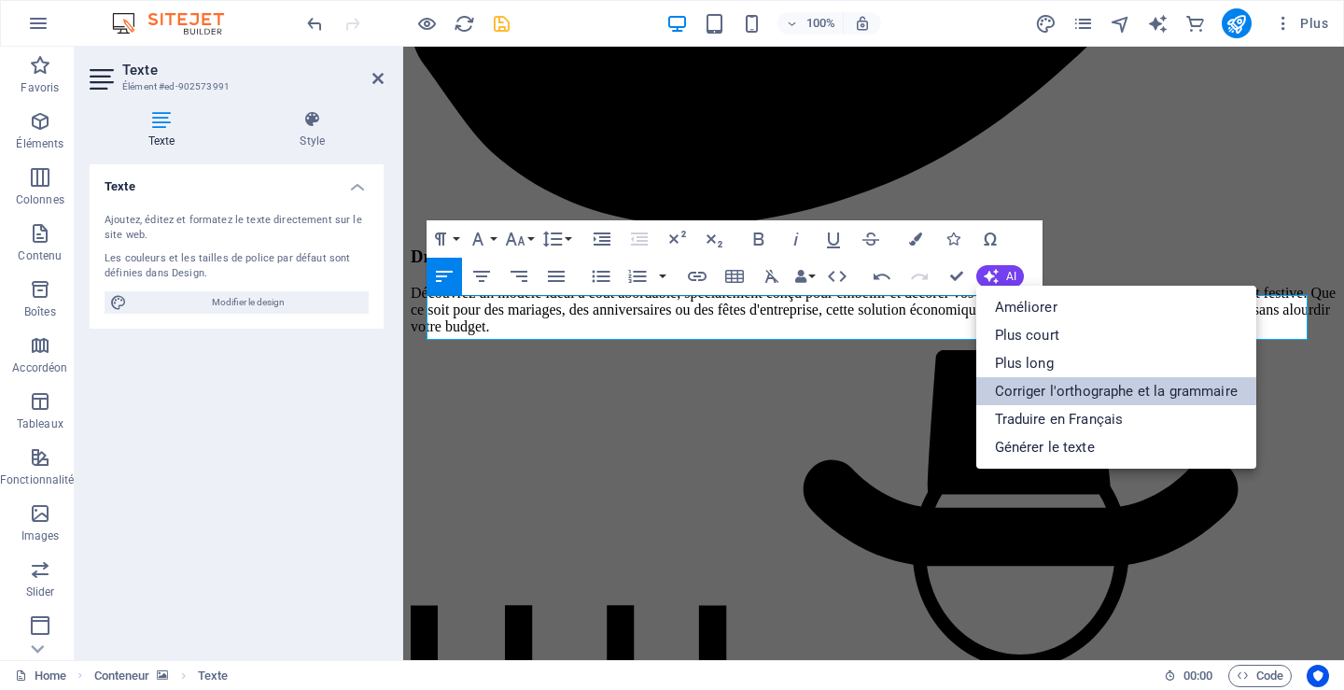
click at [1042, 386] on link "Corriger l'orthographe et la grammaire" at bounding box center [1116, 391] width 280 height 28
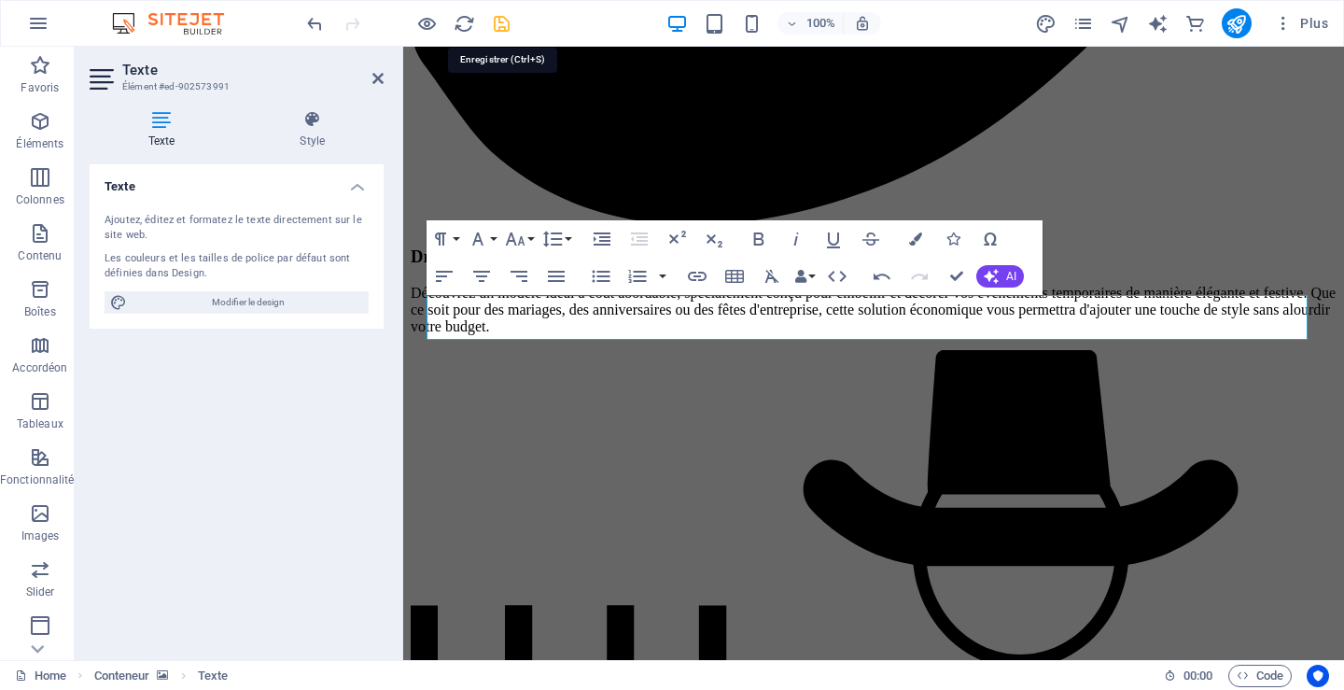
click at [502, 26] on icon "save" at bounding box center [501, 23] width 21 height 21
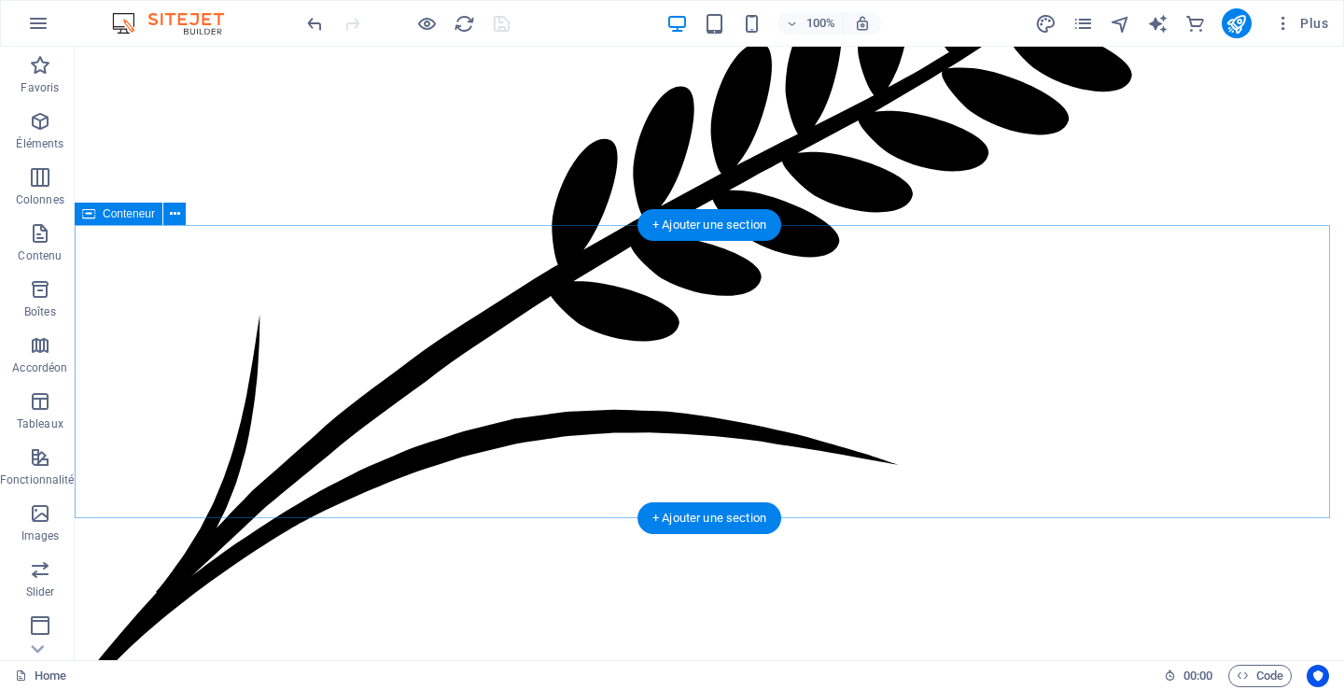
scroll to position [9505, 0]
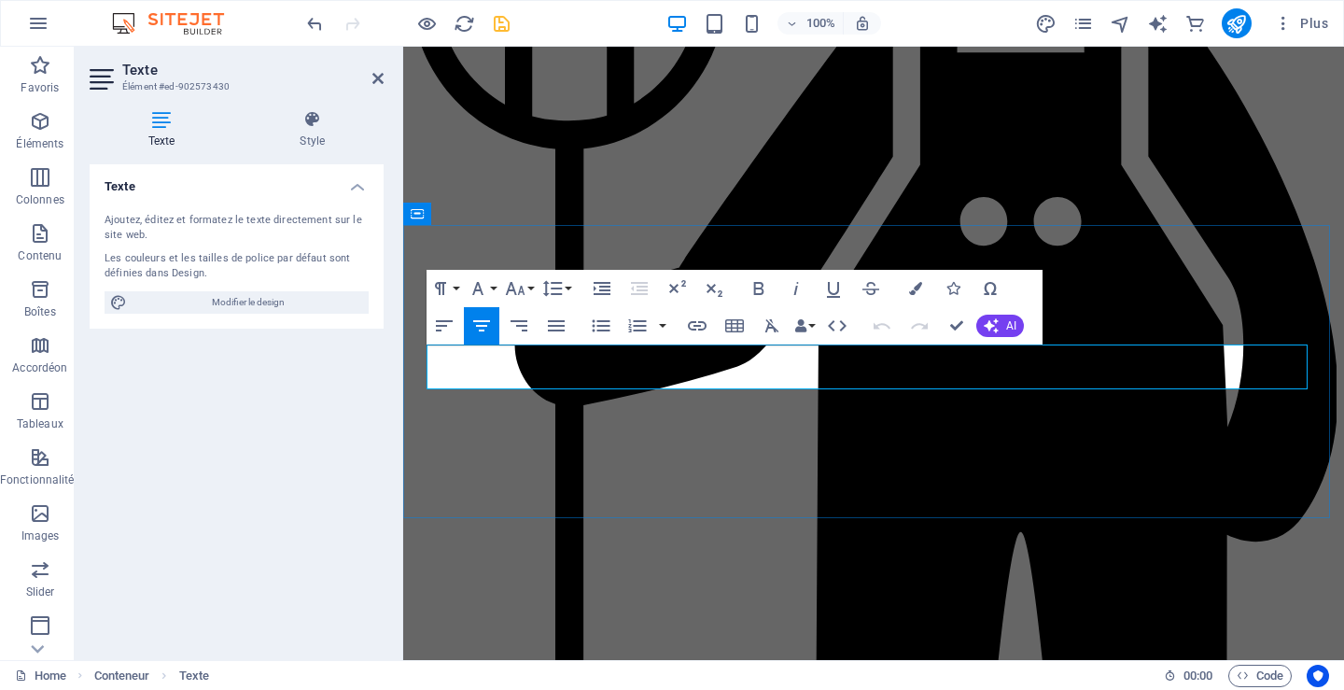
drag, startPoint x: 446, startPoint y: 355, endPoint x: 1138, endPoint y: 379, distance: 692.8
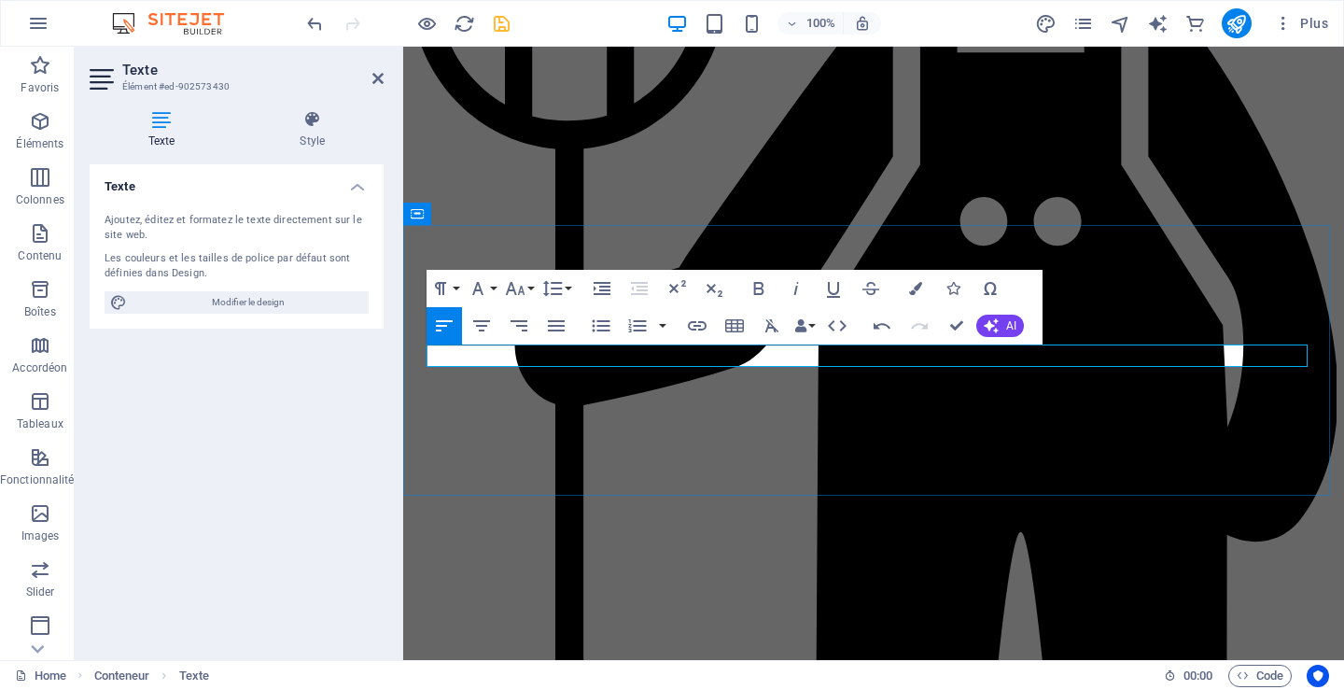
click at [992, 318] on icon "button" at bounding box center [990, 325] width 15 height 15
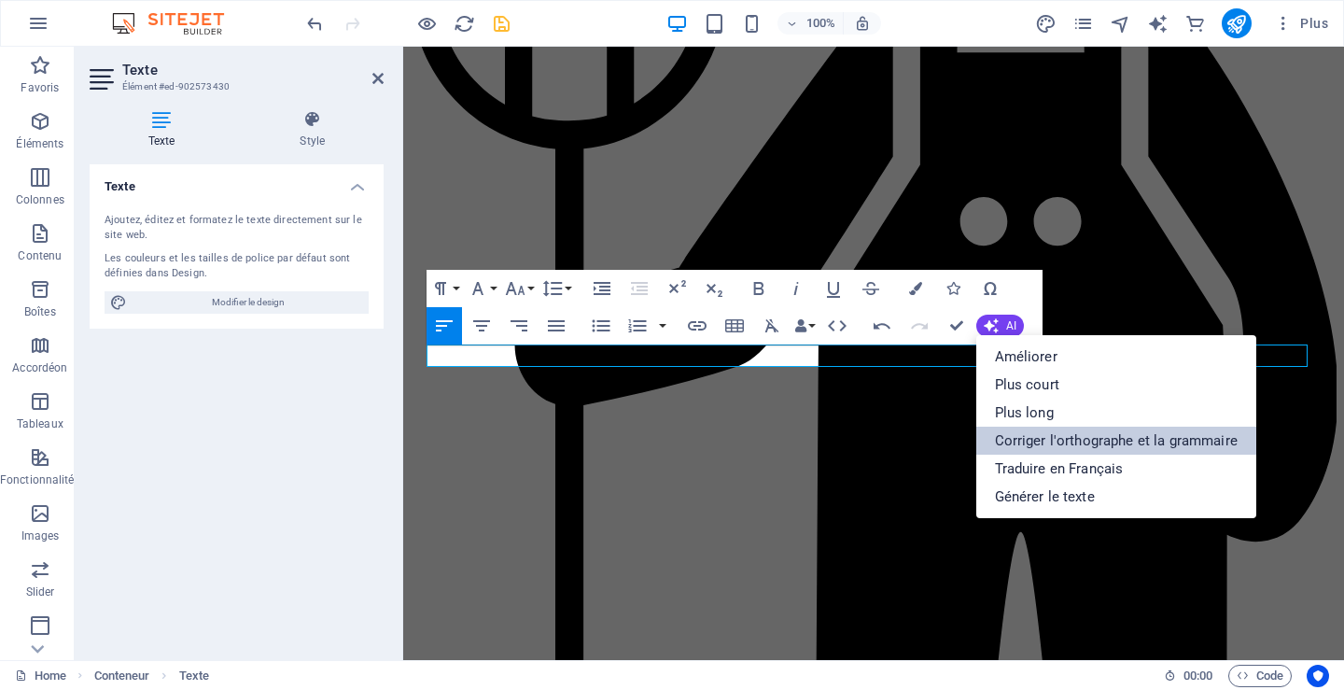
click at [1058, 438] on link "Corriger l'orthographe et la grammaire" at bounding box center [1116, 440] width 280 height 28
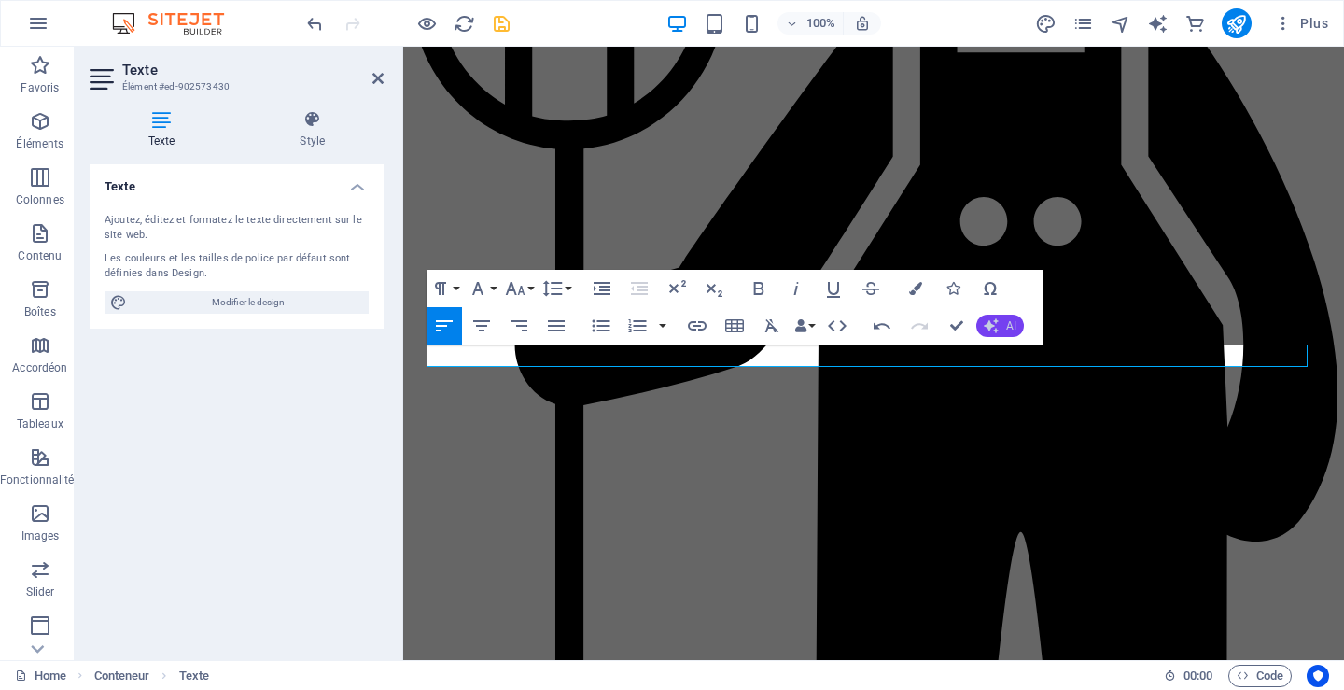
click at [1001, 327] on button "AI" at bounding box center [1000, 325] width 48 height 22
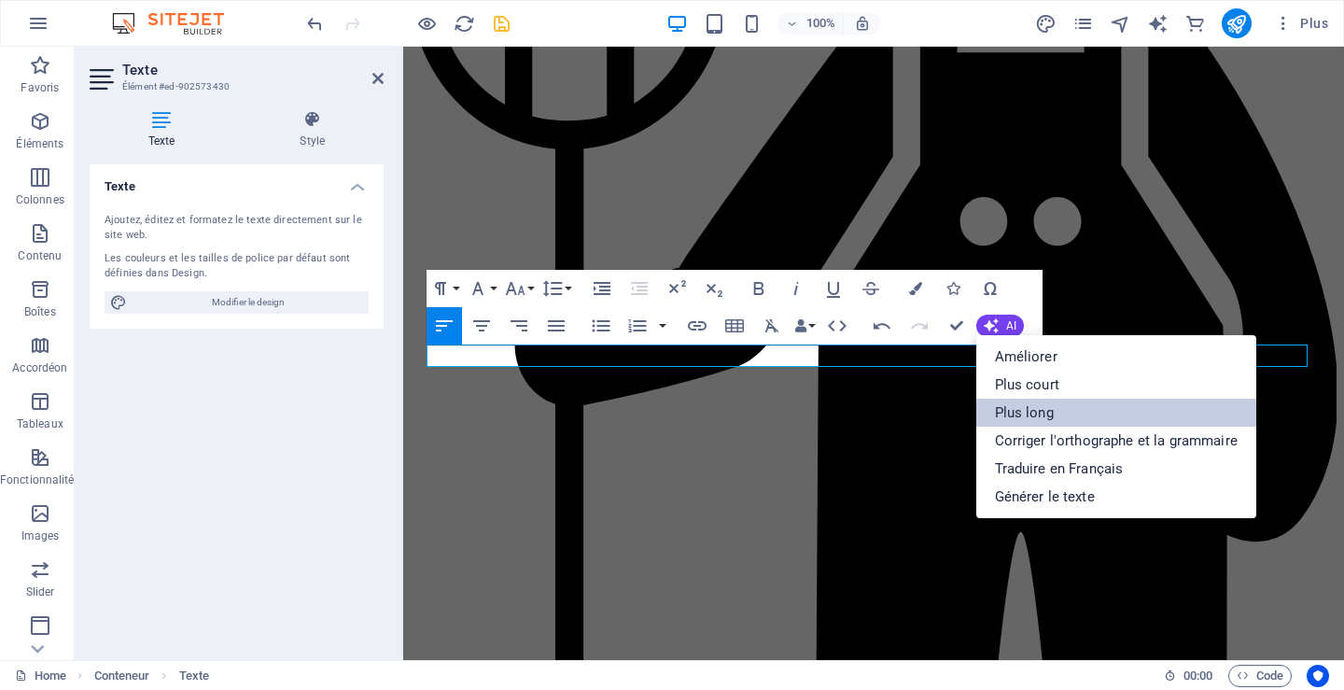
click at [1015, 411] on link "Plus long" at bounding box center [1116, 412] width 280 height 28
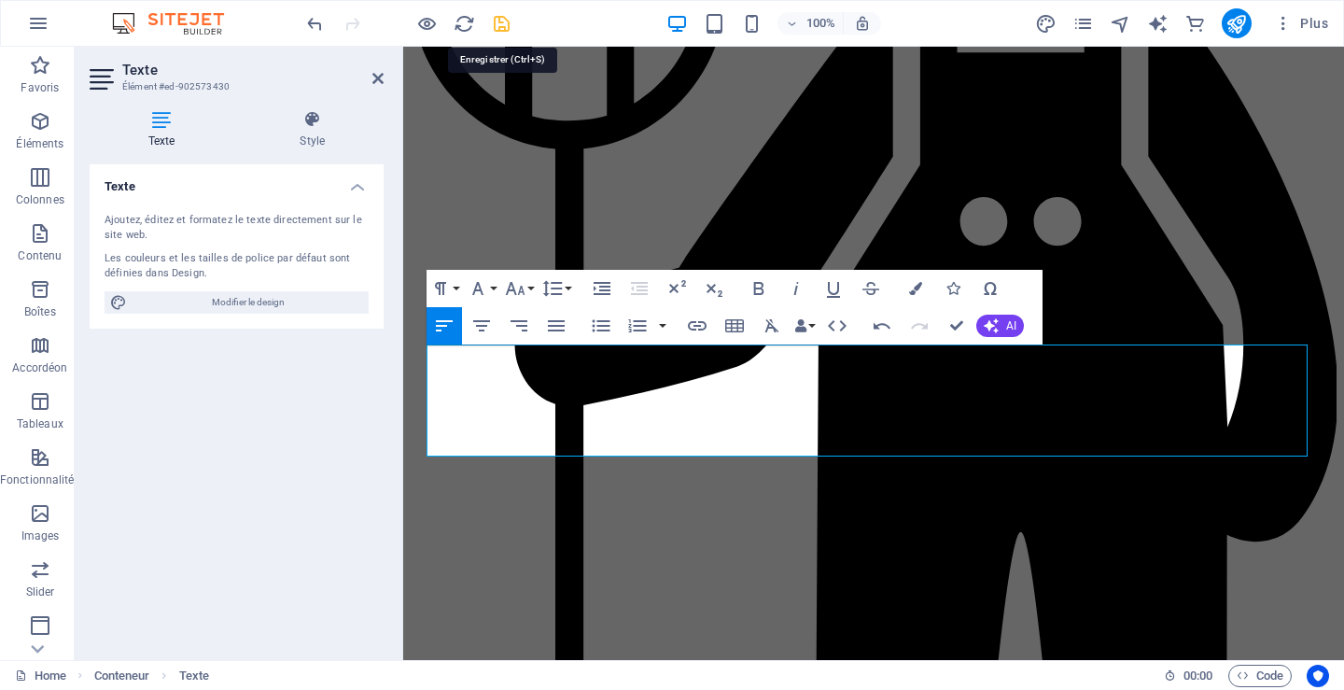
click at [502, 25] on icon "save" at bounding box center [501, 23] width 21 height 21
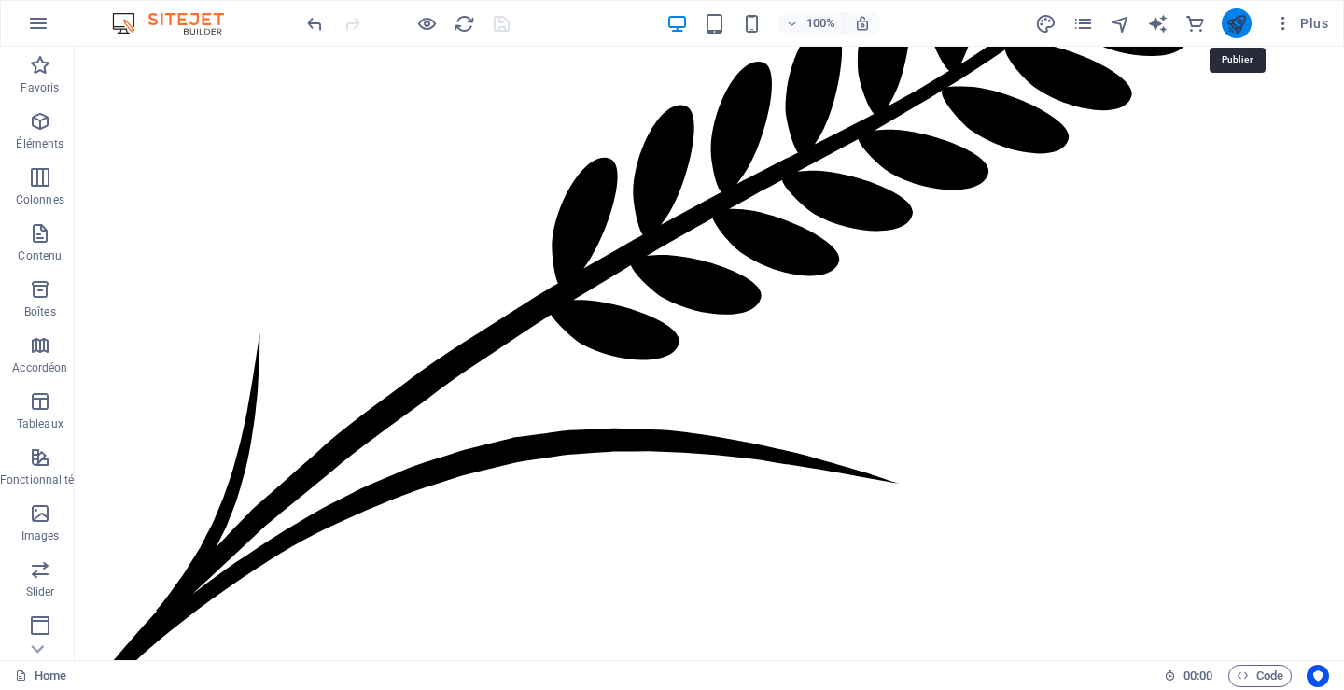
click at [1238, 24] on icon "publish" at bounding box center [1235, 23] width 21 height 21
